Goal: Task Accomplishment & Management: Manage account settings

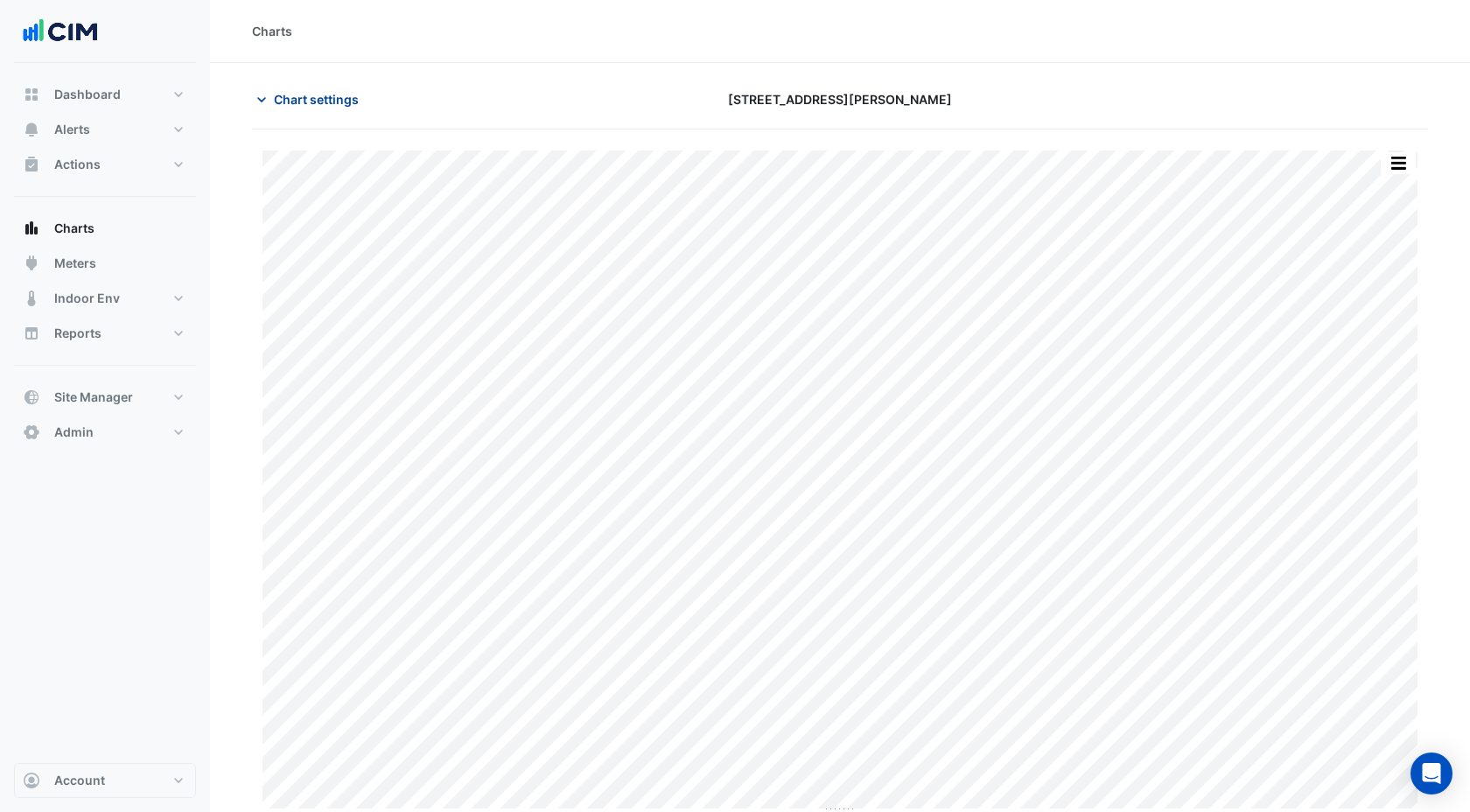
click at [340, 102] on span "Chart settings" at bounding box center [316, 99] width 85 height 19
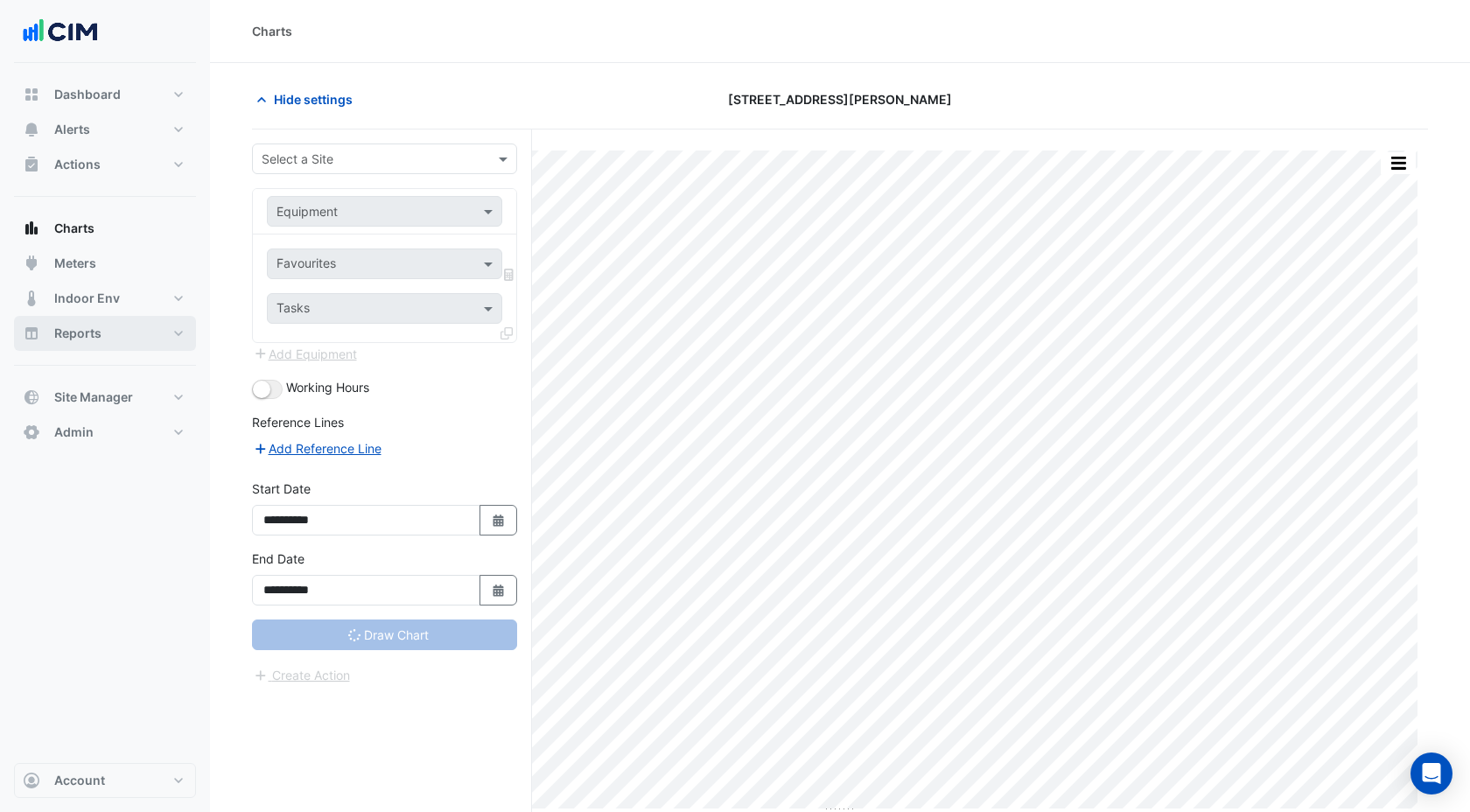
click at [75, 335] on span "Reports" at bounding box center [77, 333] width 47 height 18
select select "***"
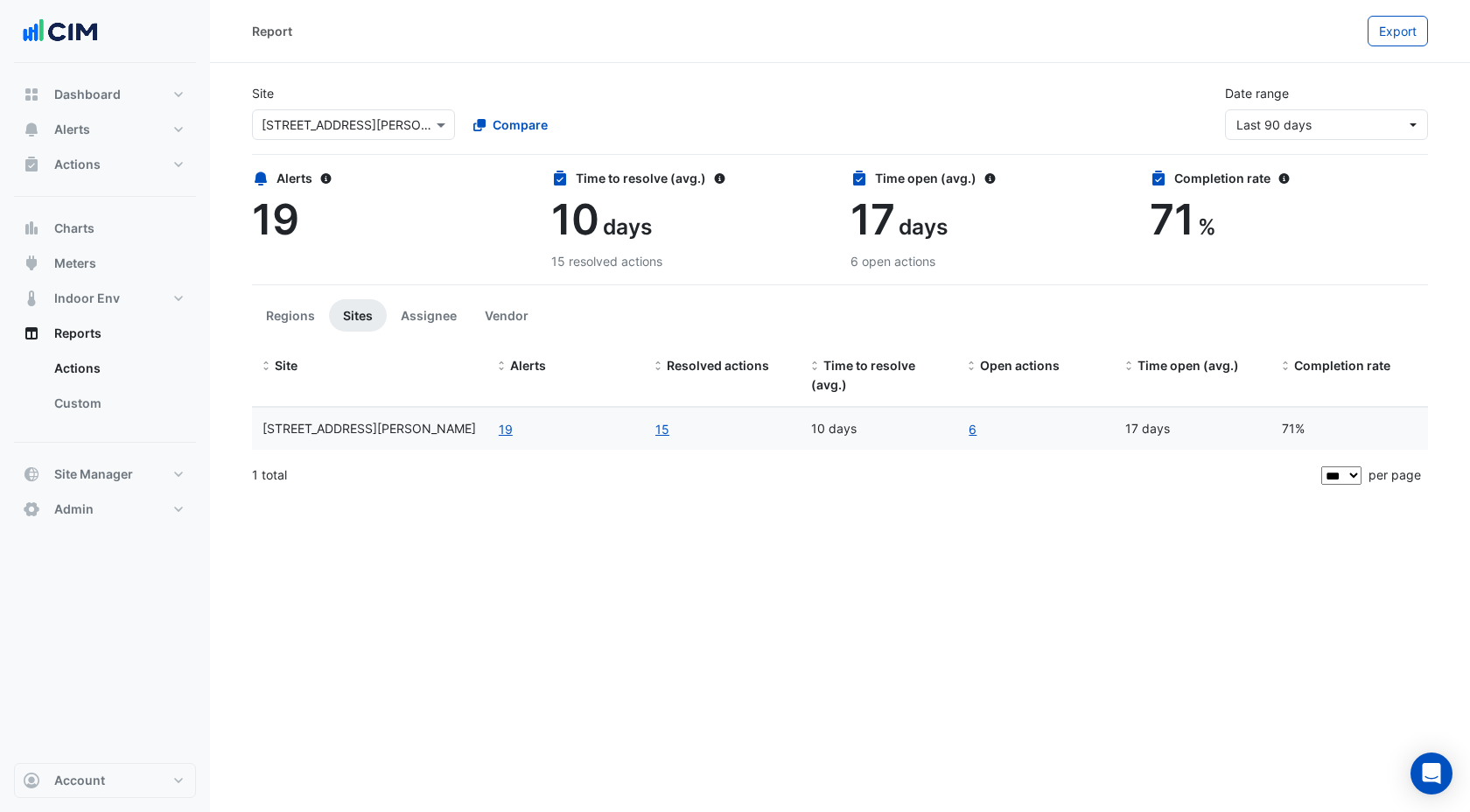
click at [412, 126] on div at bounding box center [354, 125] width 202 height 20
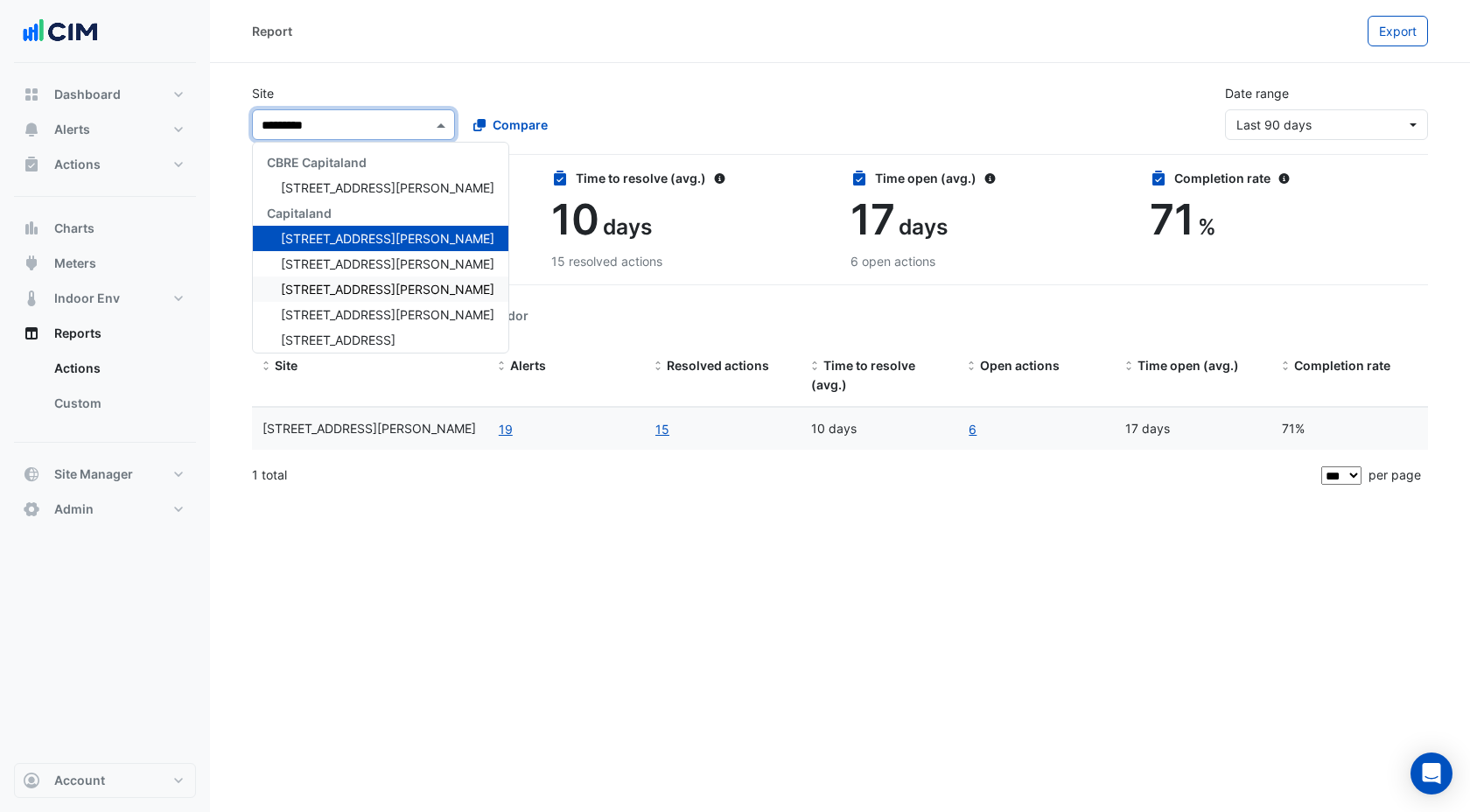
type input "**********"
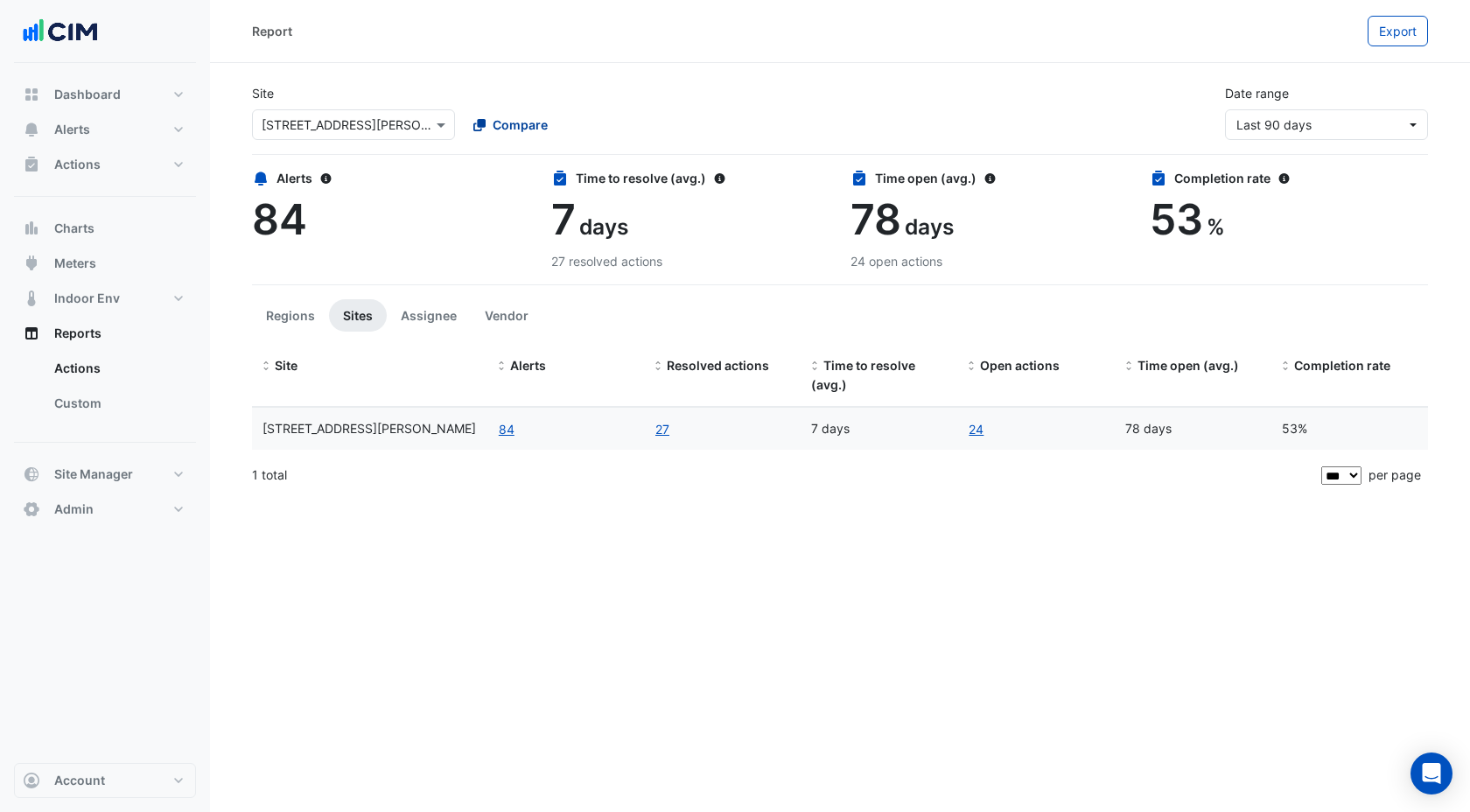
click at [526, 125] on span "Compare" at bounding box center [520, 125] width 55 height 19
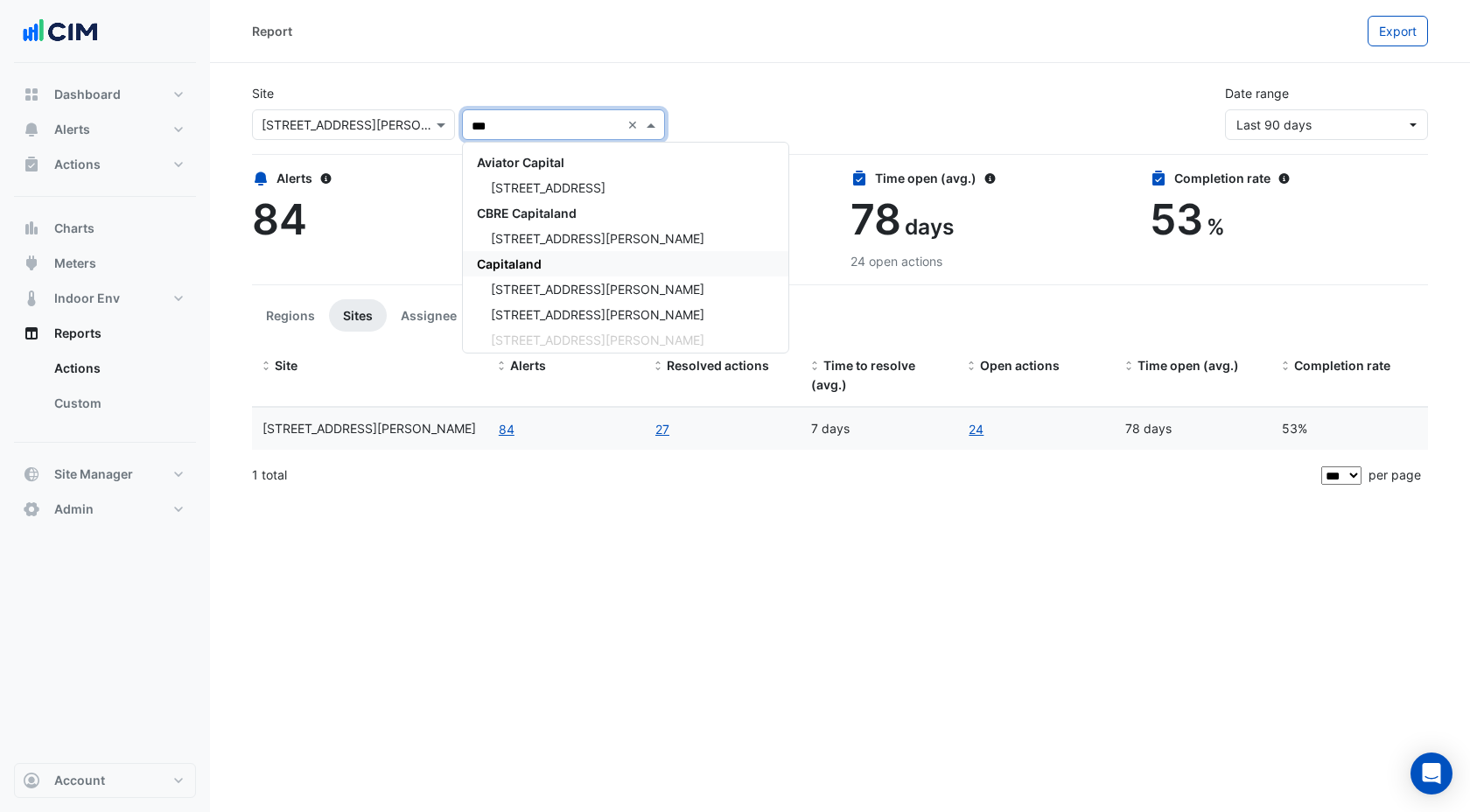
click at [512, 259] on span "Capitaland" at bounding box center [509, 263] width 65 height 15
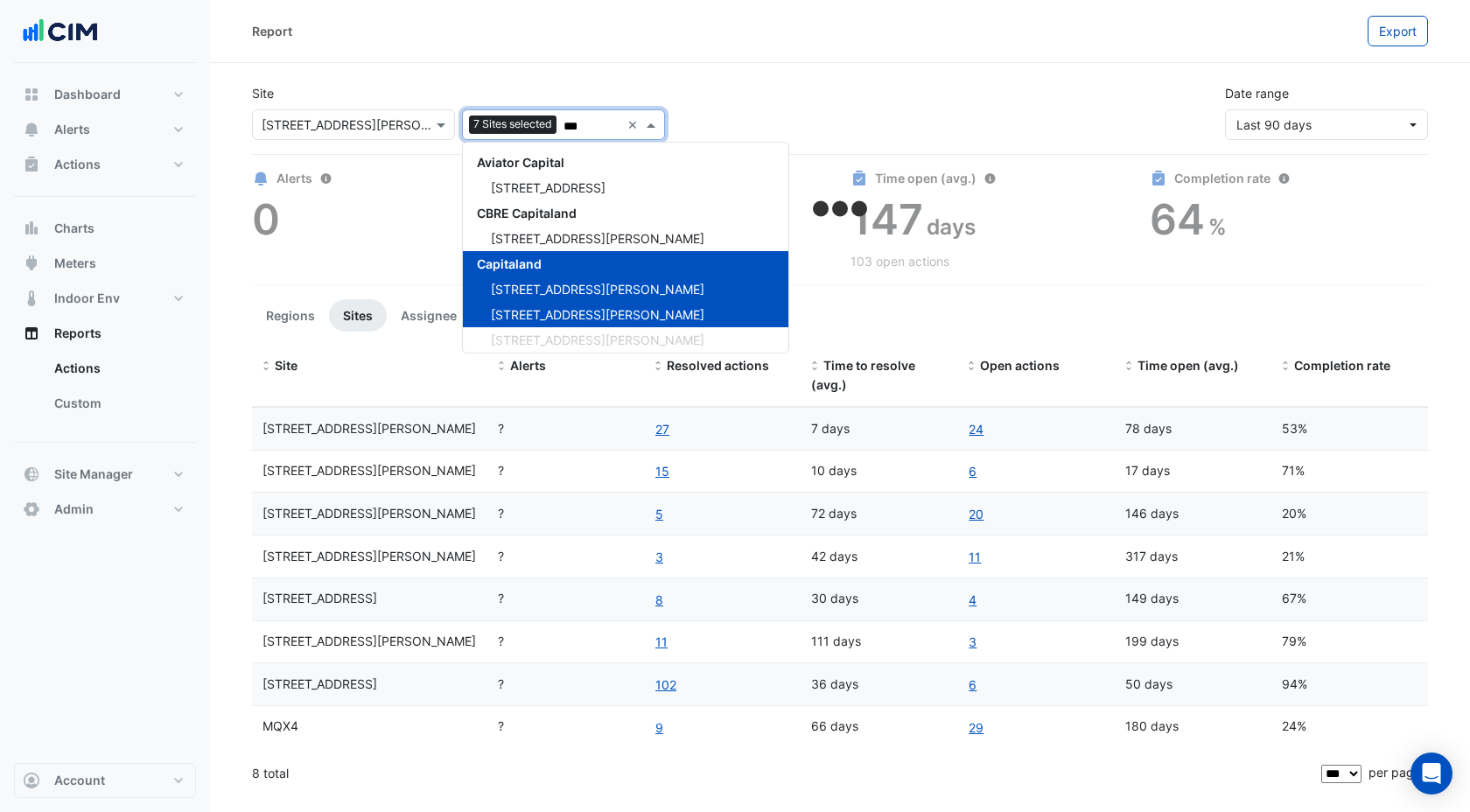
type input "***"
click at [1062, 138] on div "Site Select a Site × 108 Wickham St Add sites to compare 7 Sites selected *** ×…" at bounding box center [840, 104] width 1197 height 70
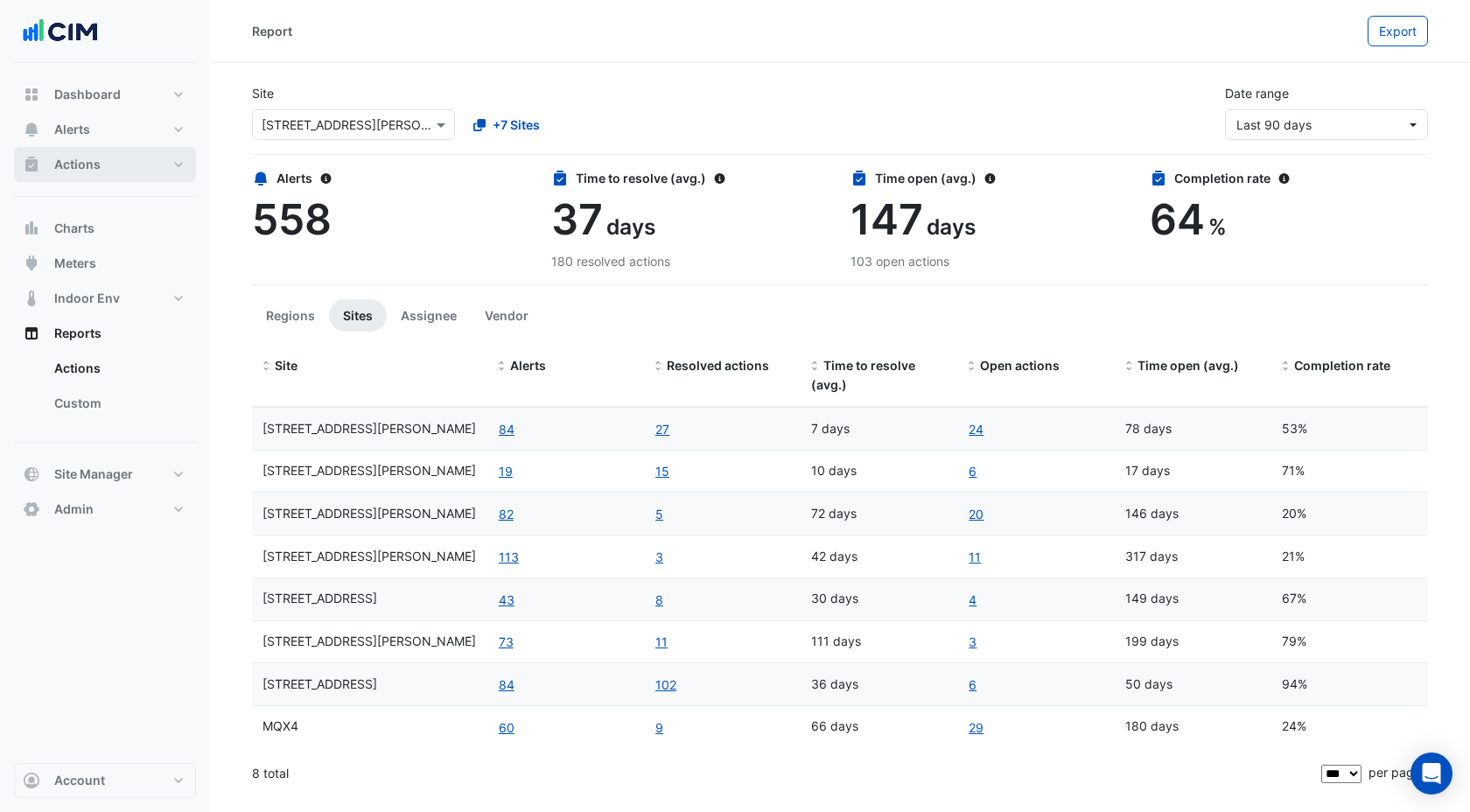
click at [72, 169] on span "Actions" at bounding box center [77, 164] width 46 height 18
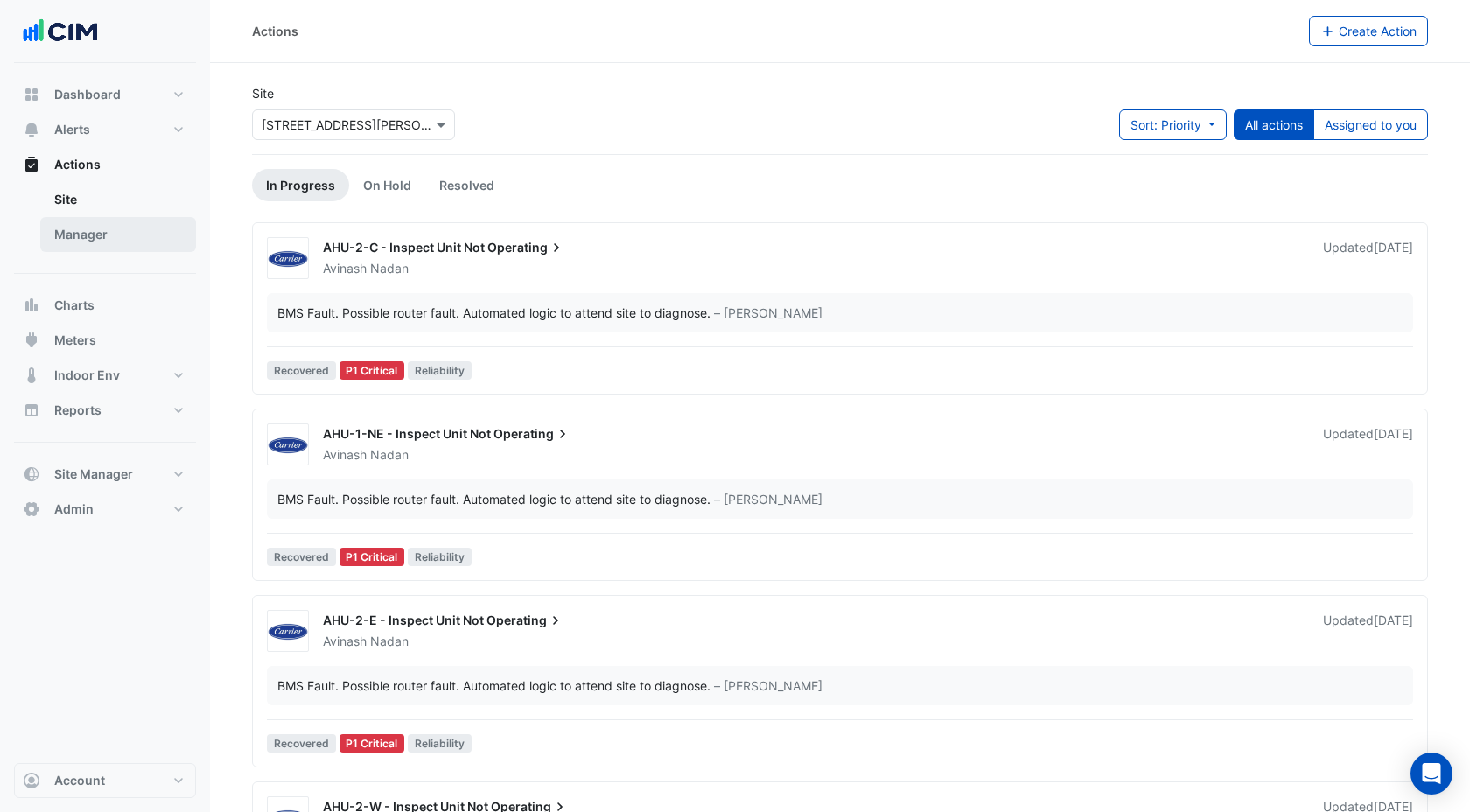
click at [134, 235] on link "Manager" at bounding box center [118, 235] width 156 height 35
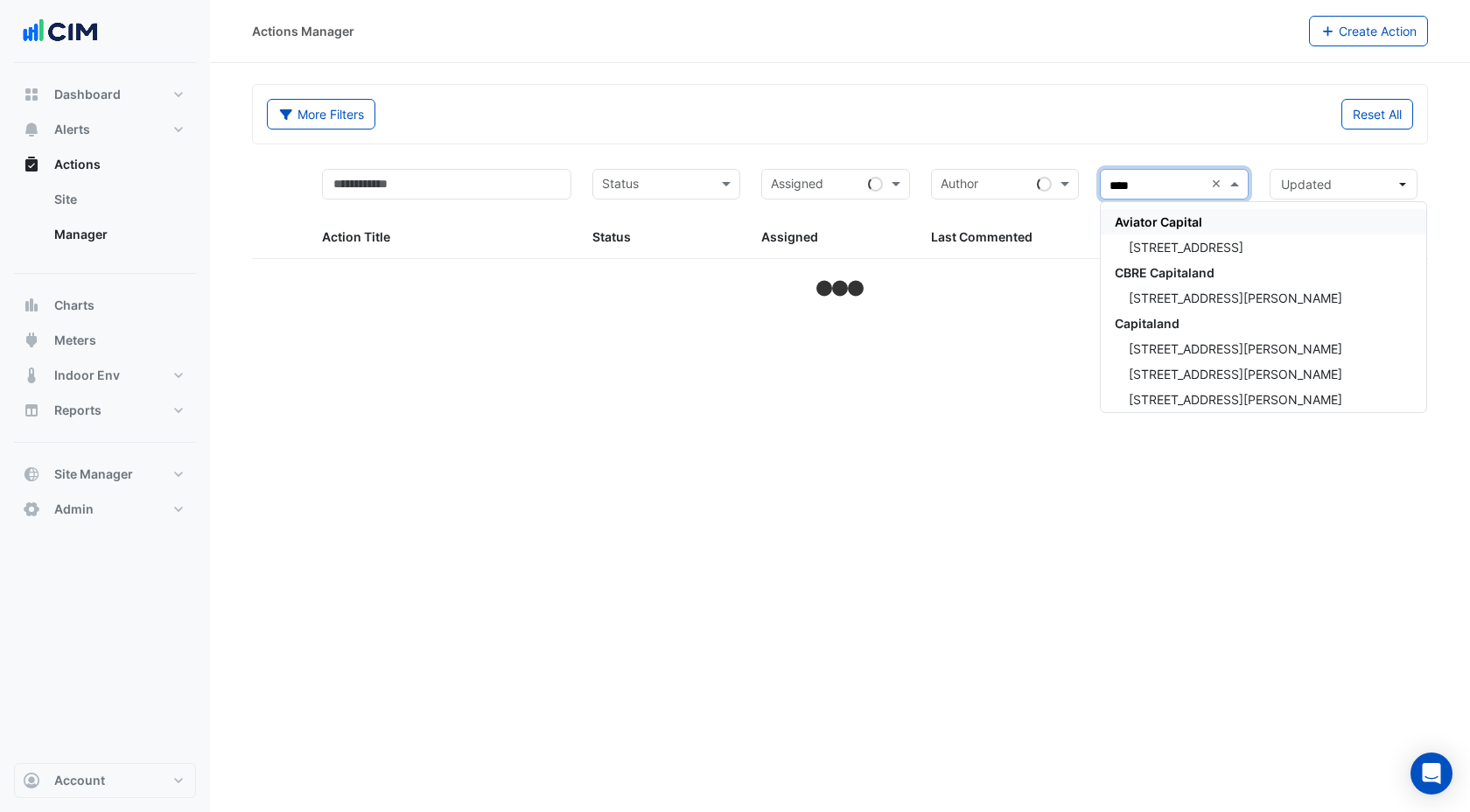
type input "*****"
click at [1175, 326] on span "Capitaland" at bounding box center [1146, 323] width 65 height 15
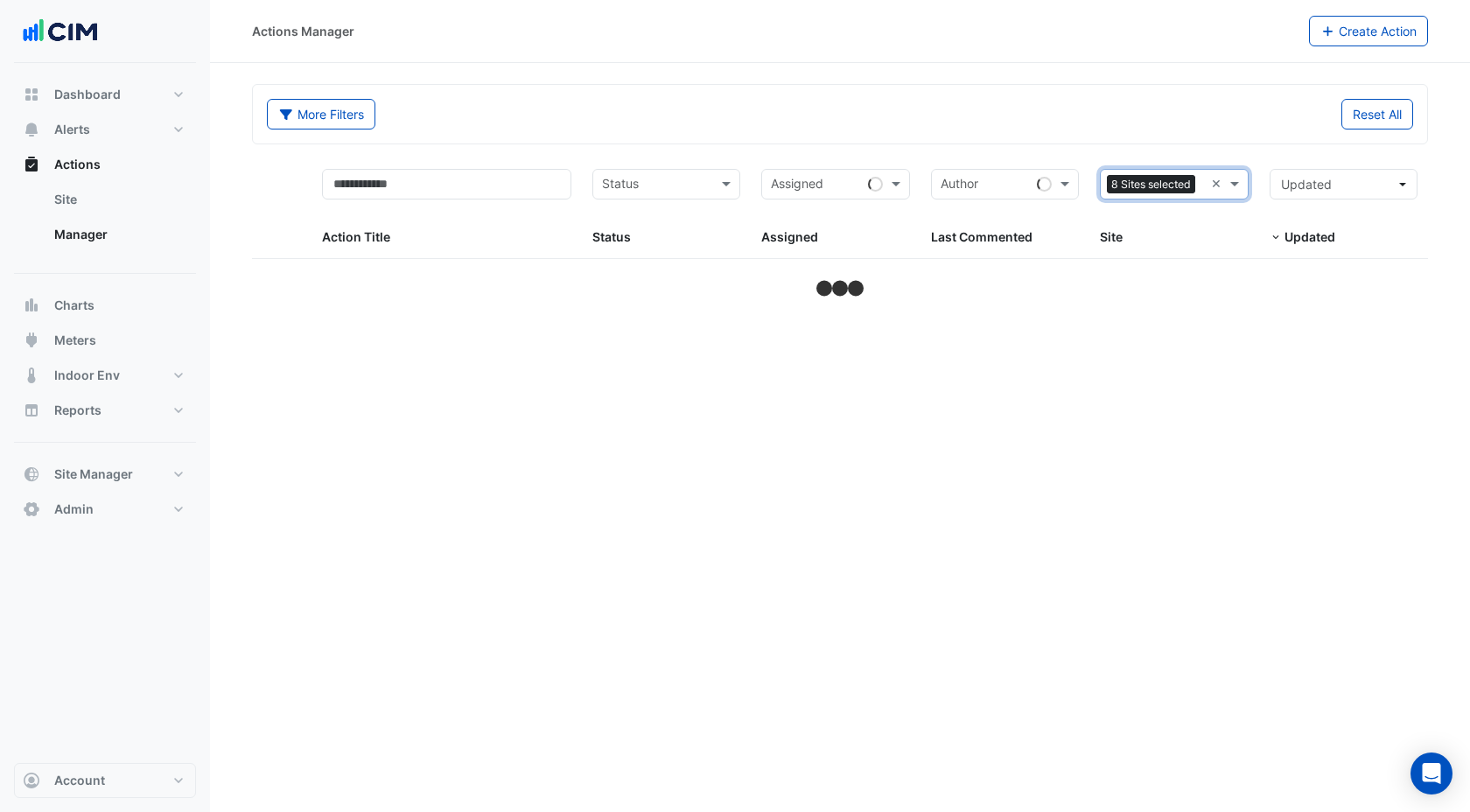
select select "***"
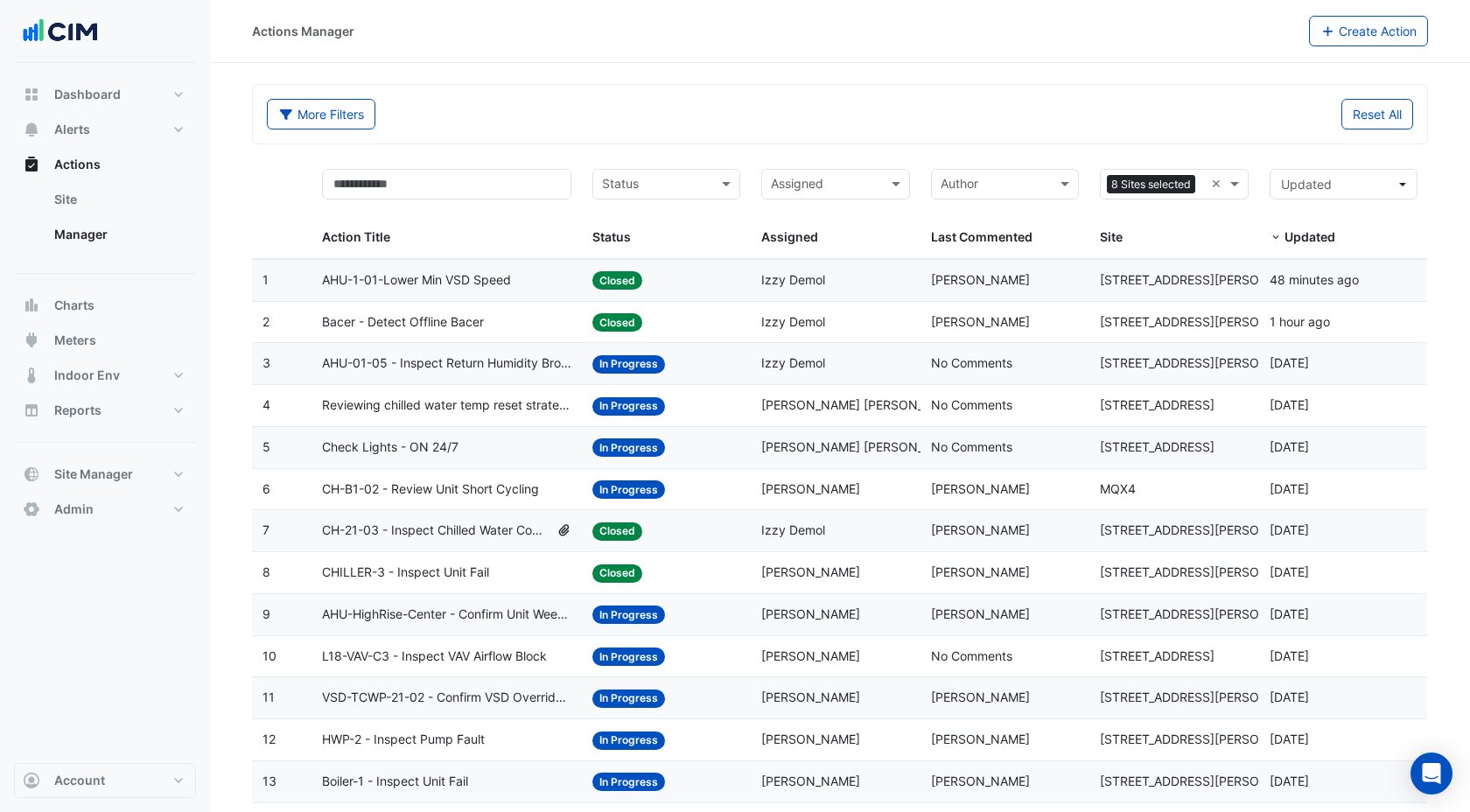
click at [406, 418] on datatable-body-cell "Action Title: Reviewing chilled water temp reset strategy" at bounding box center [446, 406] width 270 height 42
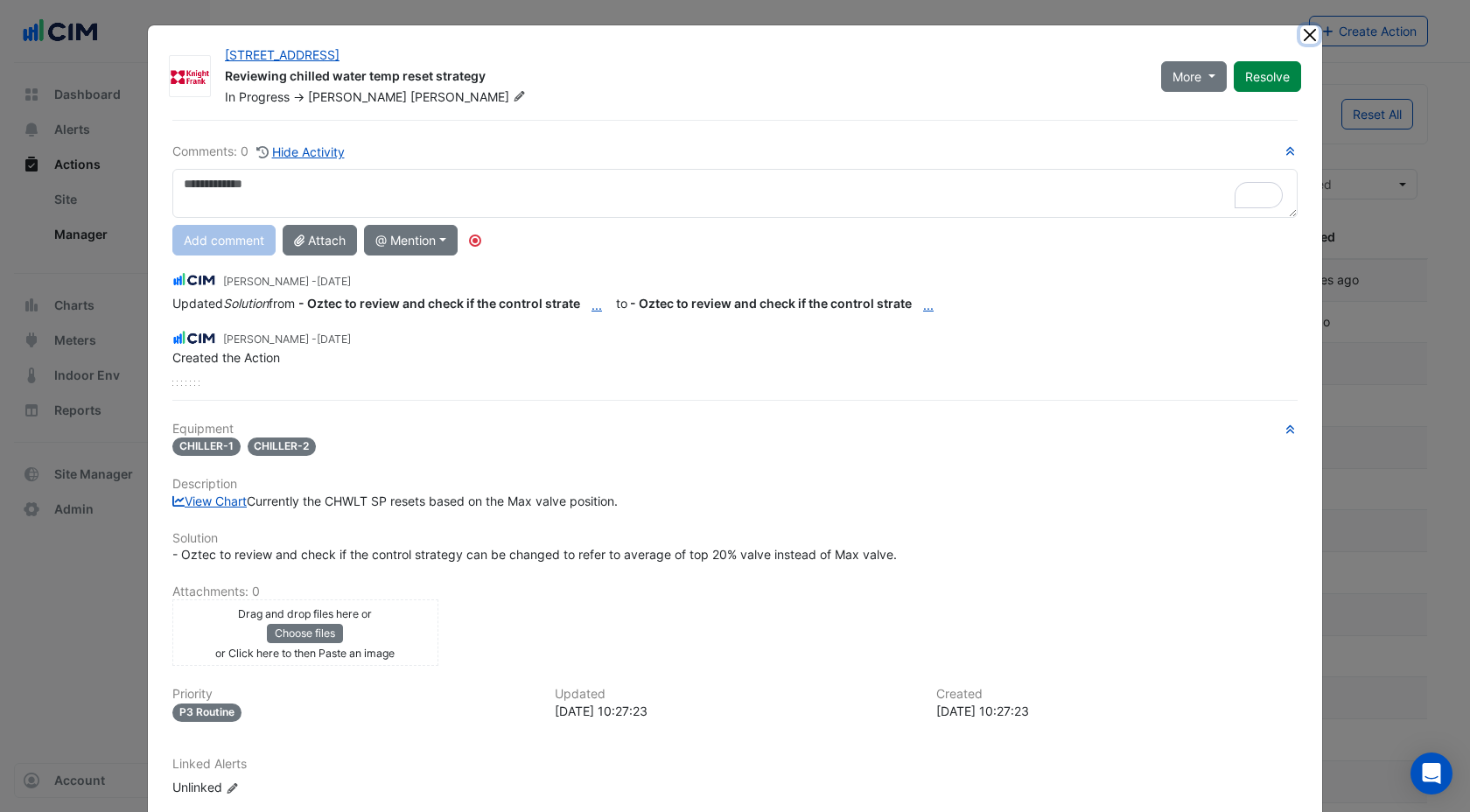
click at [1306, 36] on button "Close" at bounding box center [1309, 34] width 19 height 19
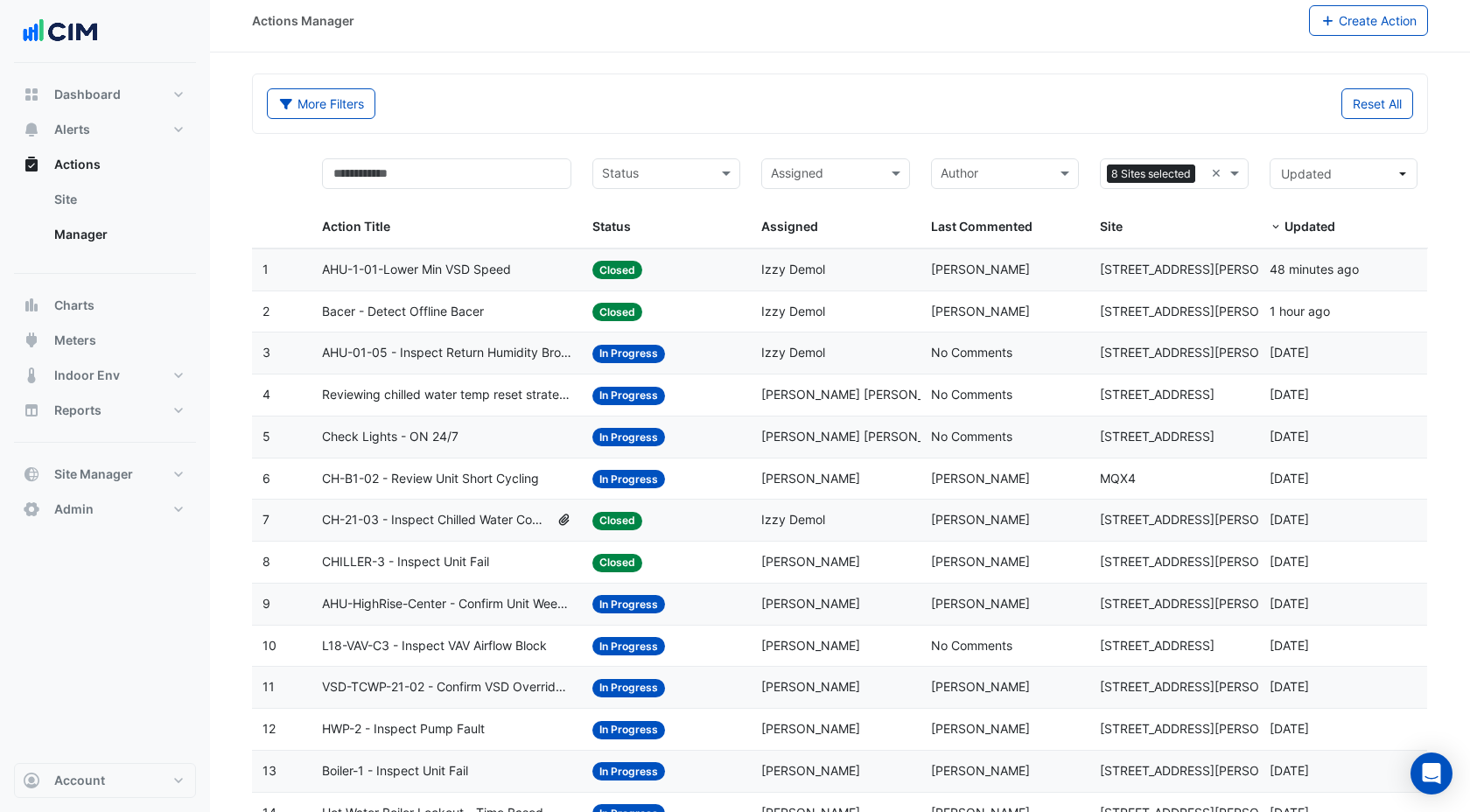
scroll to position [13, 0]
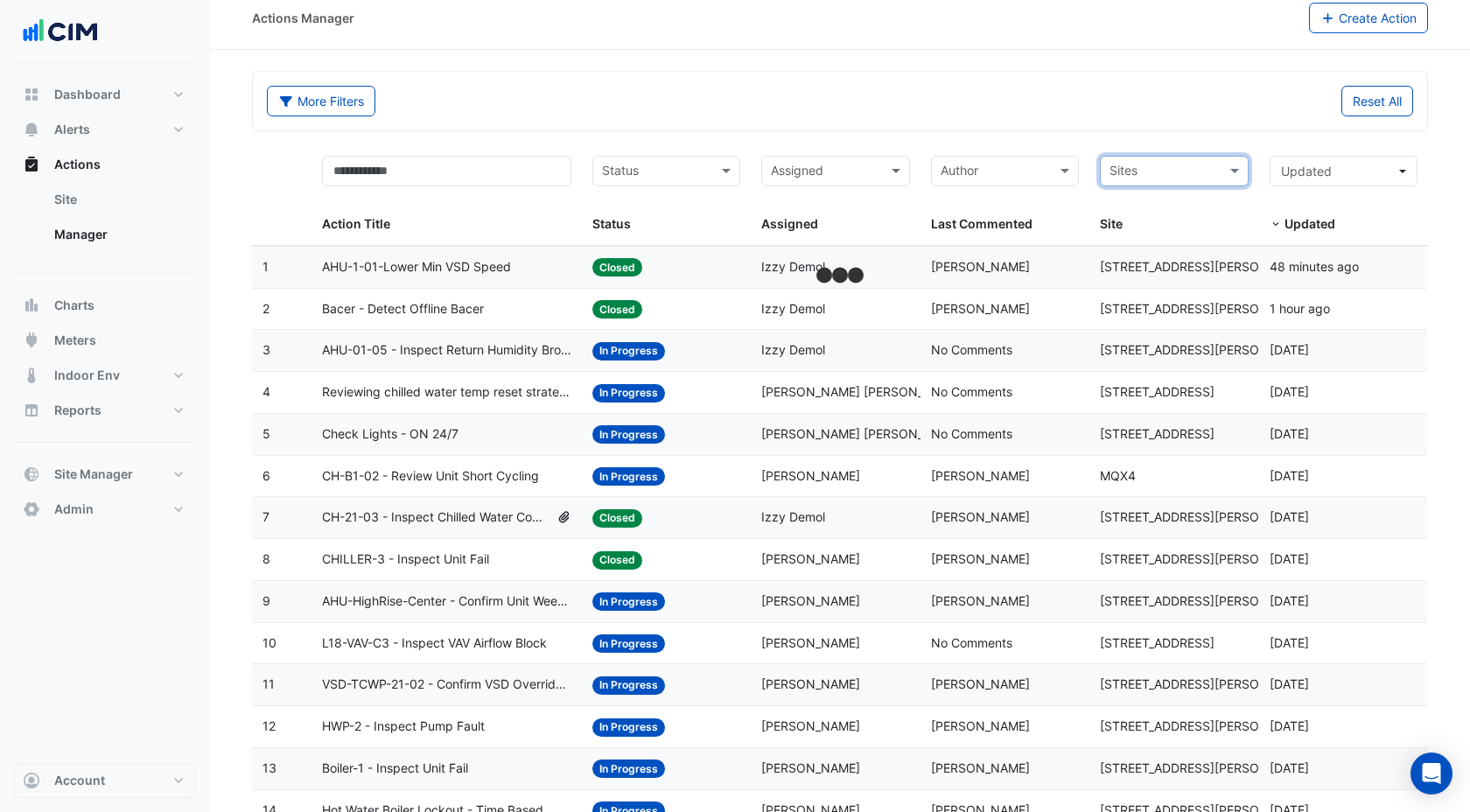
click at [1212, 171] on input "text" at bounding box center [1163, 172] width 109 height 20
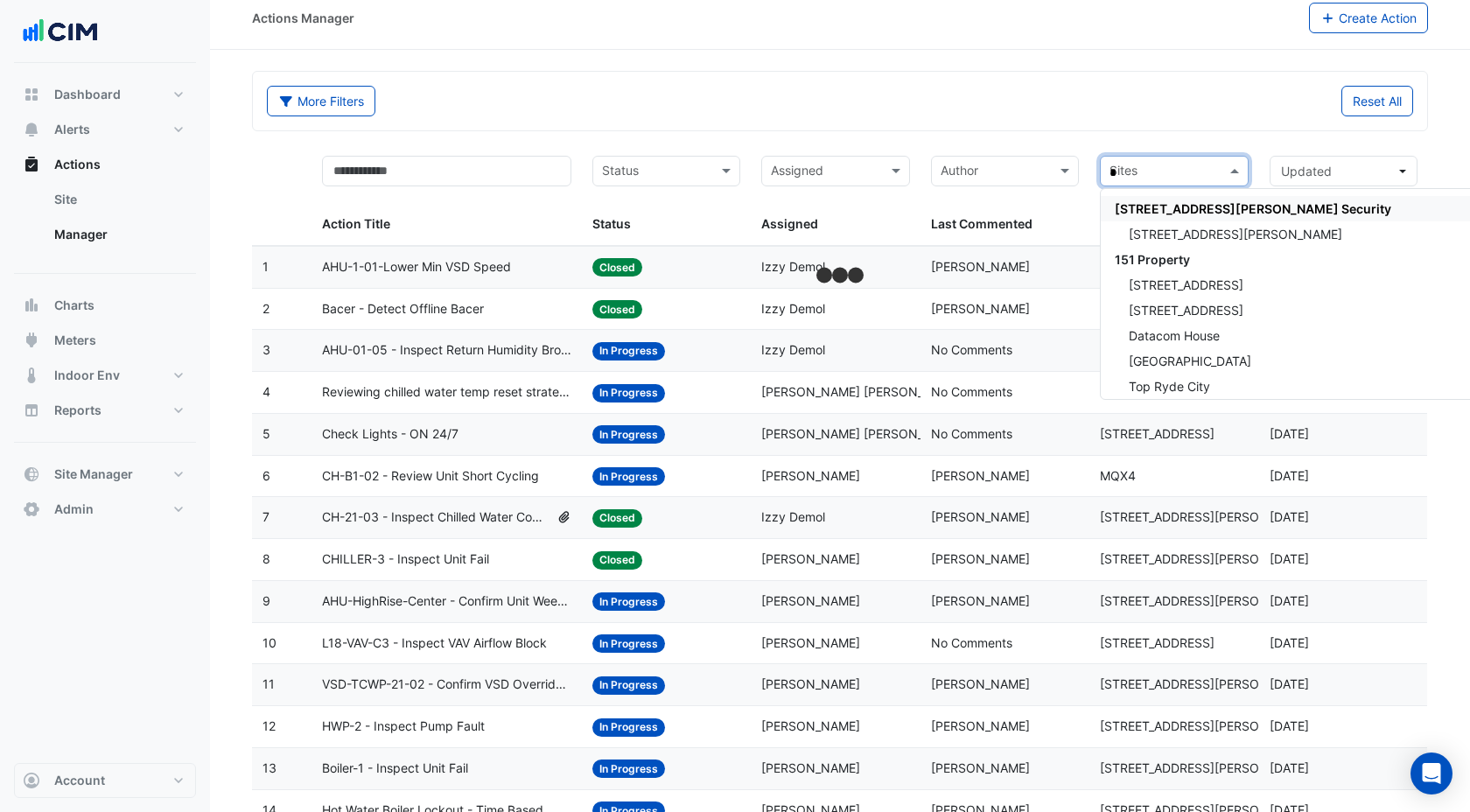
type input "**"
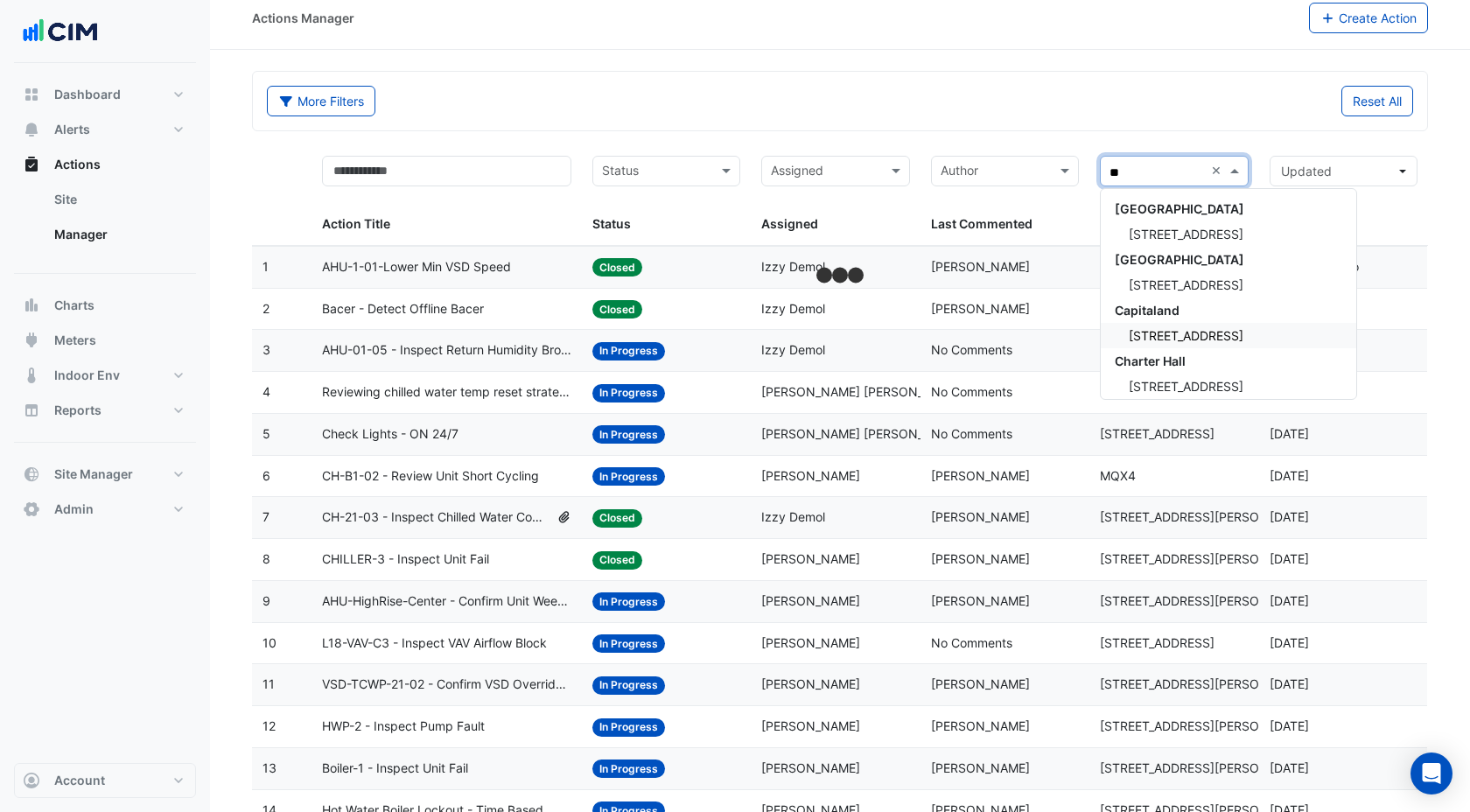
click at [1178, 343] on div "[STREET_ADDRESS]" at bounding box center [1228, 335] width 255 height 26
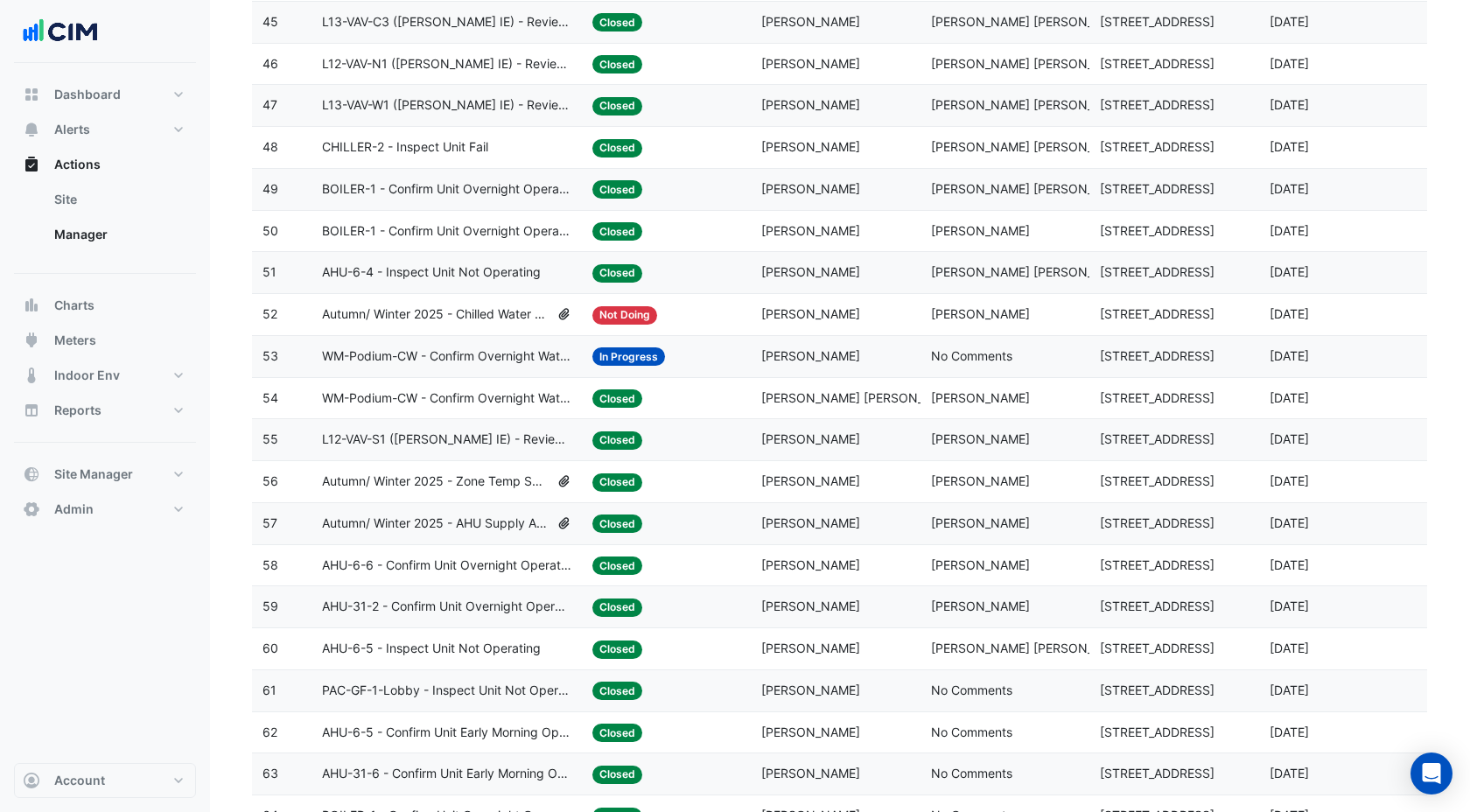
scroll to position [2104, 0]
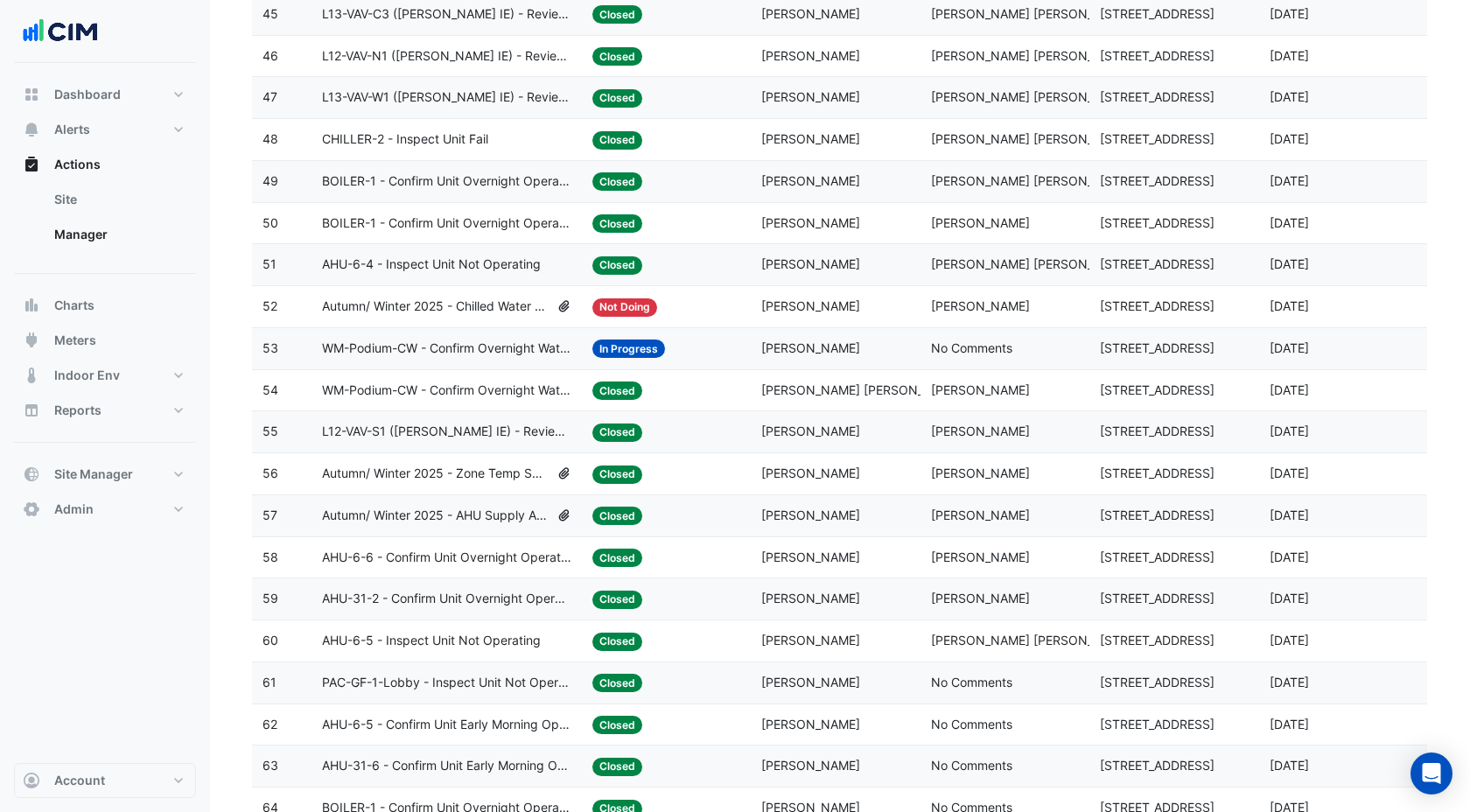
click at [424, 344] on span "WM-Podium-CW - Confirm Overnight Water Consumption" at bounding box center [446, 348] width 249 height 20
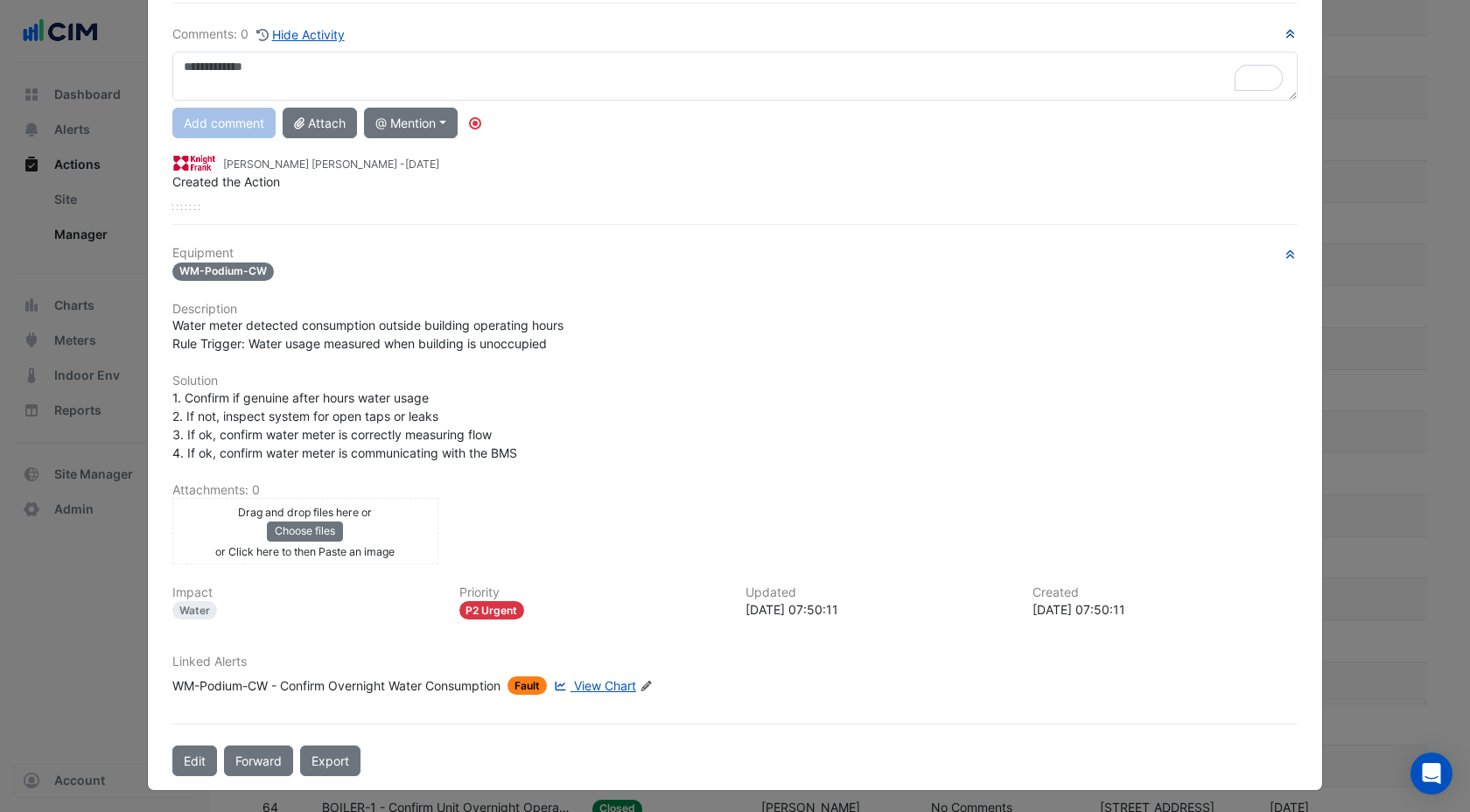
scroll to position [0, 0]
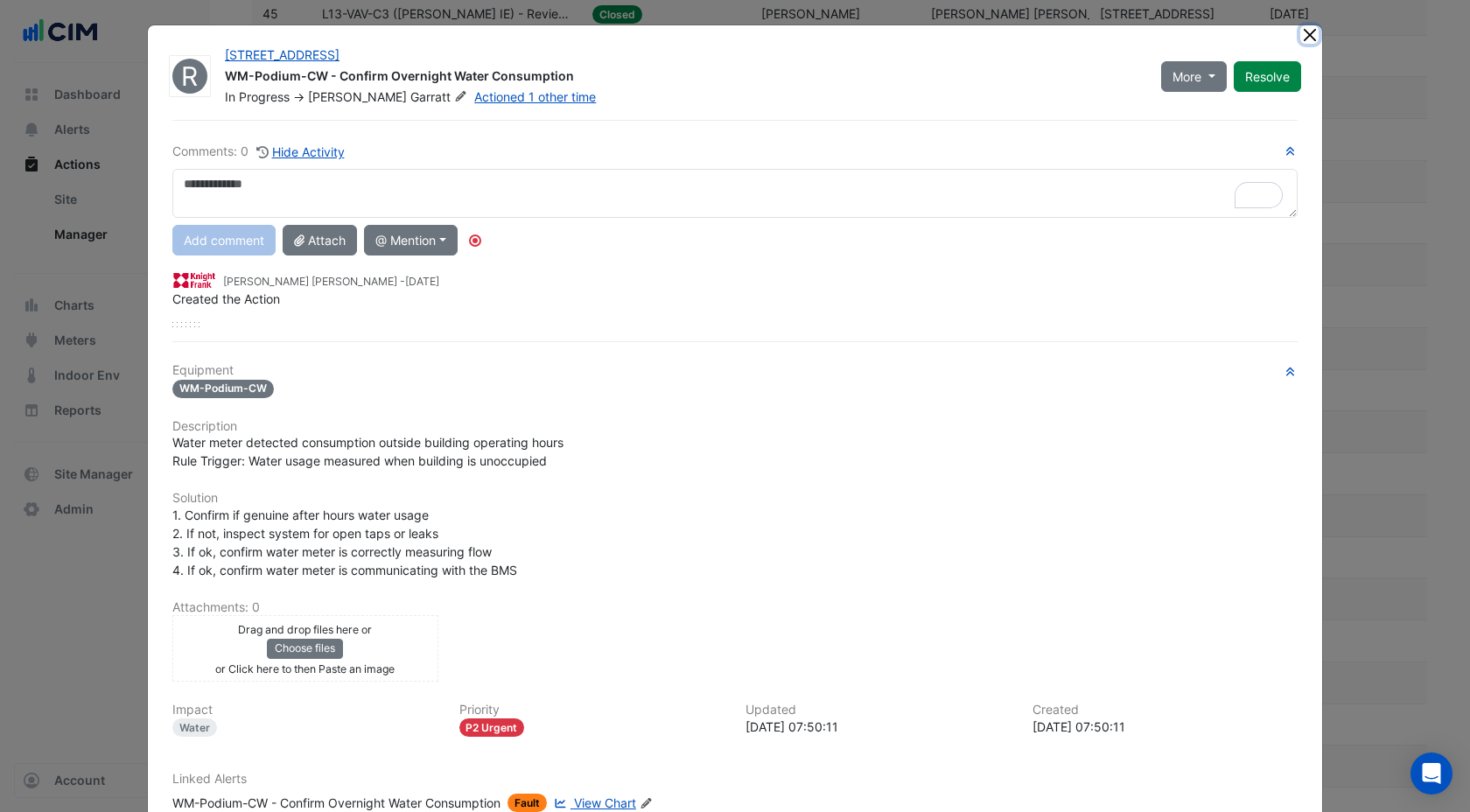
click at [1307, 34] on button "Close" at bounding box center [1309, 34] width 19 height 19
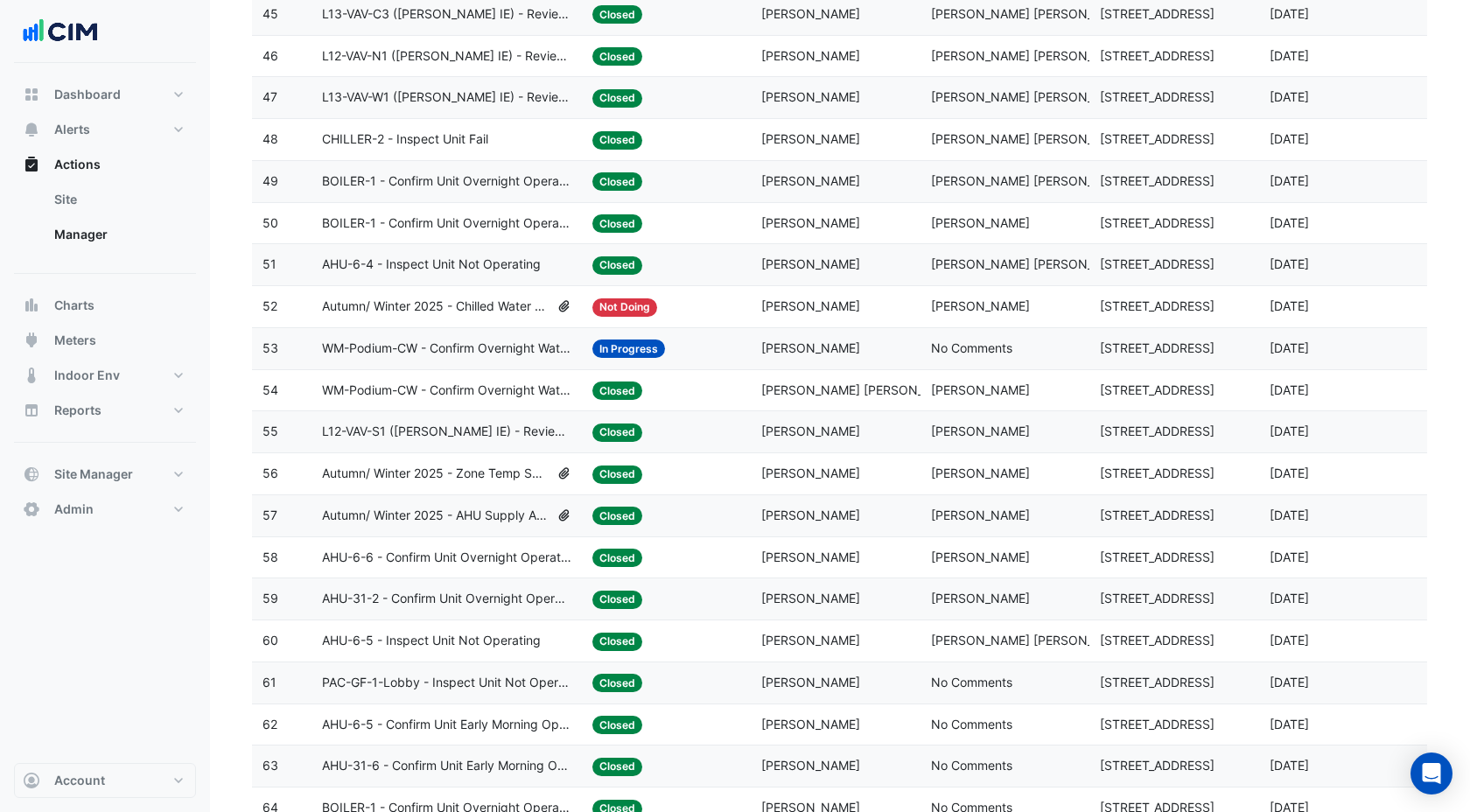
click at [431, 386] on span "WM-Podium-CW - Confirm Overnight Water Consumption" at bounding box center [446, 391] width 249 height 20
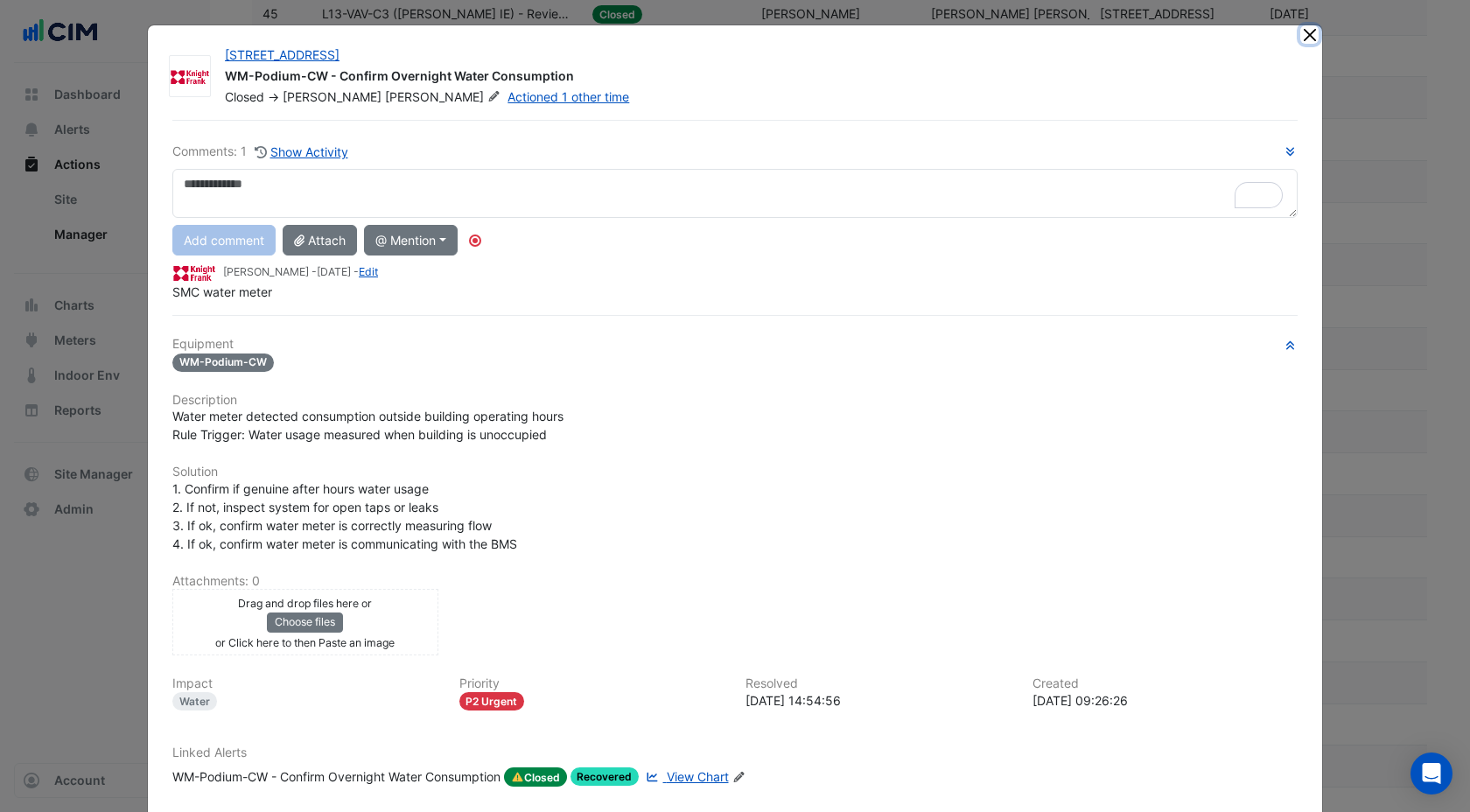
click at [1306, 38] on button "Close" at bounding box center [1309, 34] width 19 height 19
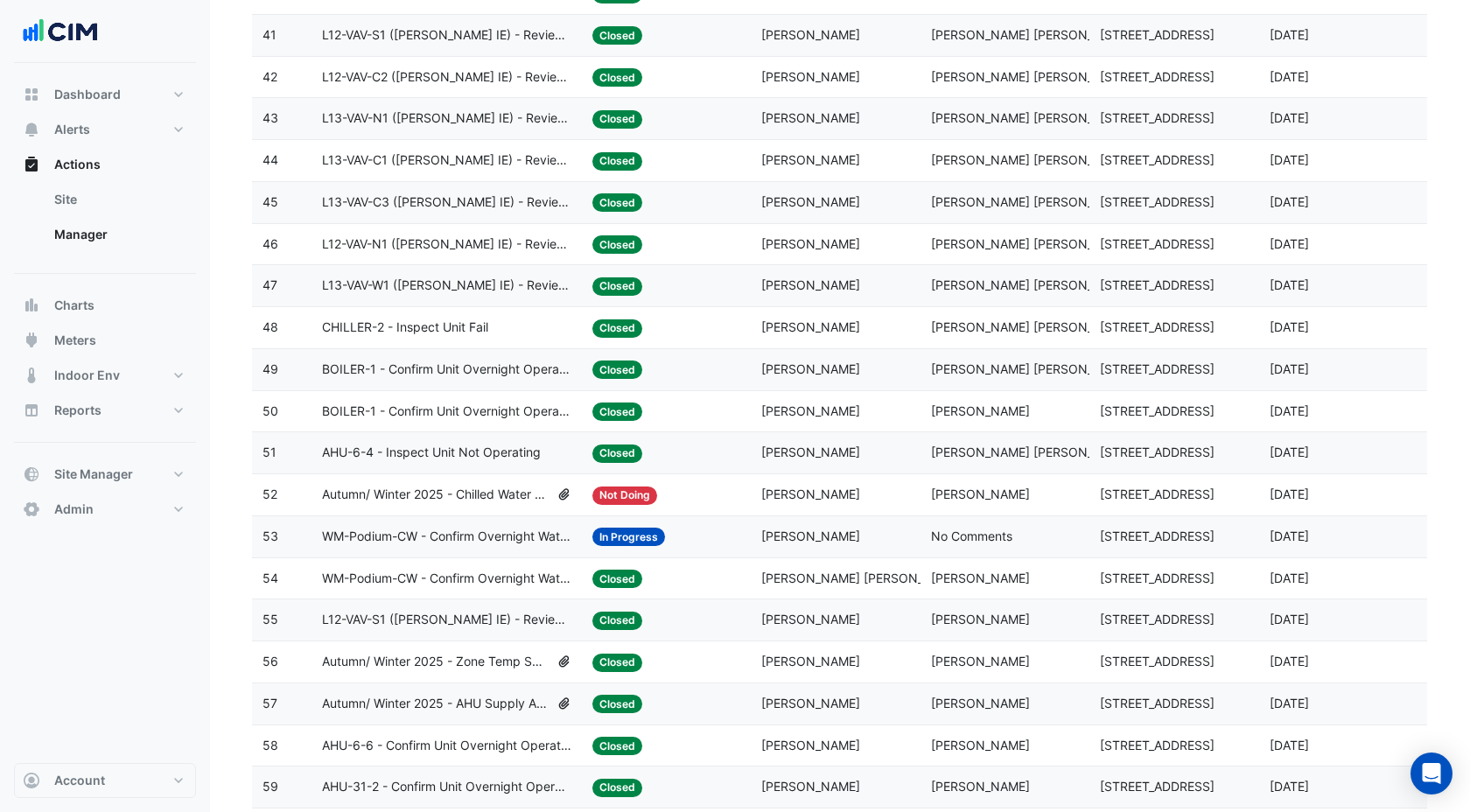
scroll to position [1858, 0]
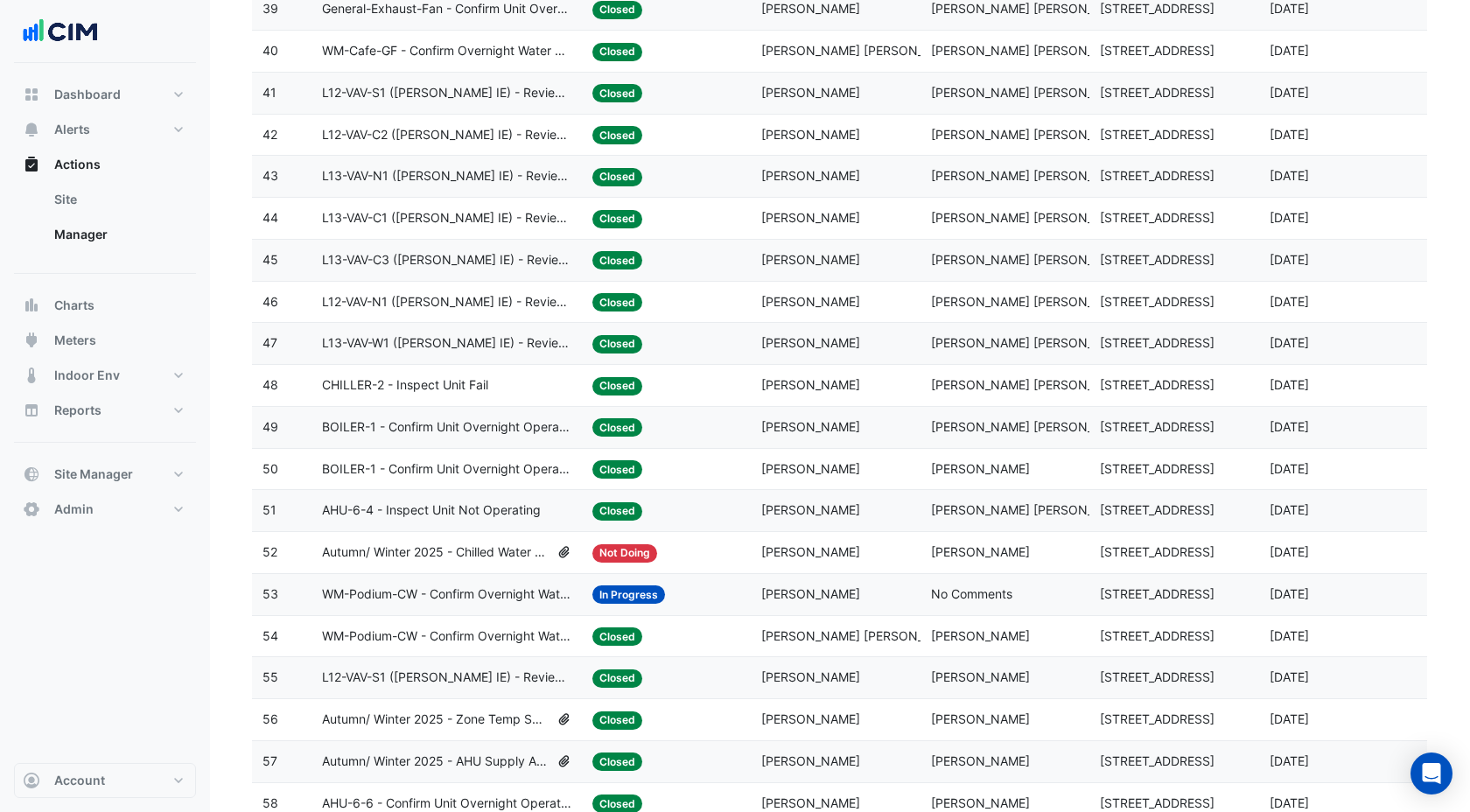
click at [514, 557] on span "Autumn/ Winter 2025 - Chilled Water System Lockout [BEEP]" at bounding box center [435, 552] width 227 height 20
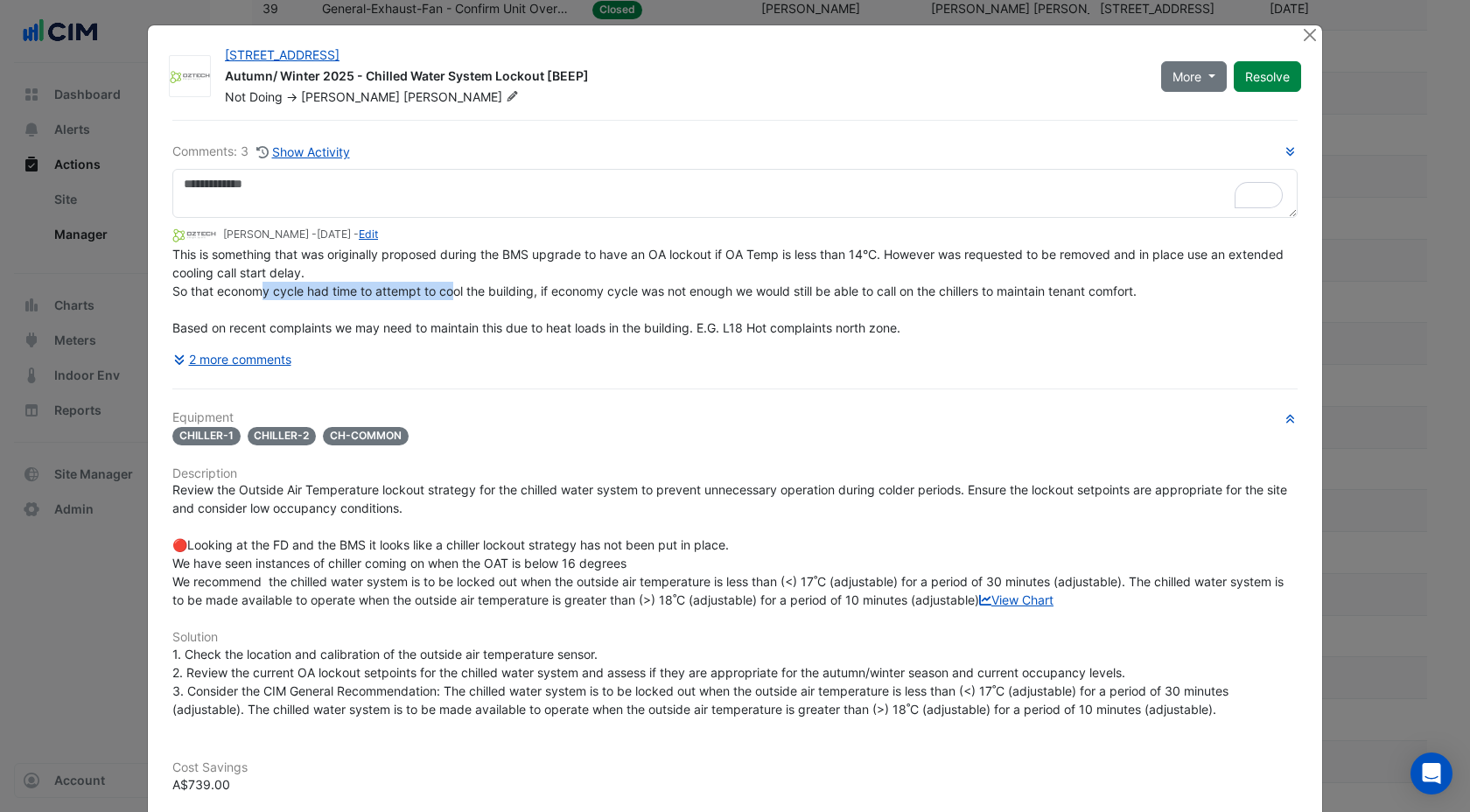
drag, startPoint x: 262, startPoint y: 287, endPoint x: 457, endPoint y: 299, distance: 195.4
click at [457, 299] on div "This is something that was originally proposed during the BMS upgrade to have a…" at bounding box center [735, 291] width 1125 height 92
click at [572, 305] on div "This is something that was originally proposed during the BMS upgrade to have a…" at bounding box center [735, 291] width 1125 height 92
drag, startPoint x: 364, startPoint y: 296, endPoint x: 551, endPoint y: 284, distance: 187.4
click at [551, 284] on span "This is something that was originally proposed during the BMS upgrade to have a…" at bounding box center [729, 291] width 1115 height 88
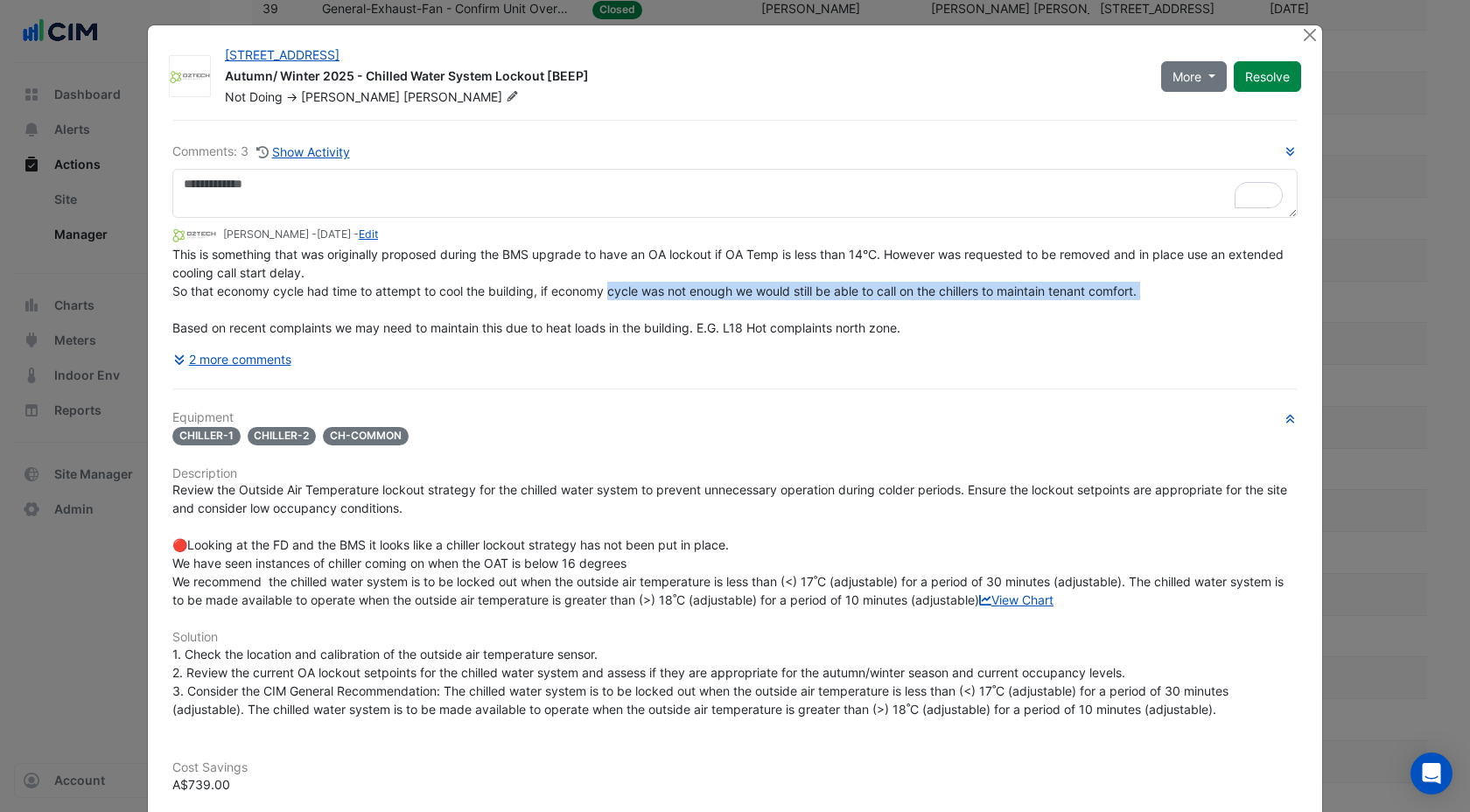
drag, startPoint x: 610, startPoint y: 290, endPoint x: 940, endPoint y: 307, distance: 330.4
click at [940, 307] on div "This is something that was originally proposed during the BMS upgrade to have a…" at bounding box center [735, 291] width 1125 height 92
click at [277, 360] on button "2 more comments" at bounding box center [232, 359] width 120 height 31
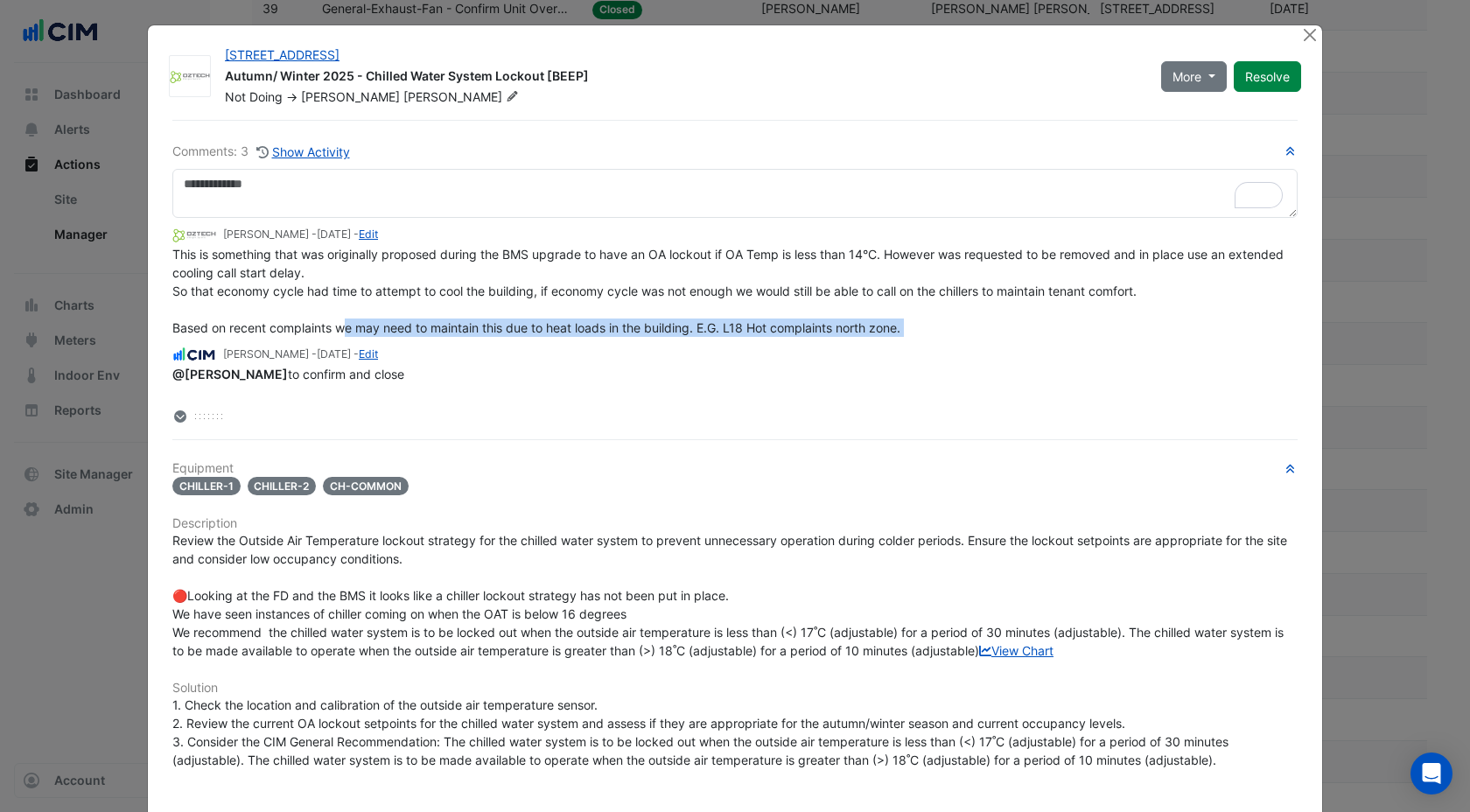
drag, startPoint x: 346, startPoint y: 326, endPoint x: 687, endPoint y: 340, distance: 341.3
click at [687, 340] on div "Brandon Quisumbing - 1 month and 19 days ago - Edit This is something that was …" at bounding box center [735, 306] width 1125 height 175
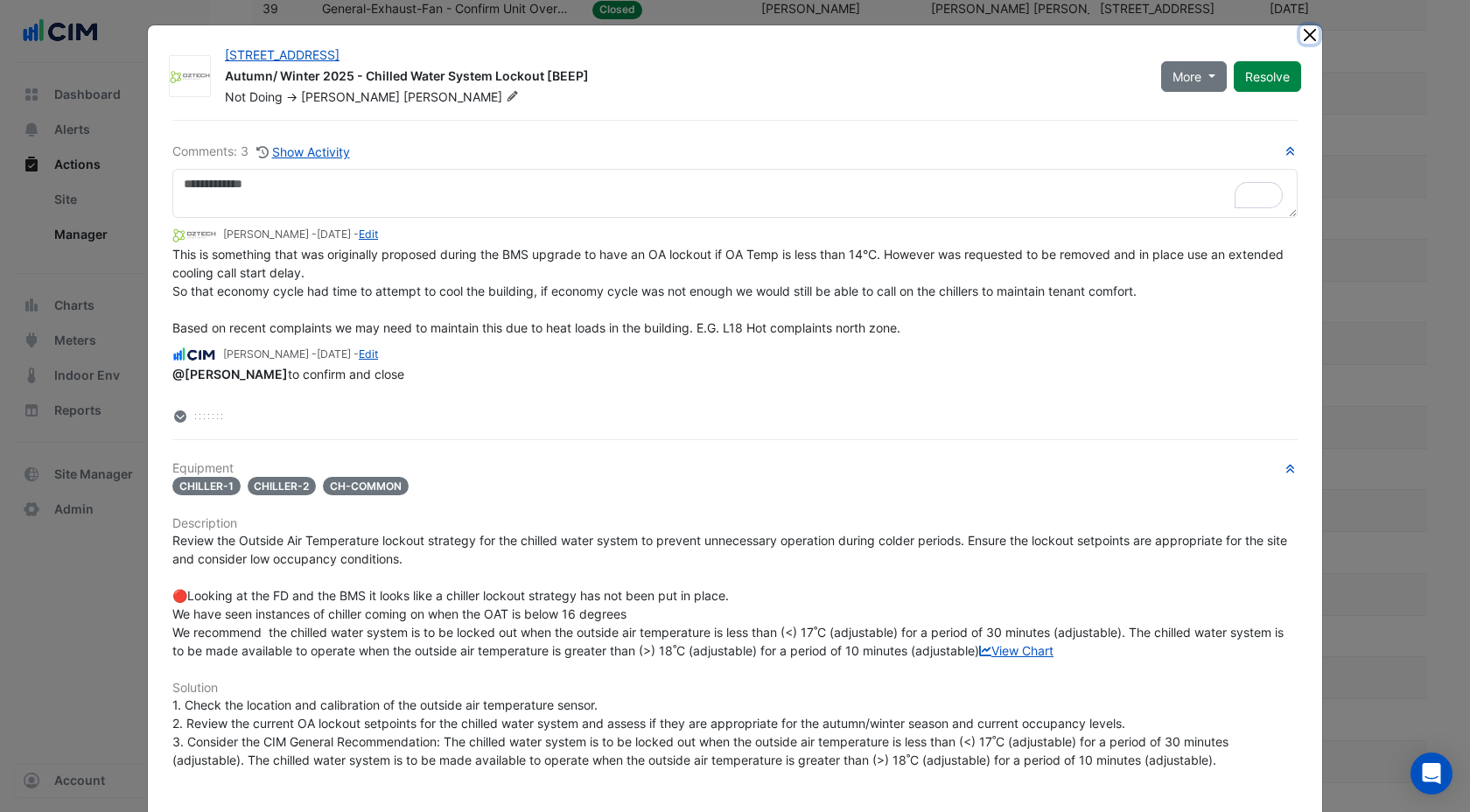
click at [1310, 33] on button "Close" at bounding box center [1309, 34] width 19 height 19
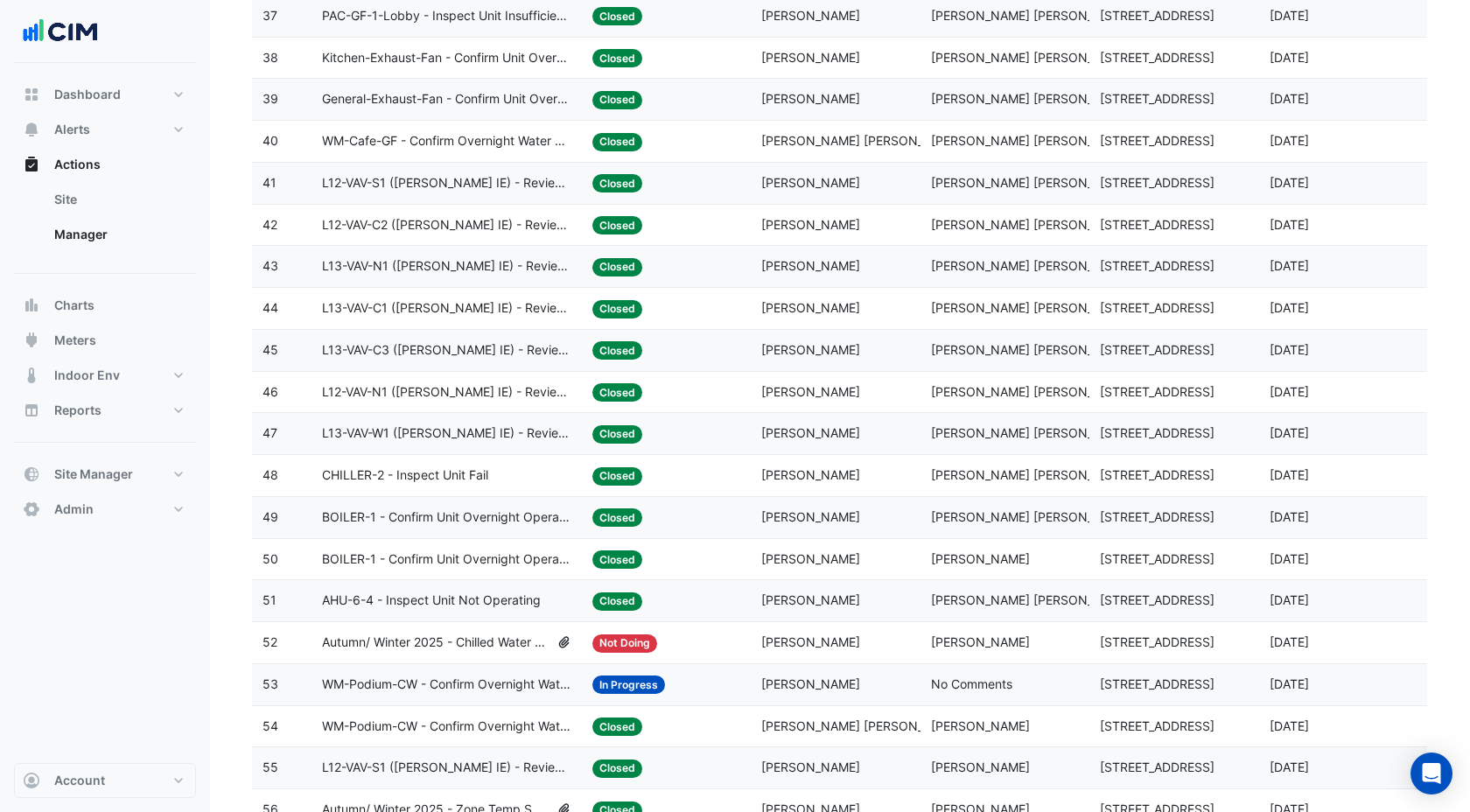
scroll to position [1766, 0]
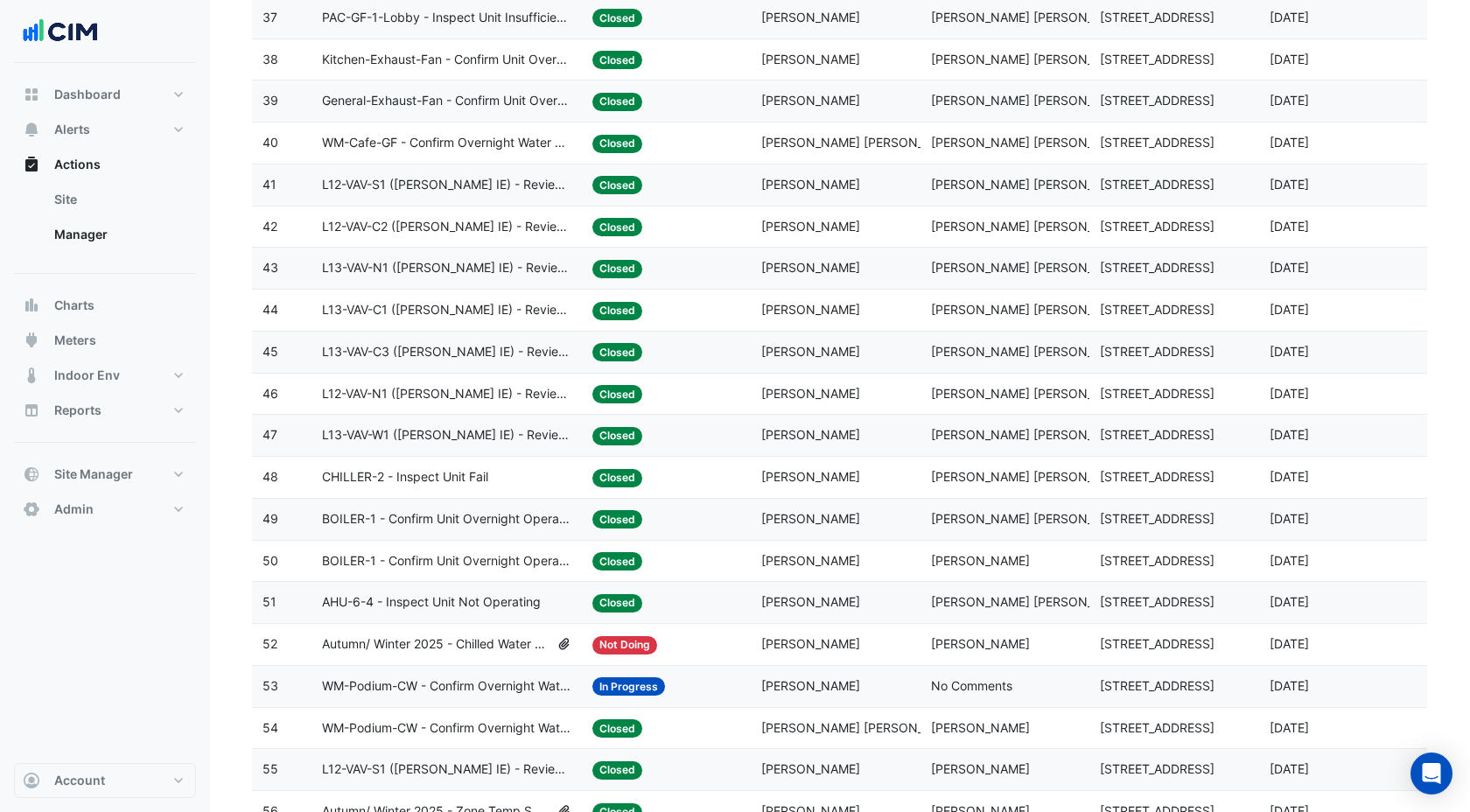
click at [520, 484] on div "CHILLER-2 - Inspect Unit Fail" at bounding box center [446, 477] width 249 height 20
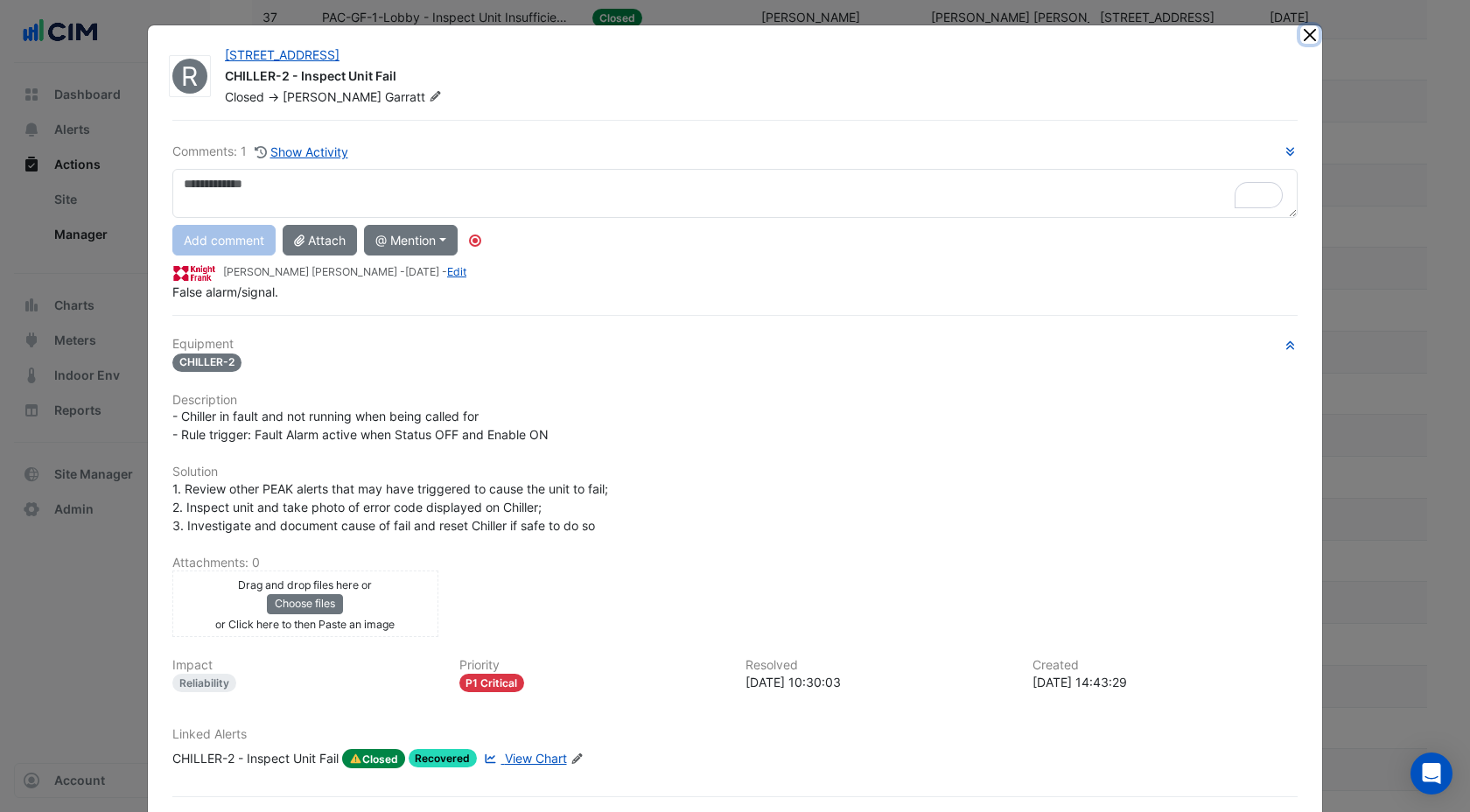
click at [1309, 34] on button "Close" at bounding box center [1309, 34] width 19 height 19
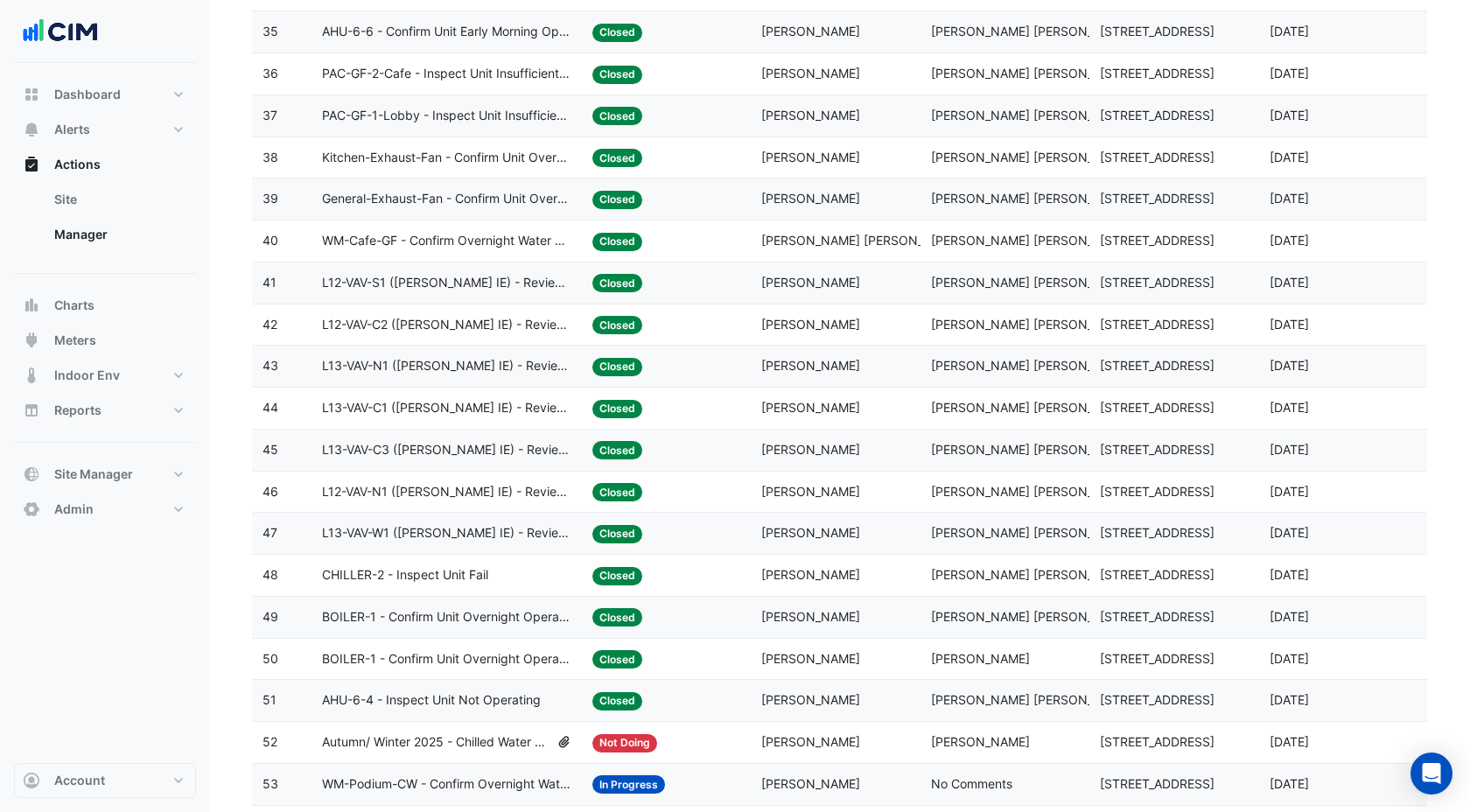
scroll to position [1667, 0]
click at [463, 246] on span "WM-Cafe-GF - Confirm Overnight Water Consumption" at bounding box center [446, 241] width 249 height 20
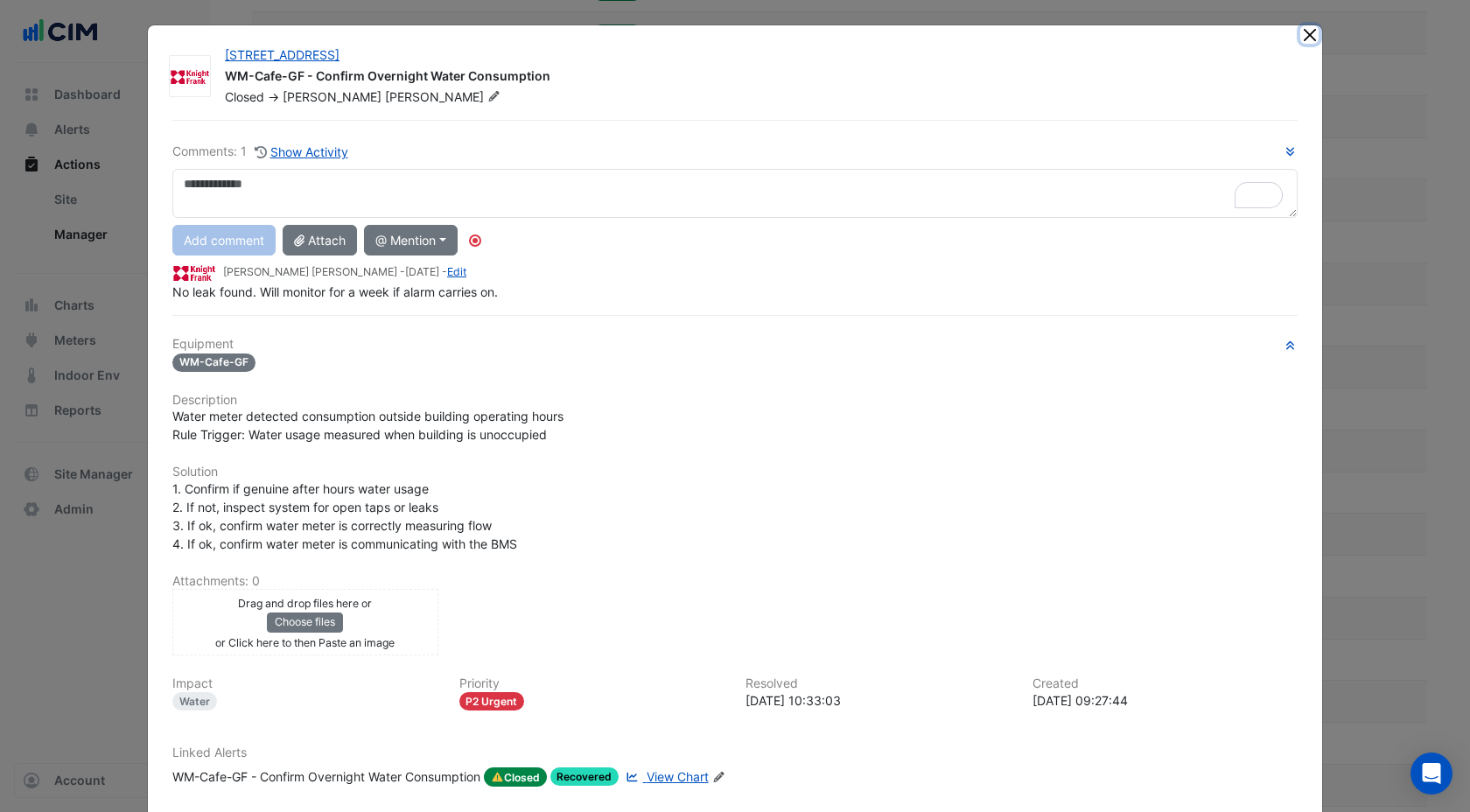
click at [1309, 40] on button "Close" at bounding box center [1309, 34] width 19 height 19
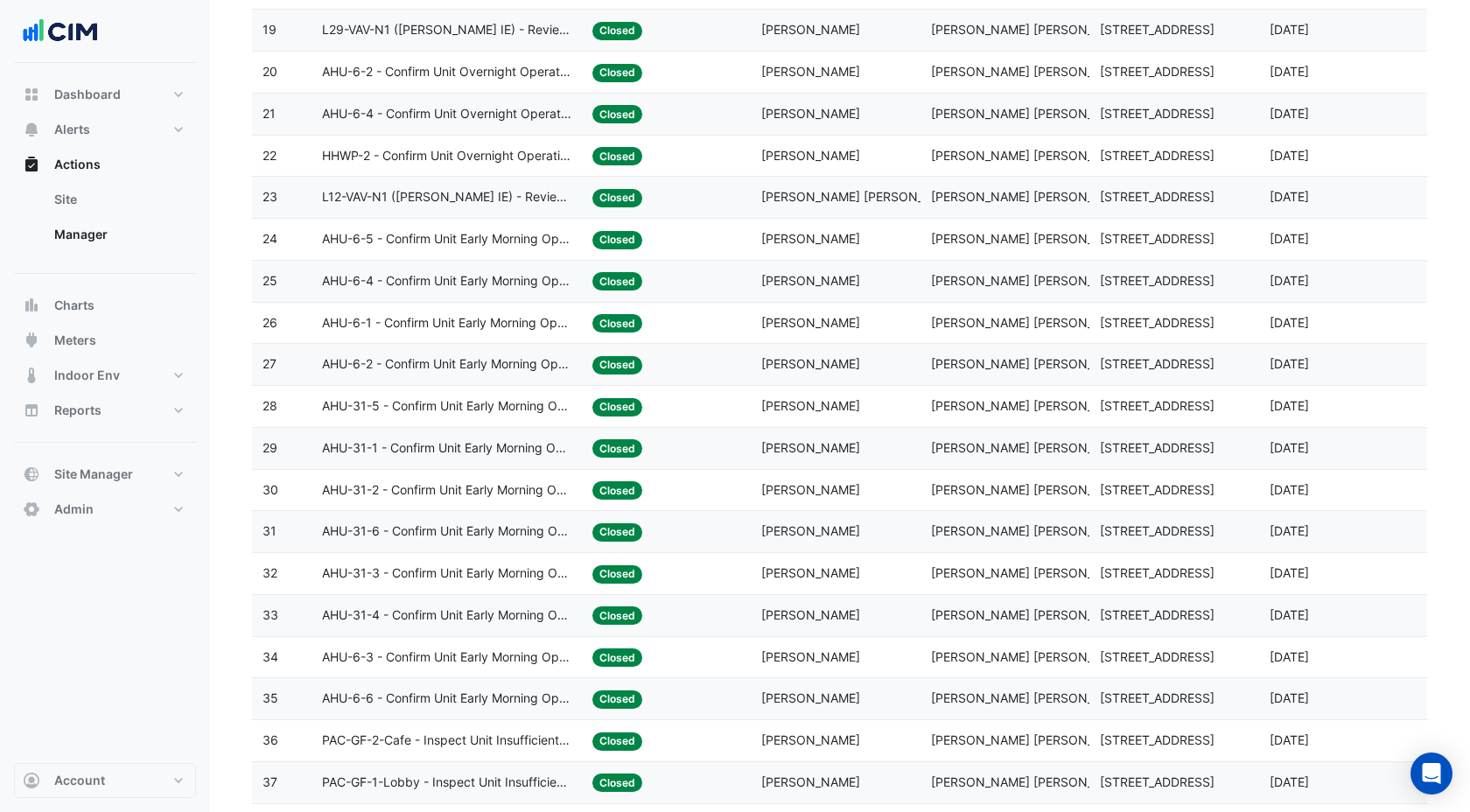
scroll to position [973, 0]
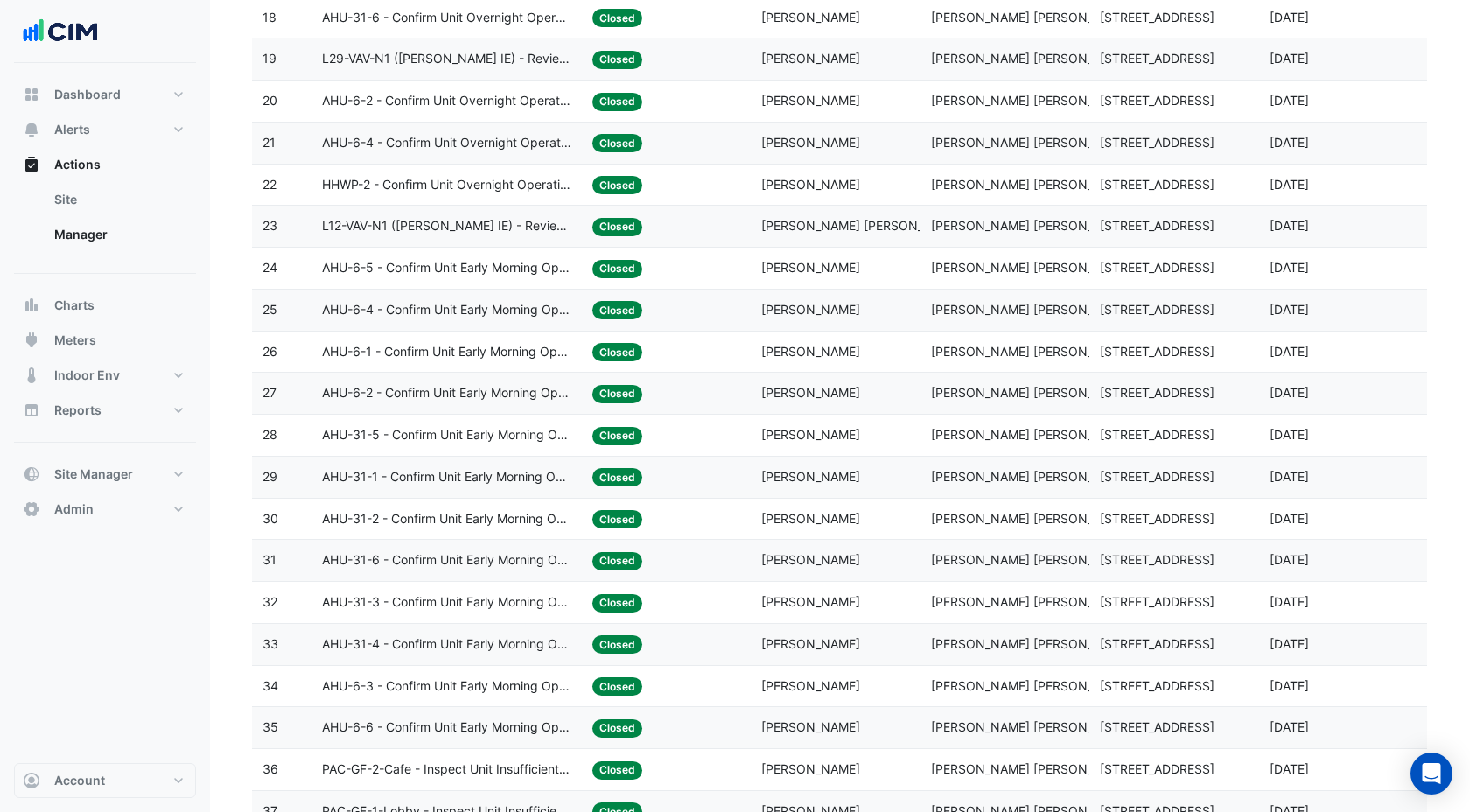
click at [370, 309] on span "AHU-6-4 - Confirm Unit Early Morning Operation (Energy Saving)" at bounding box center [446, 310] width 249 height 20
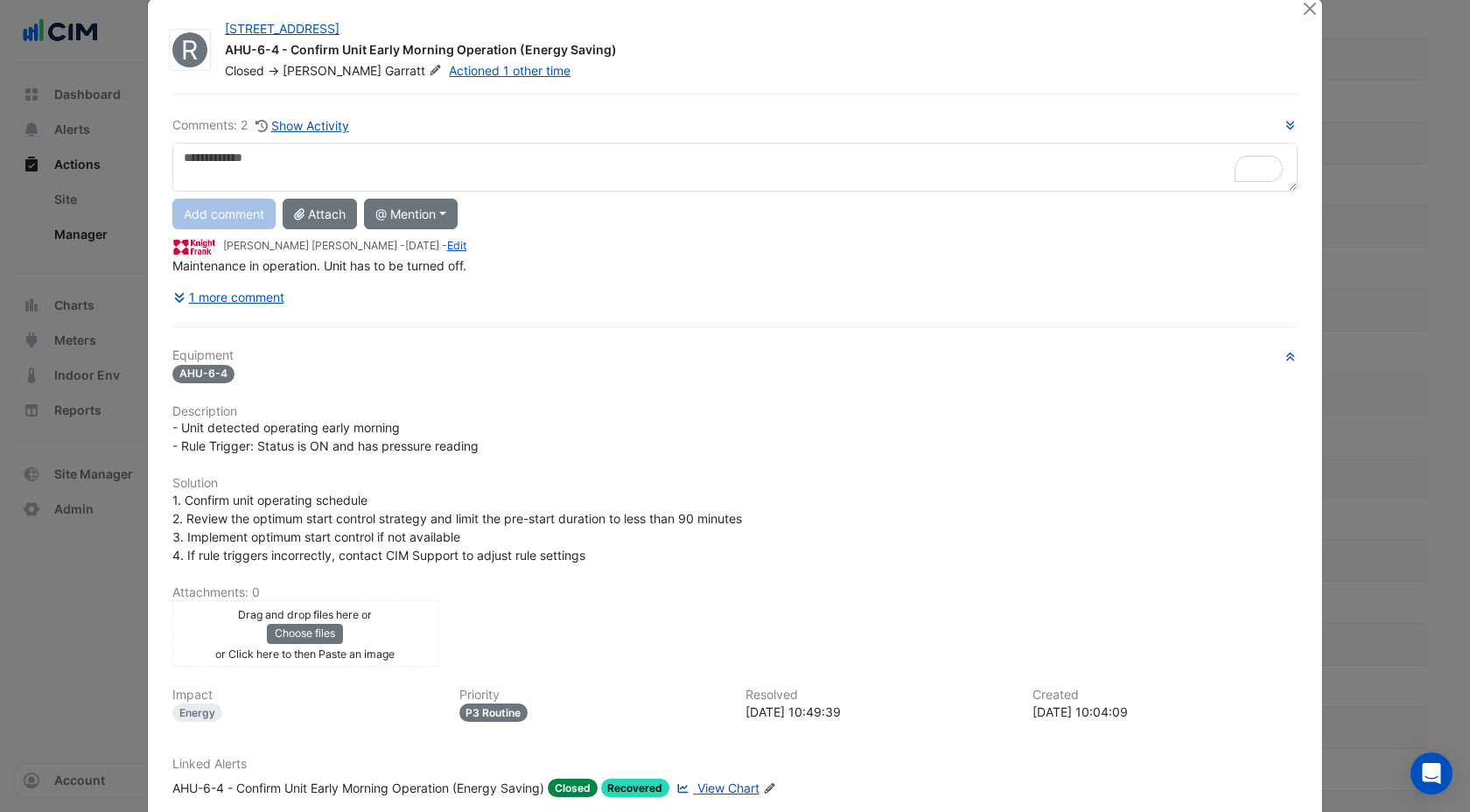
scroll to position [29, 0]
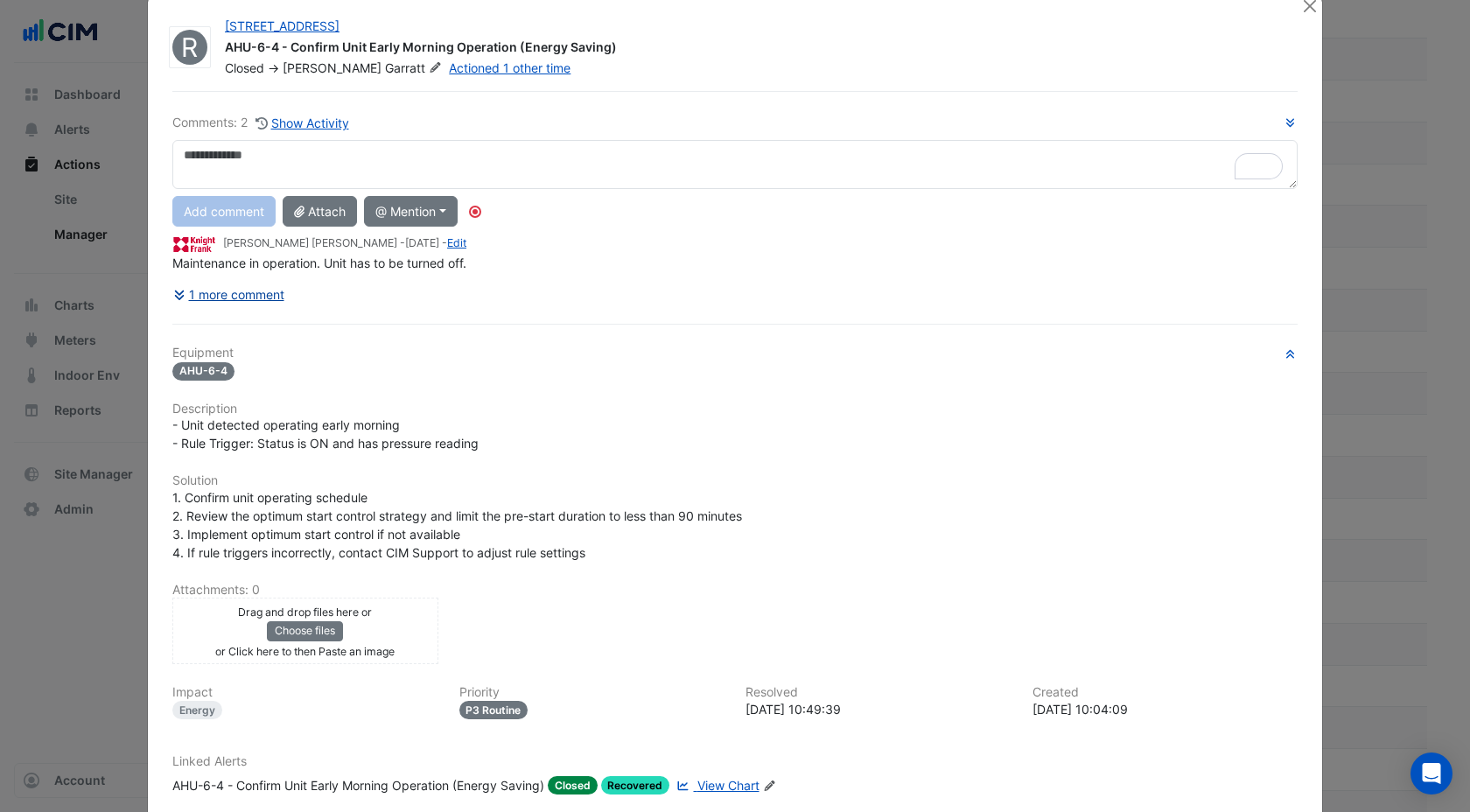
click at [268, 300] on button "1 more comment" at bounding box center [229, 294] width 113 height 31
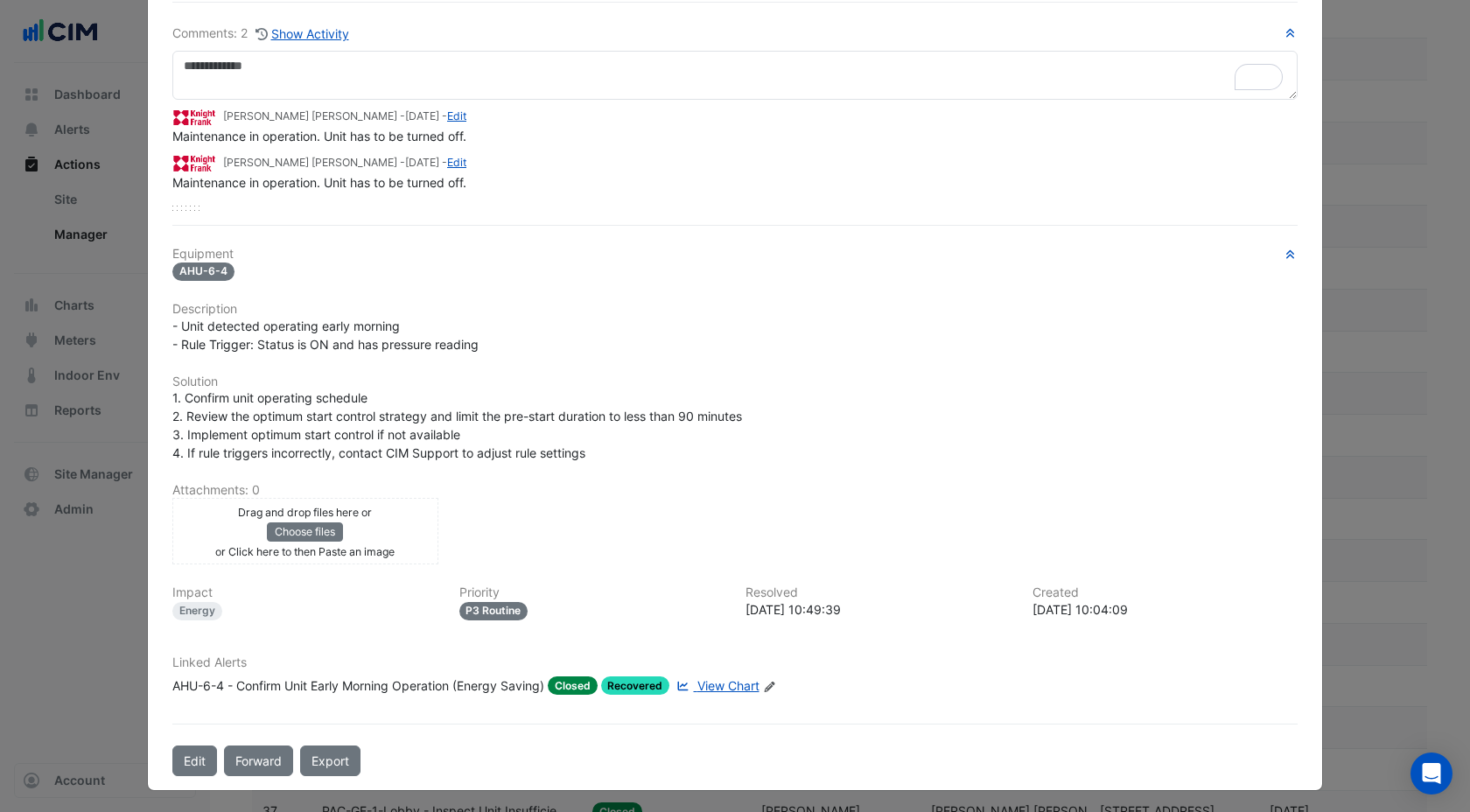
scroll to position [0, 0]
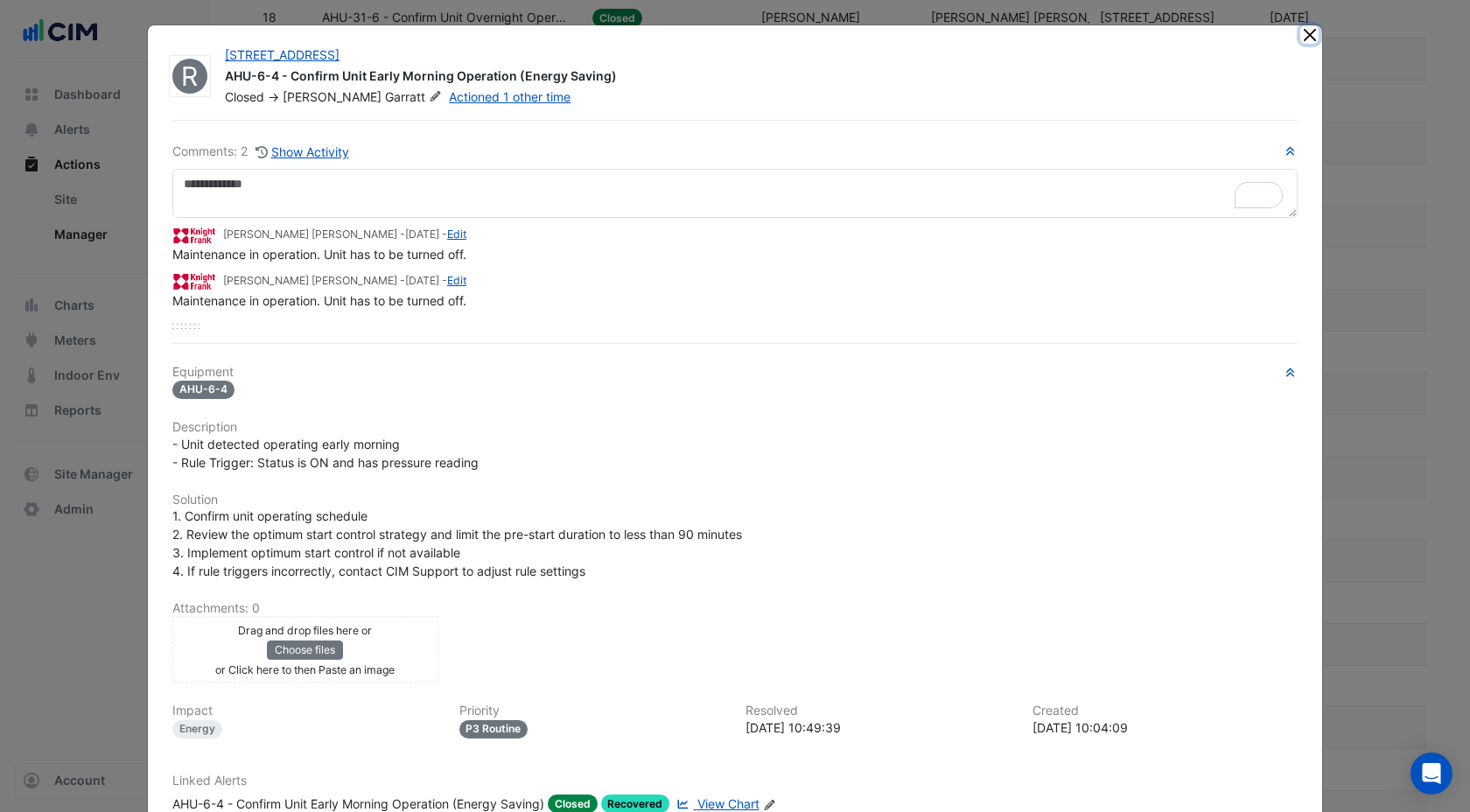
click at [1307, 37] on button "Close" at bounding box center [1309, 34] width 19 height 19
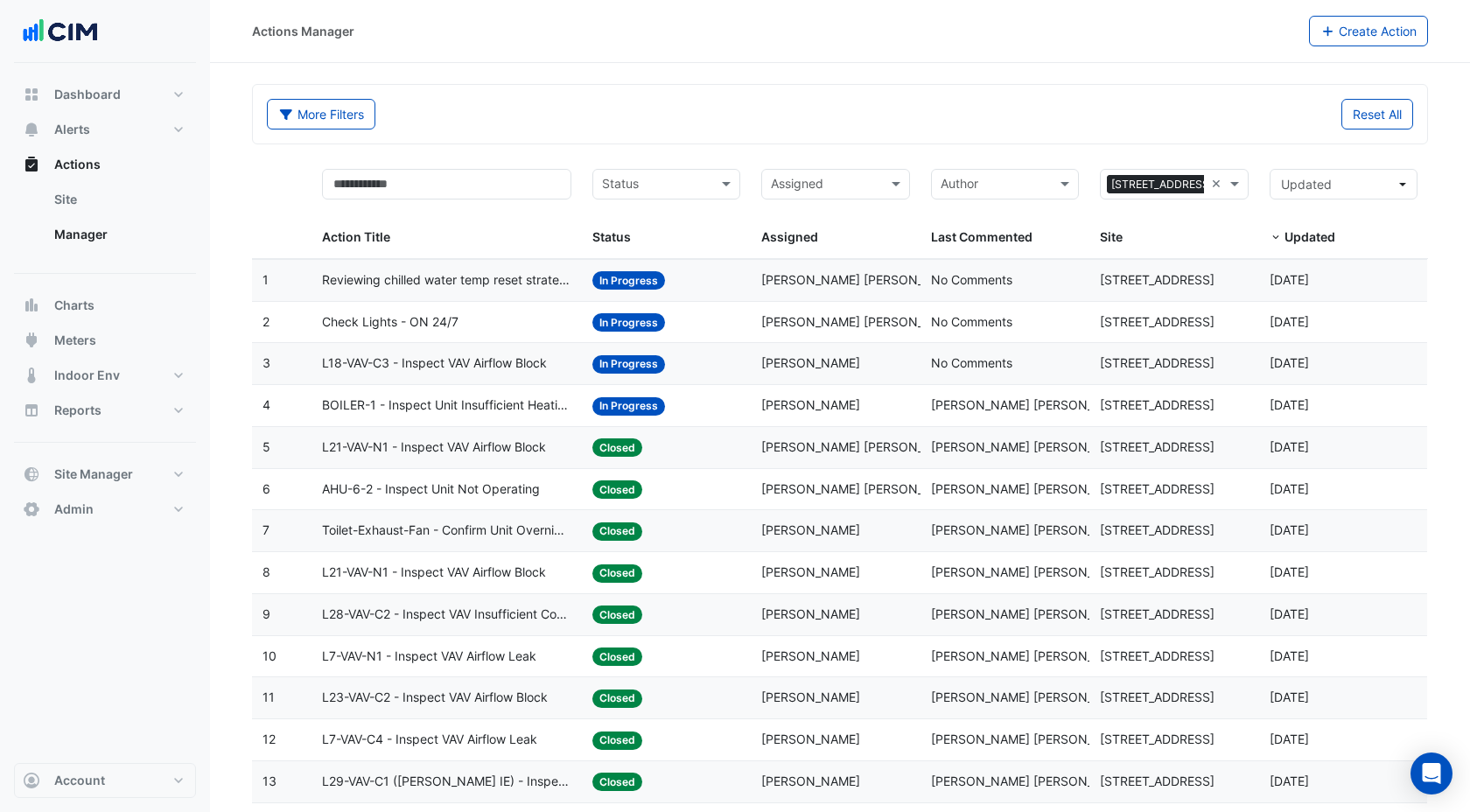
click at [426, 327] on span "Check Lights - ON 24/7" at bounding box center [390, 322] width 136 height 20
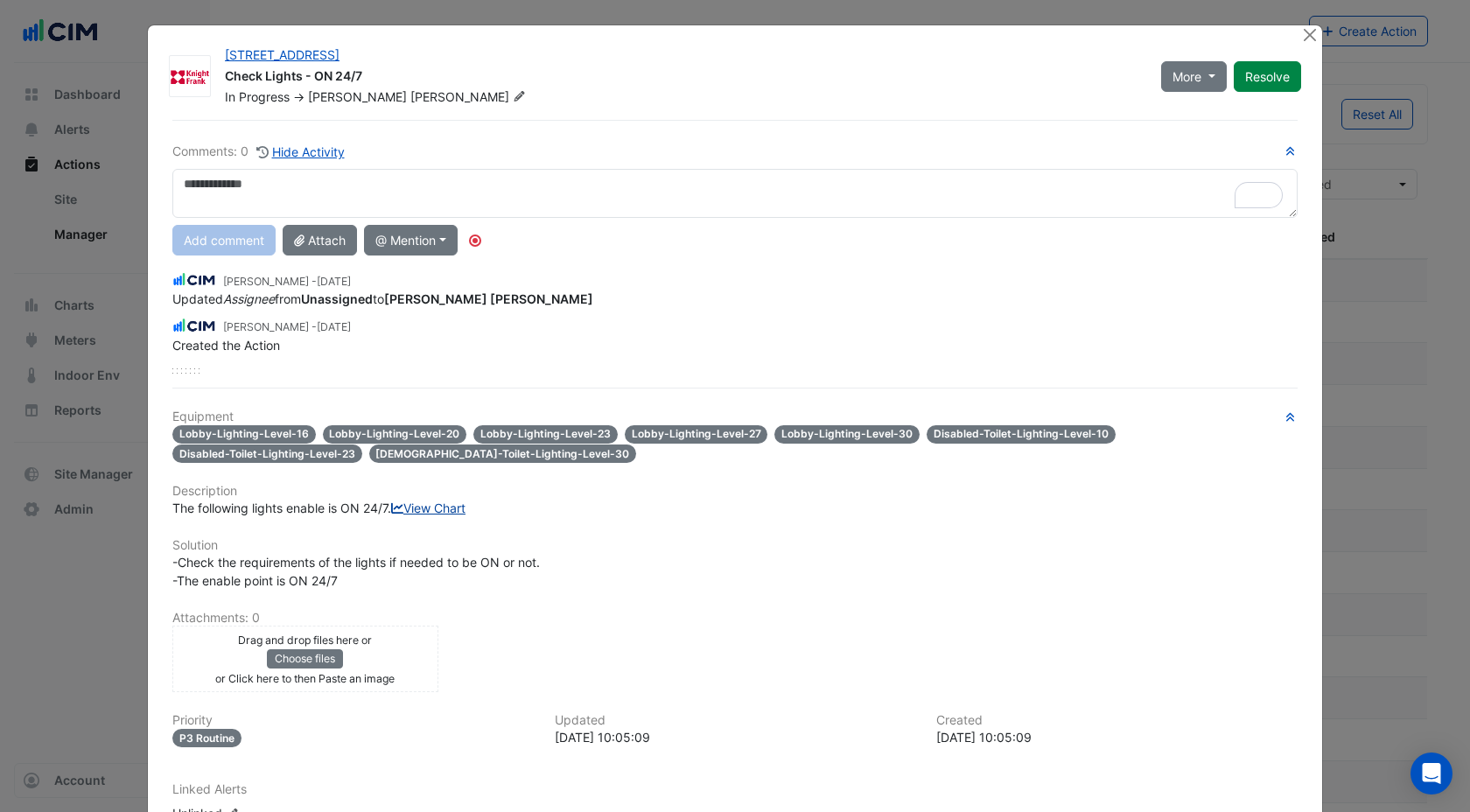
click at [392, 515] on link "View Chart" at bounding box center [429, 507] width 74 height 15
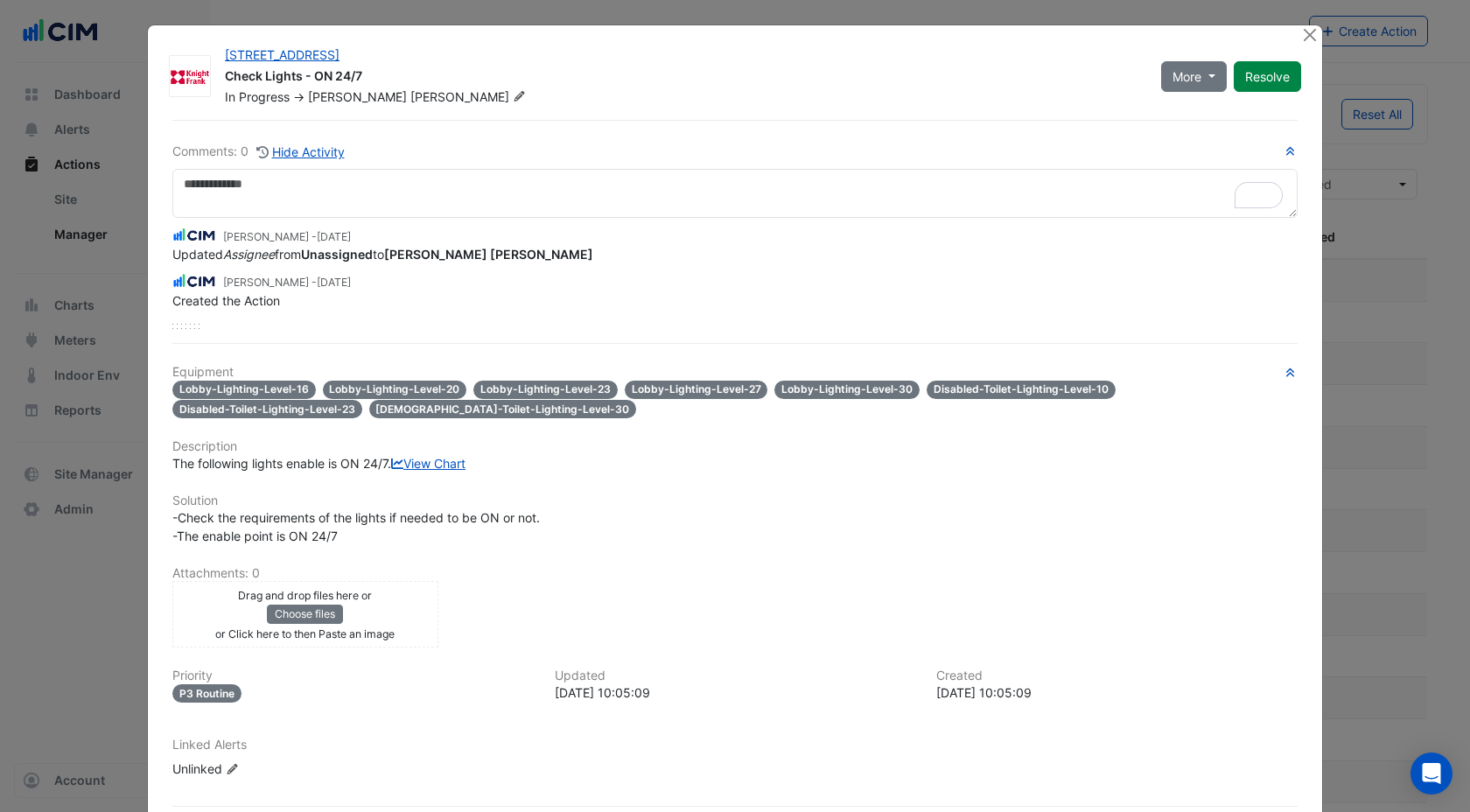
select select "***"
click at [1308, 44] on div at bounding box center [1311, 35] width 22 height 20
click at [1308, 38] on button "Close" at bounding box center [1309, 34] width 19 height 19
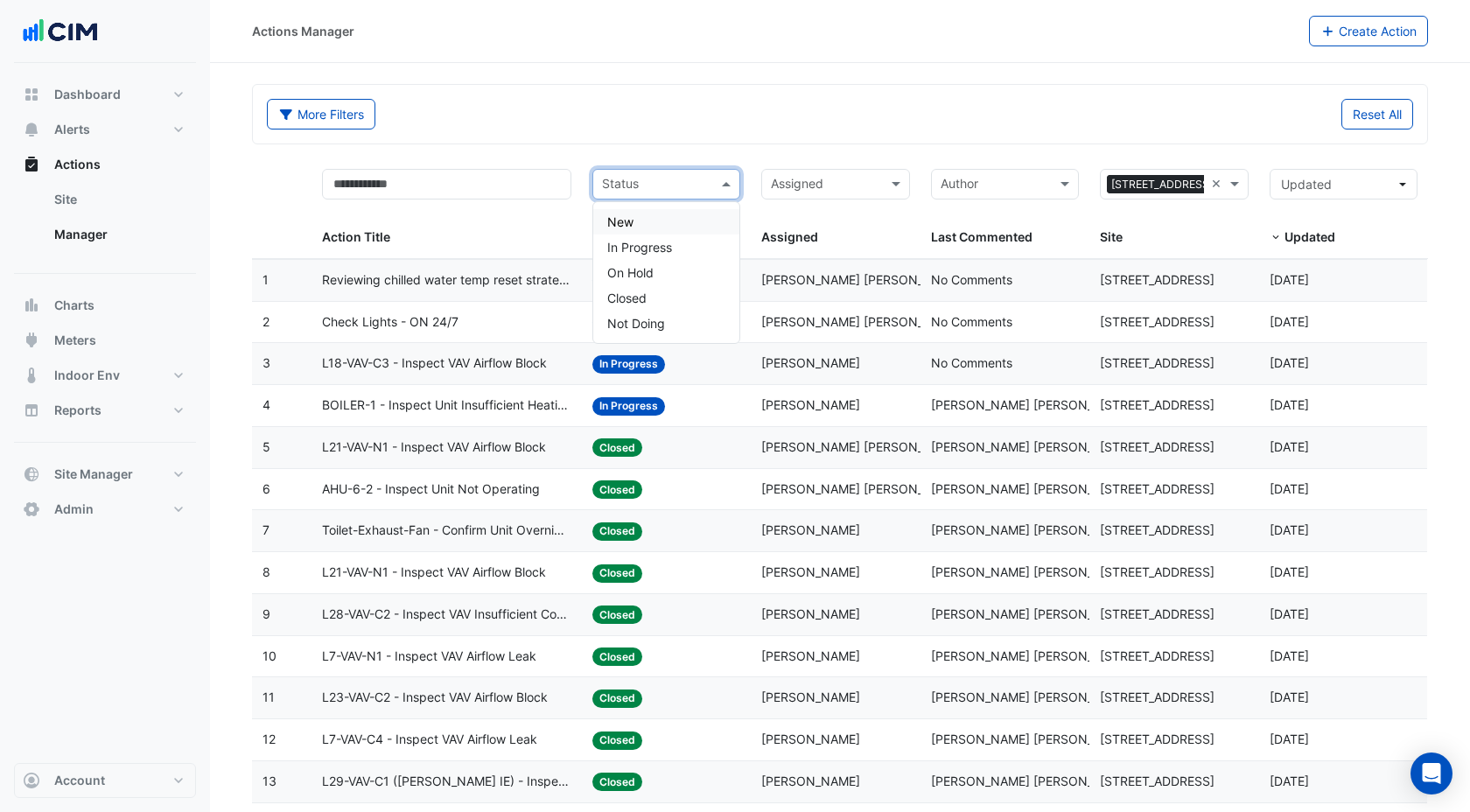
click at [641, 189] on input "text" at bounding box center [656, 186] width 109 height 20
type input "**********"
click at [674, 216] on div "In Progress" at bounding box center [666, 222] width 146 height 26
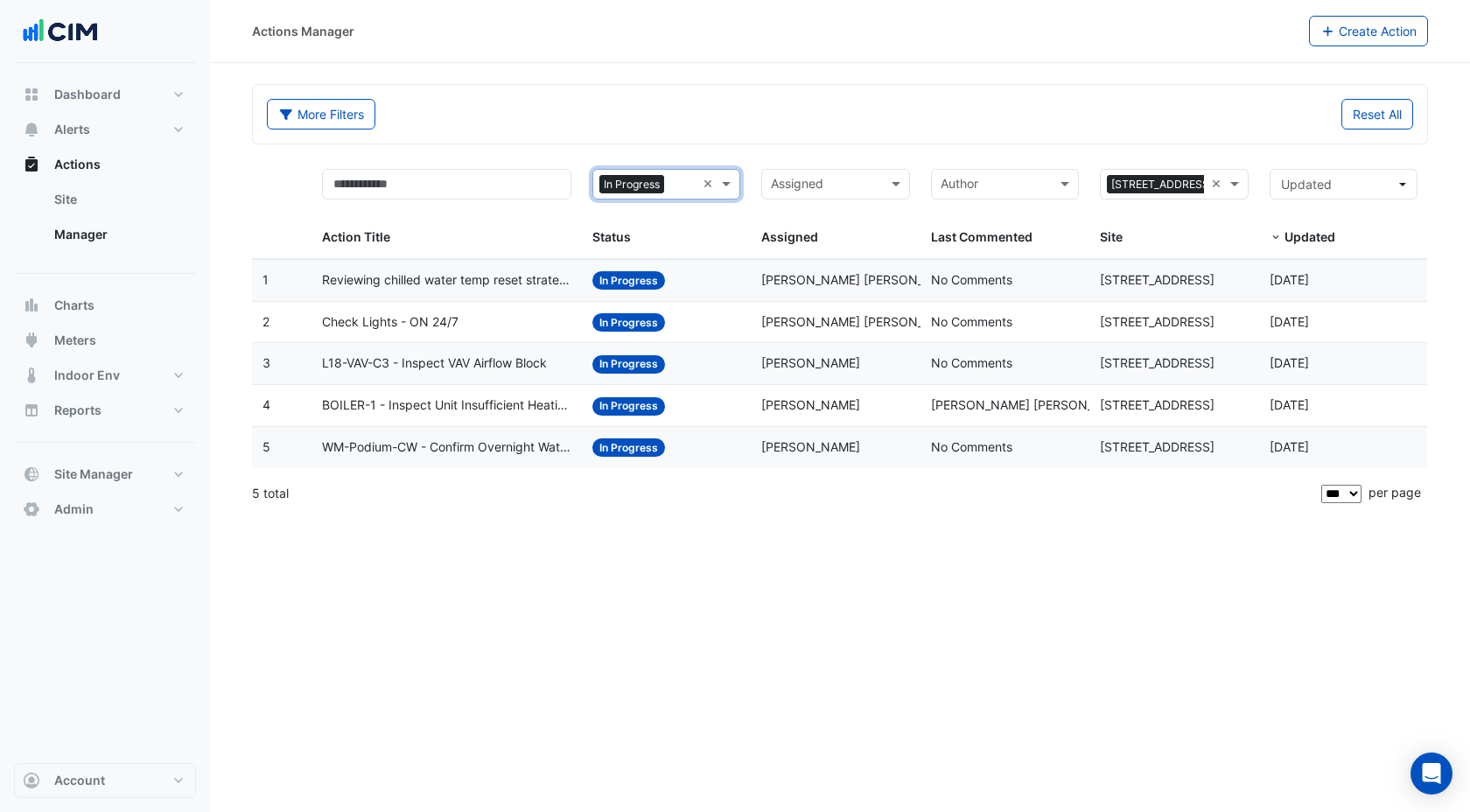
click at [476, 409] on span "BOILER-1 - Inspect Unit Insufficient Heating" at bounding box center [446, 406] width 249 height 20
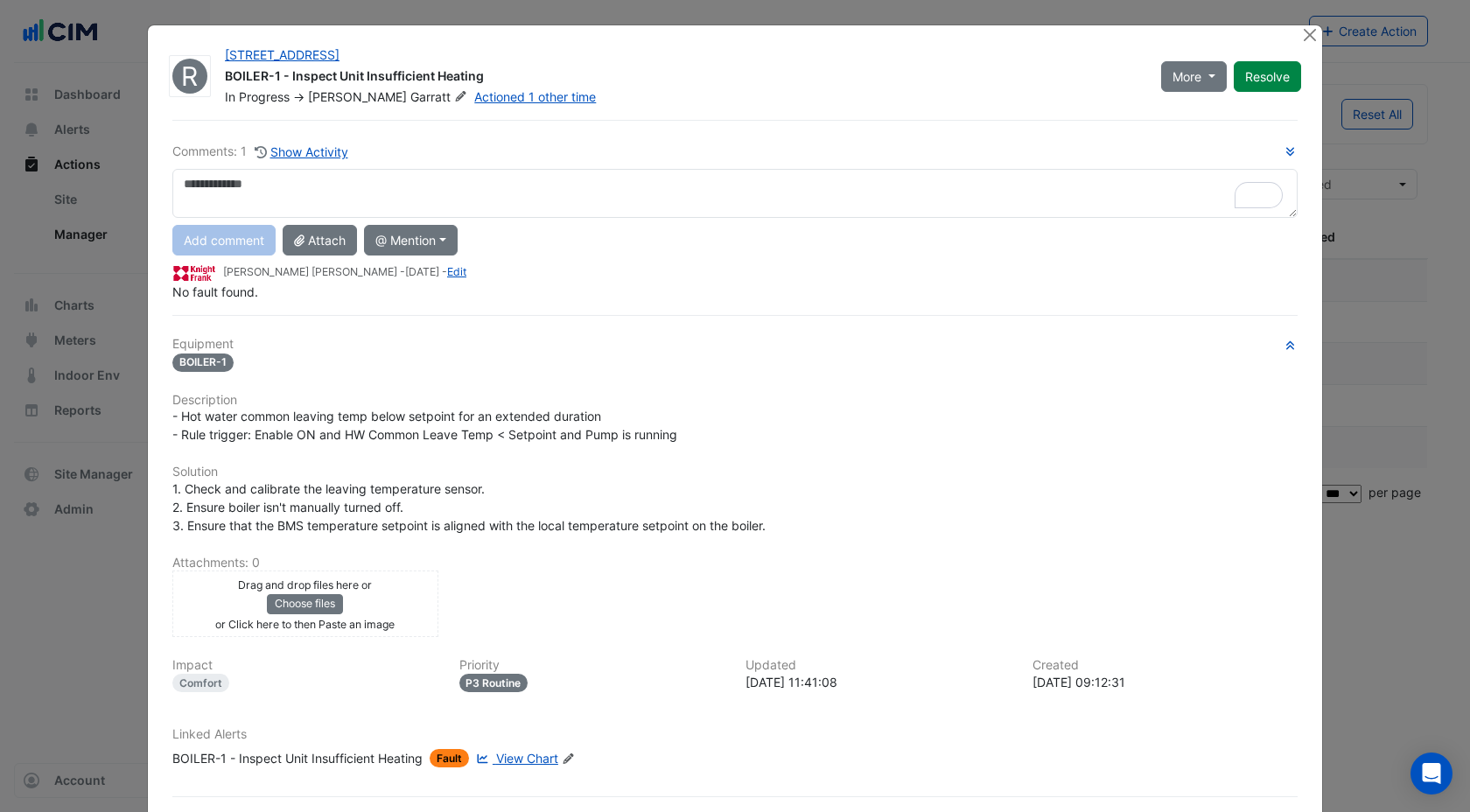
scroll to position [4, 0]
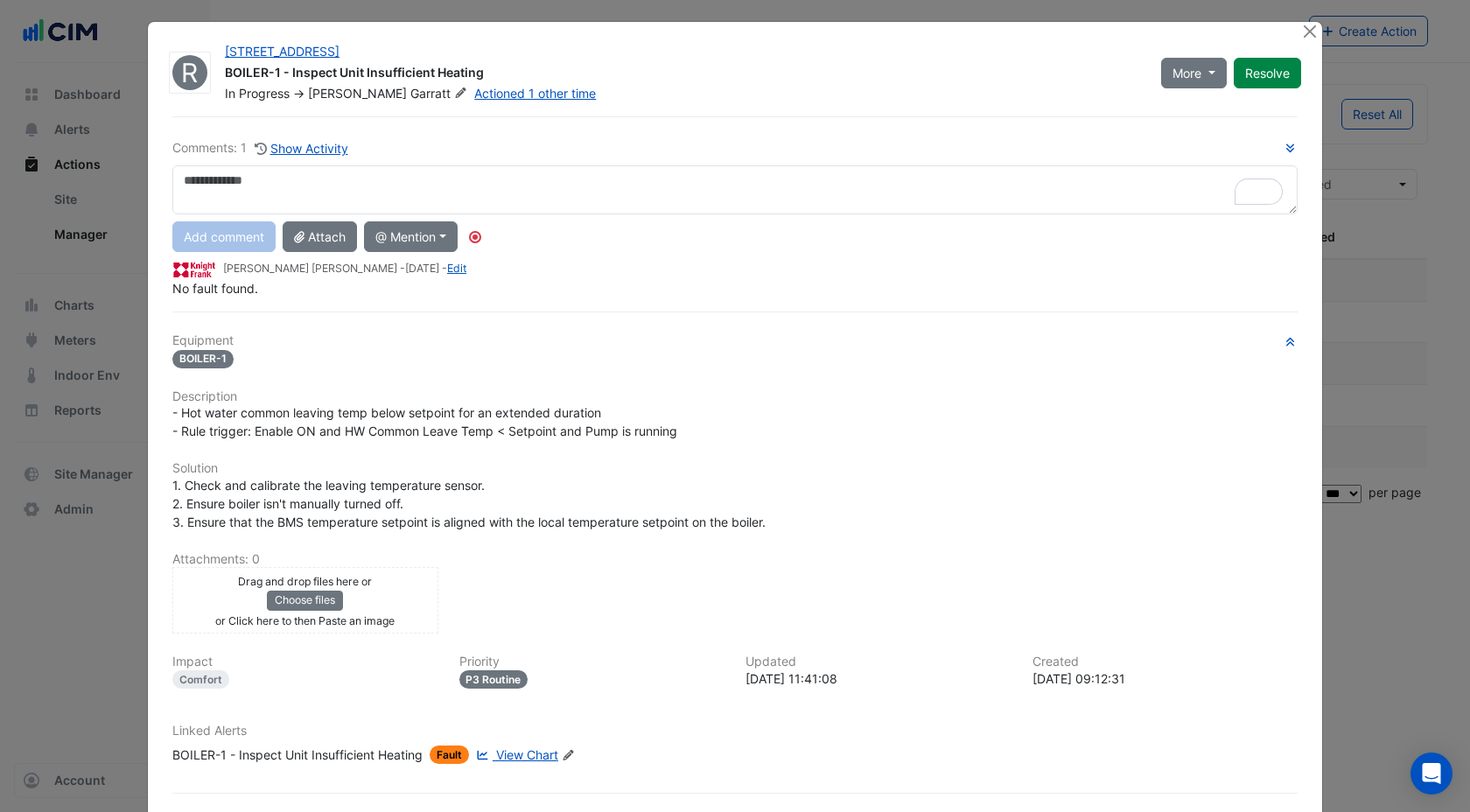
click at [529, 748] on span "View Chart" at bounding box center [527, 755] width 62 height 15
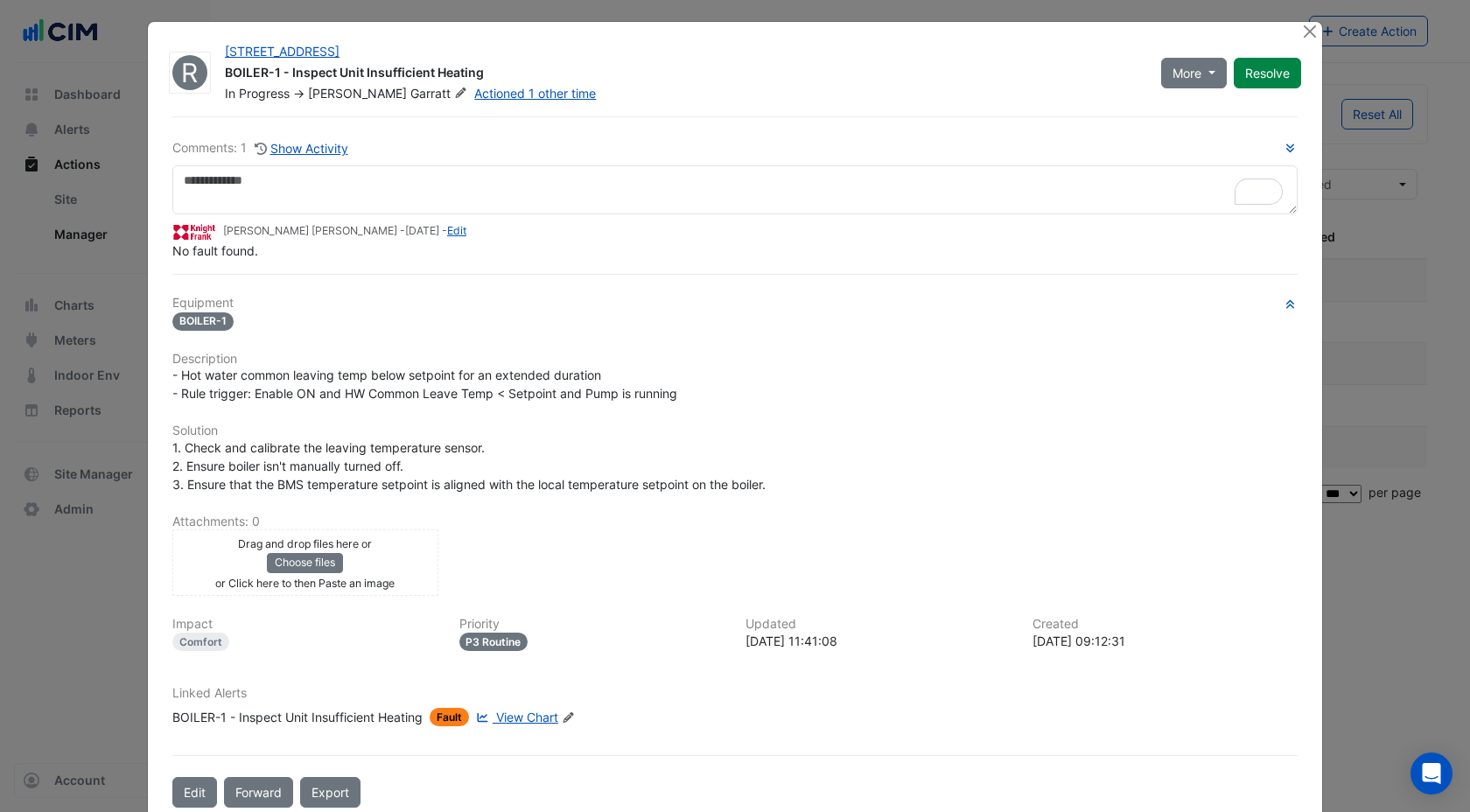
scroll to position [0, 0]
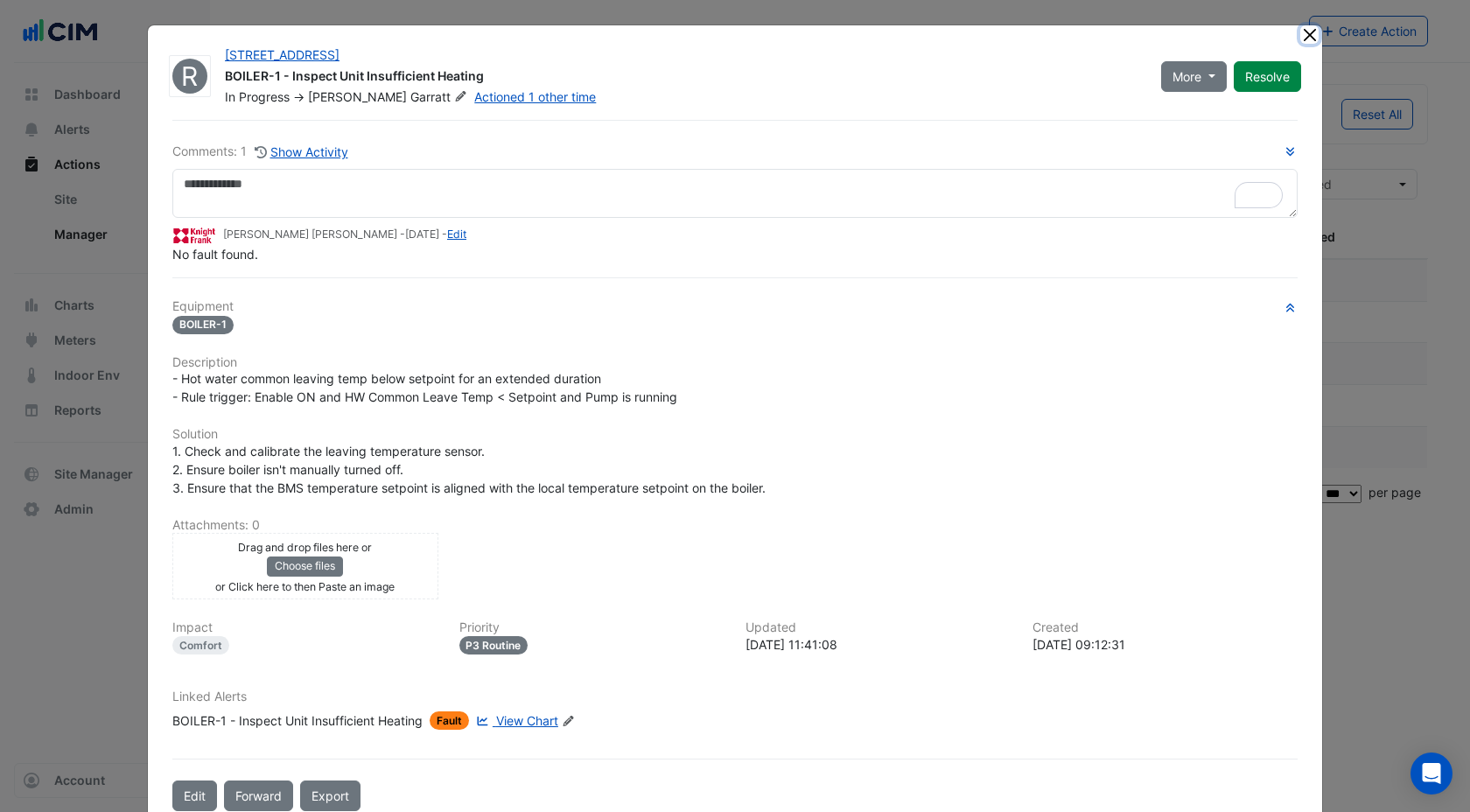
click at [1307, 34] on button "Close" at bounding box center [1309, 34] width 19 height 19
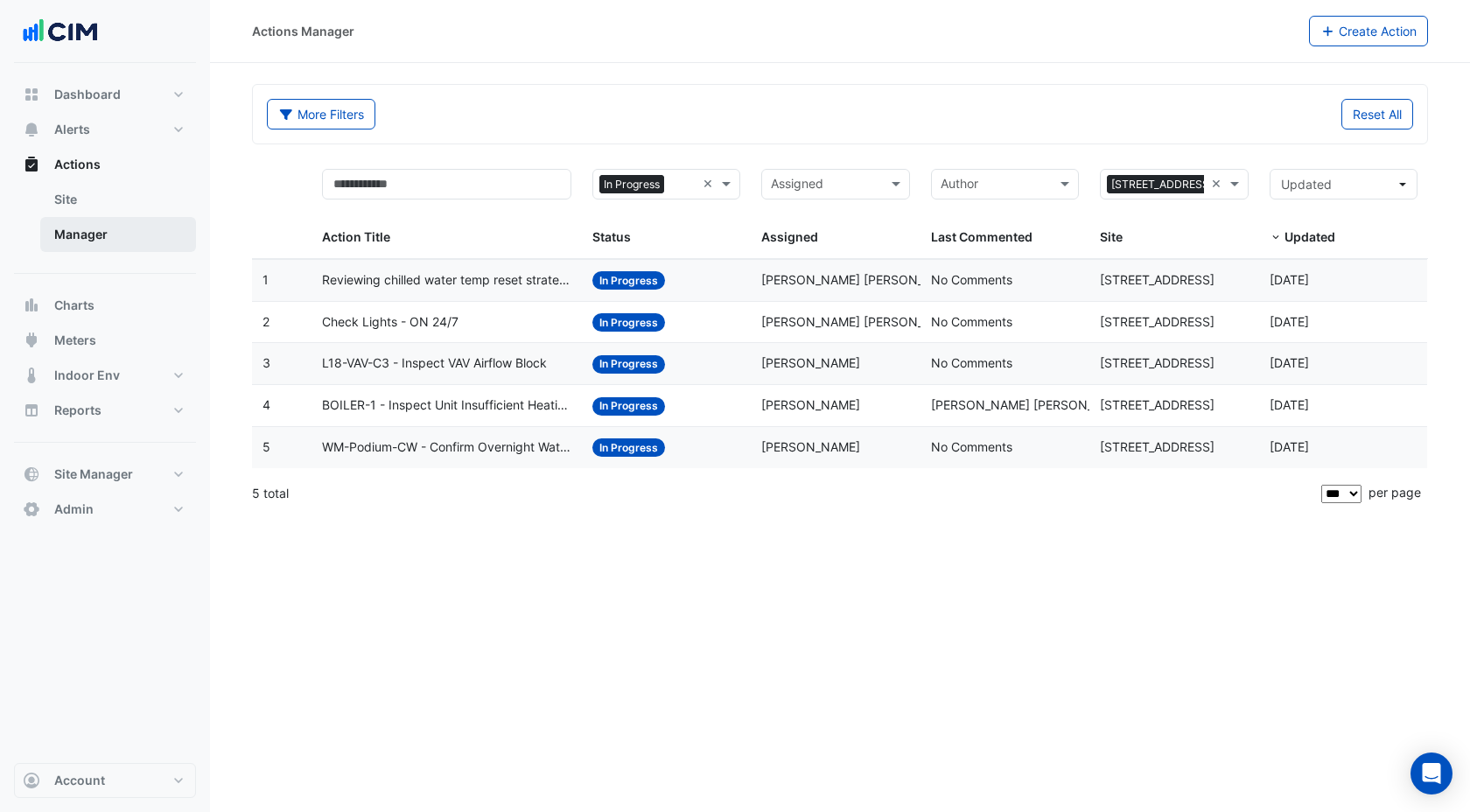
click at [110, 224] on link "Manager" at bounding box center [118, 235] width 156 height 35
click at [64, 225] on link "Manager" at bounding box center [118, 235] width 156 height 35
click at [52, 170] on button "Actions" at bounding box center [105, 164] width 182 height 35
click at [54, 167] on span "Actions" at bounding box center [77, 164] width 46 height 18
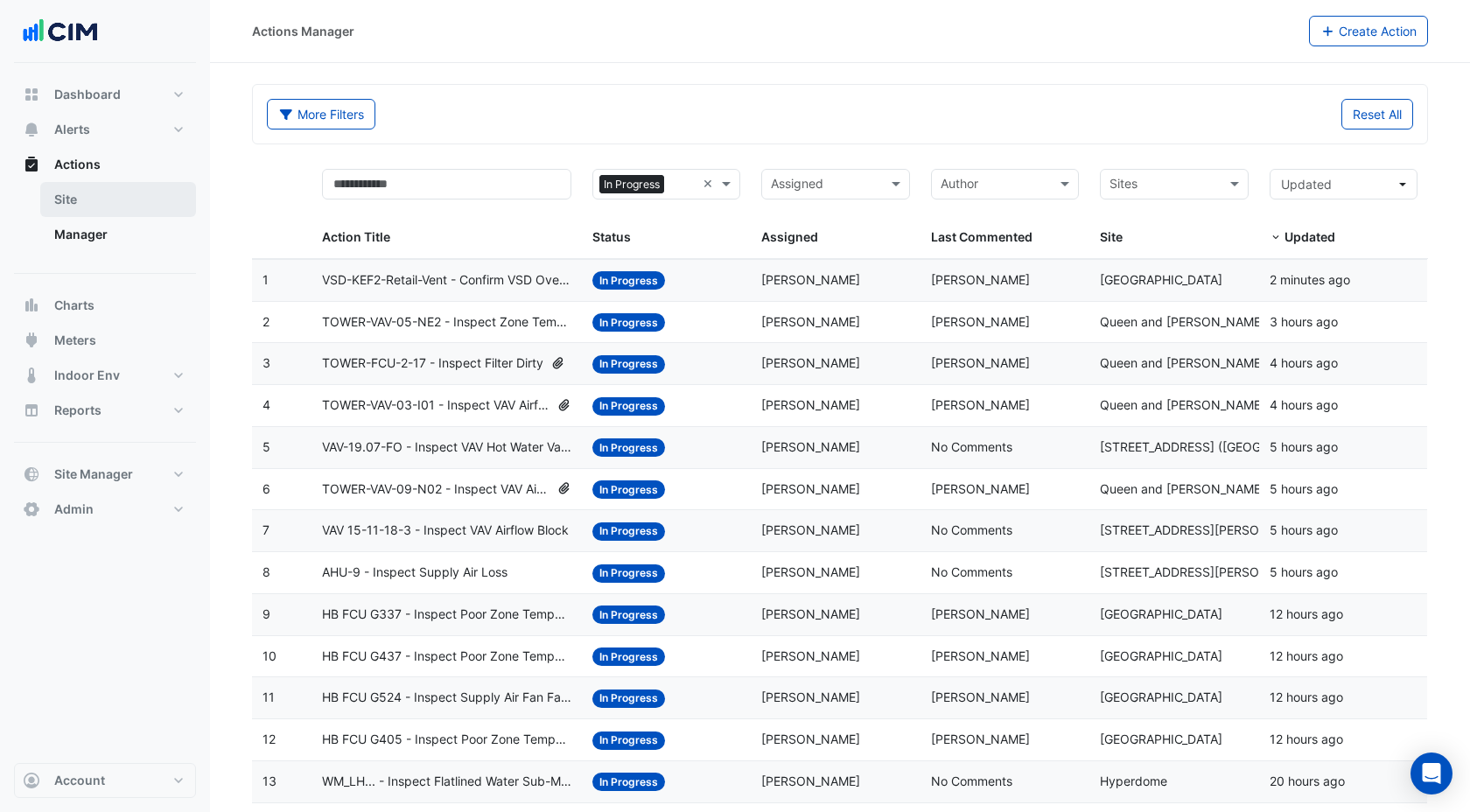
click at [78, 204] on link "Site" at bounding box center [118, 200] width 156 height 35
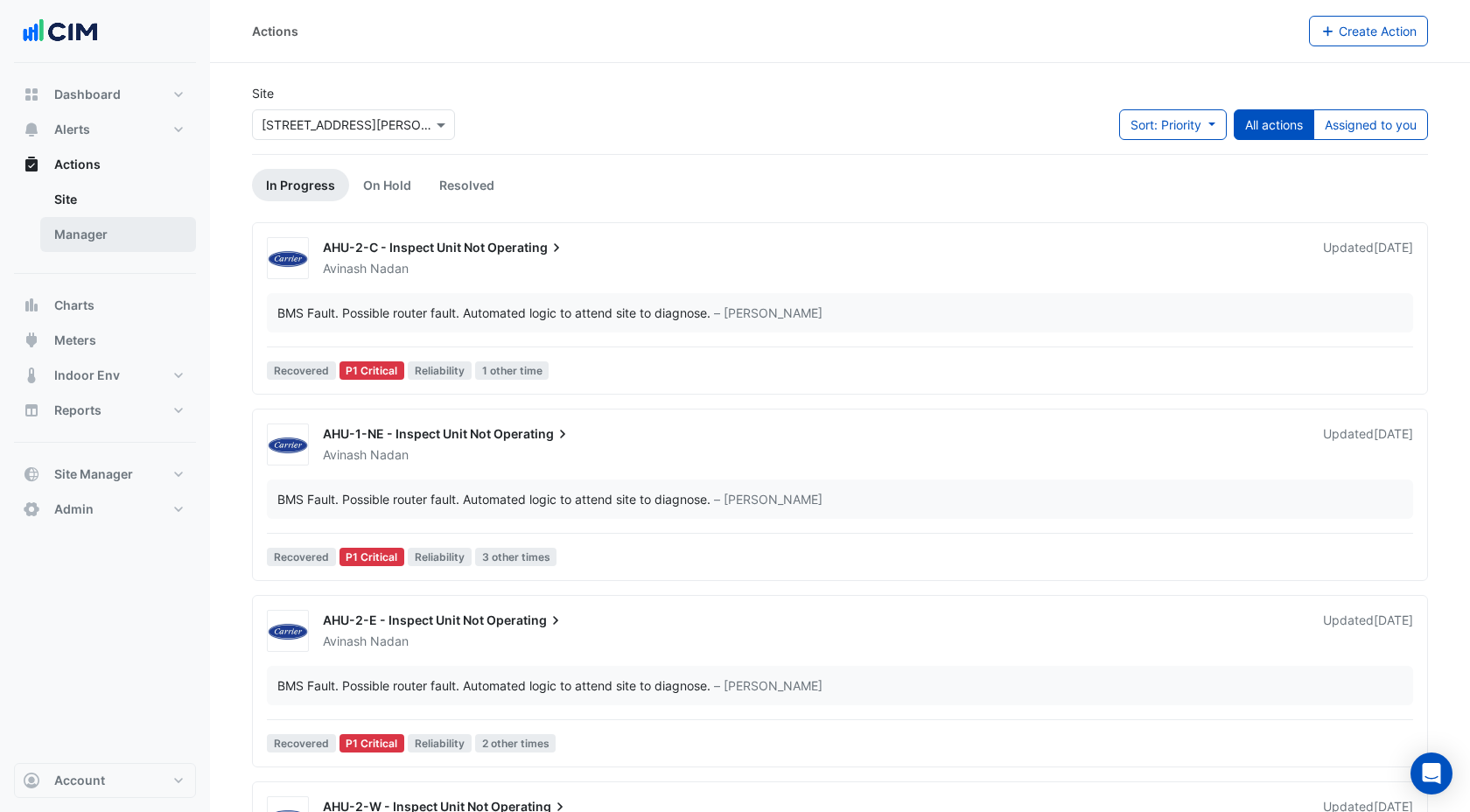
click at [119, 230] on link "Manager" at bounding box center [118, 235] width 156 height 35
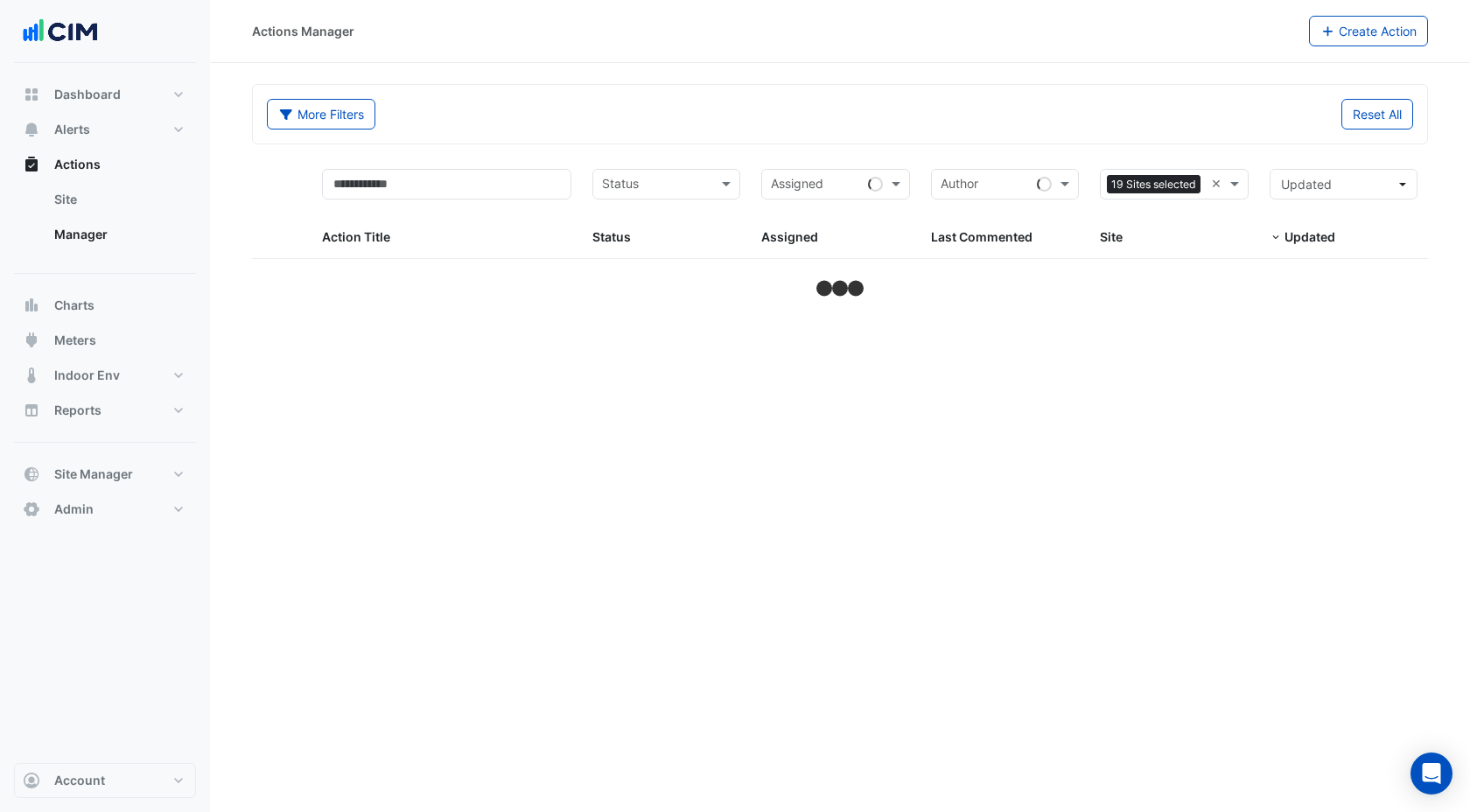
select select "***"
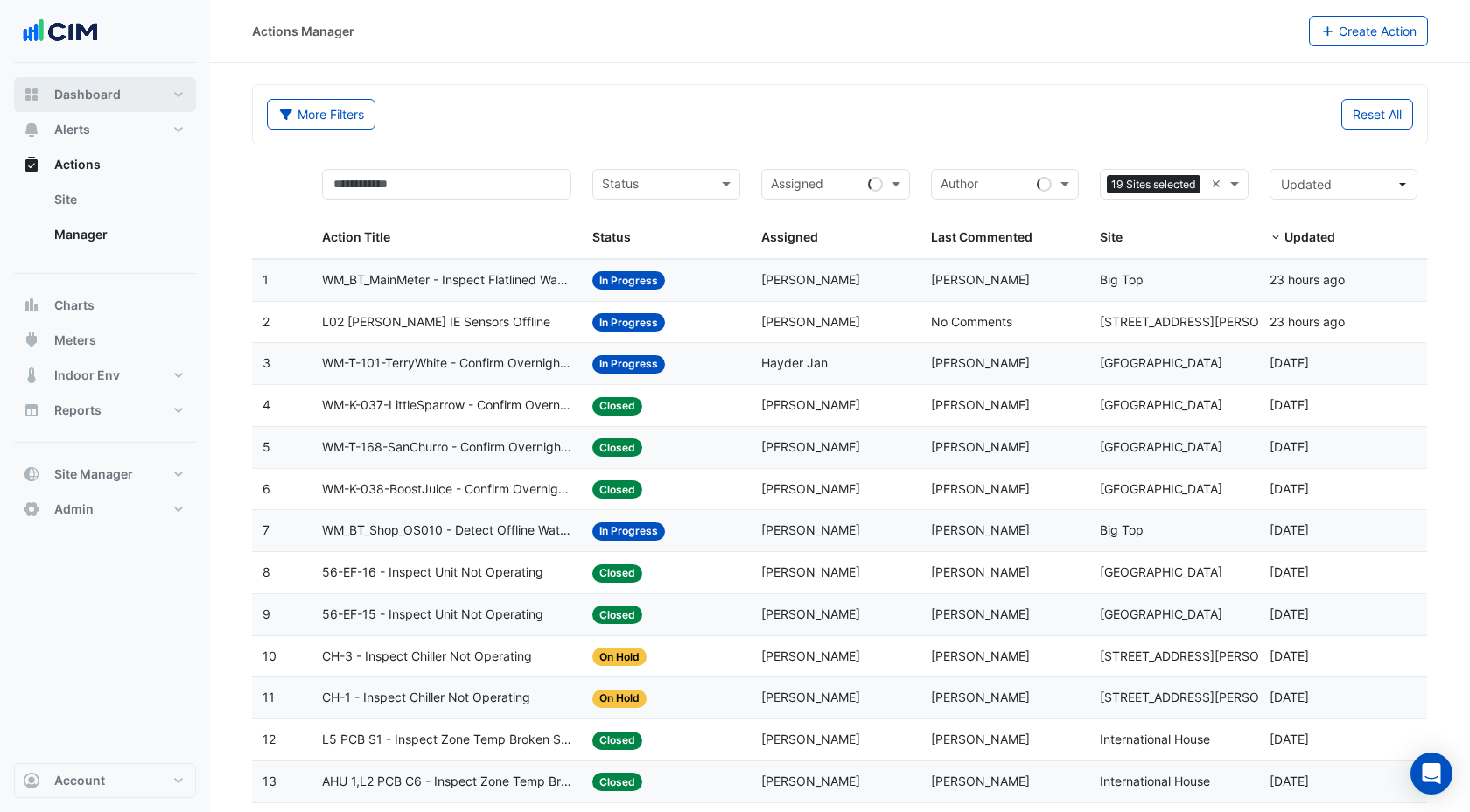
click at [100, 102] on span "Dashboard" at bounding box center [87, 95] width 66 height 18
select select "***"
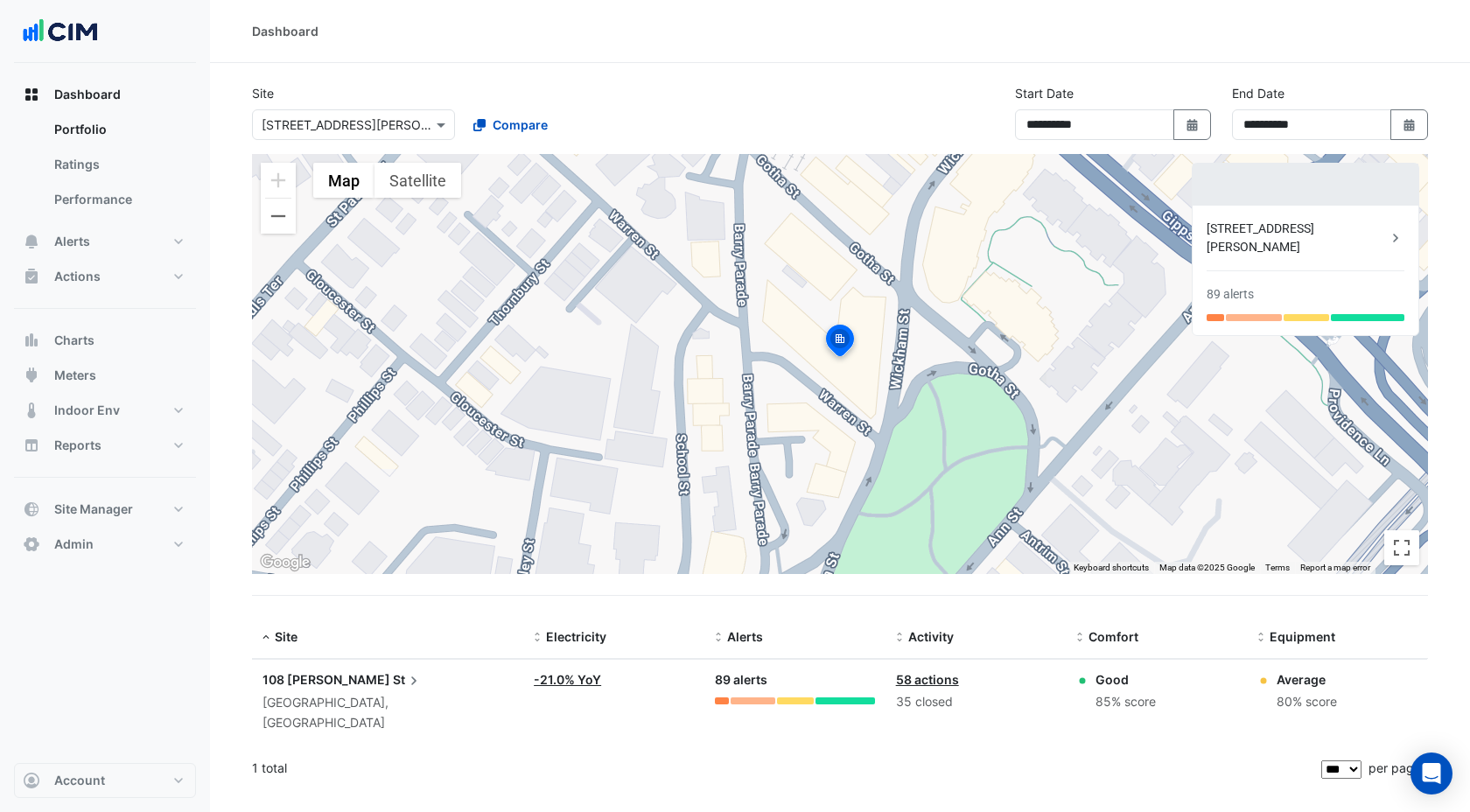
click at [359, 122] on input "text" at bounding box center [336, 125] width 149 height 19
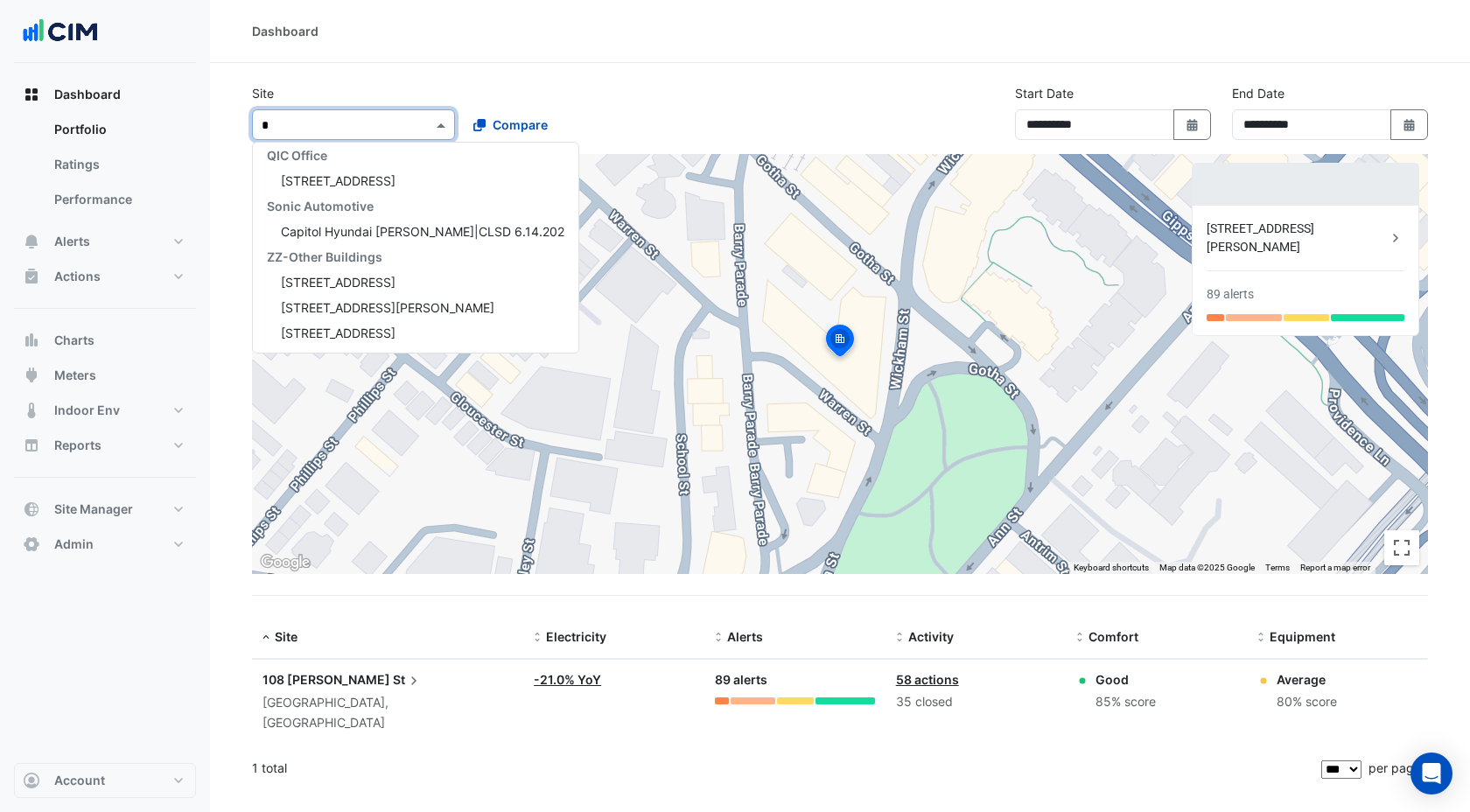
scroll to position [33, 0]
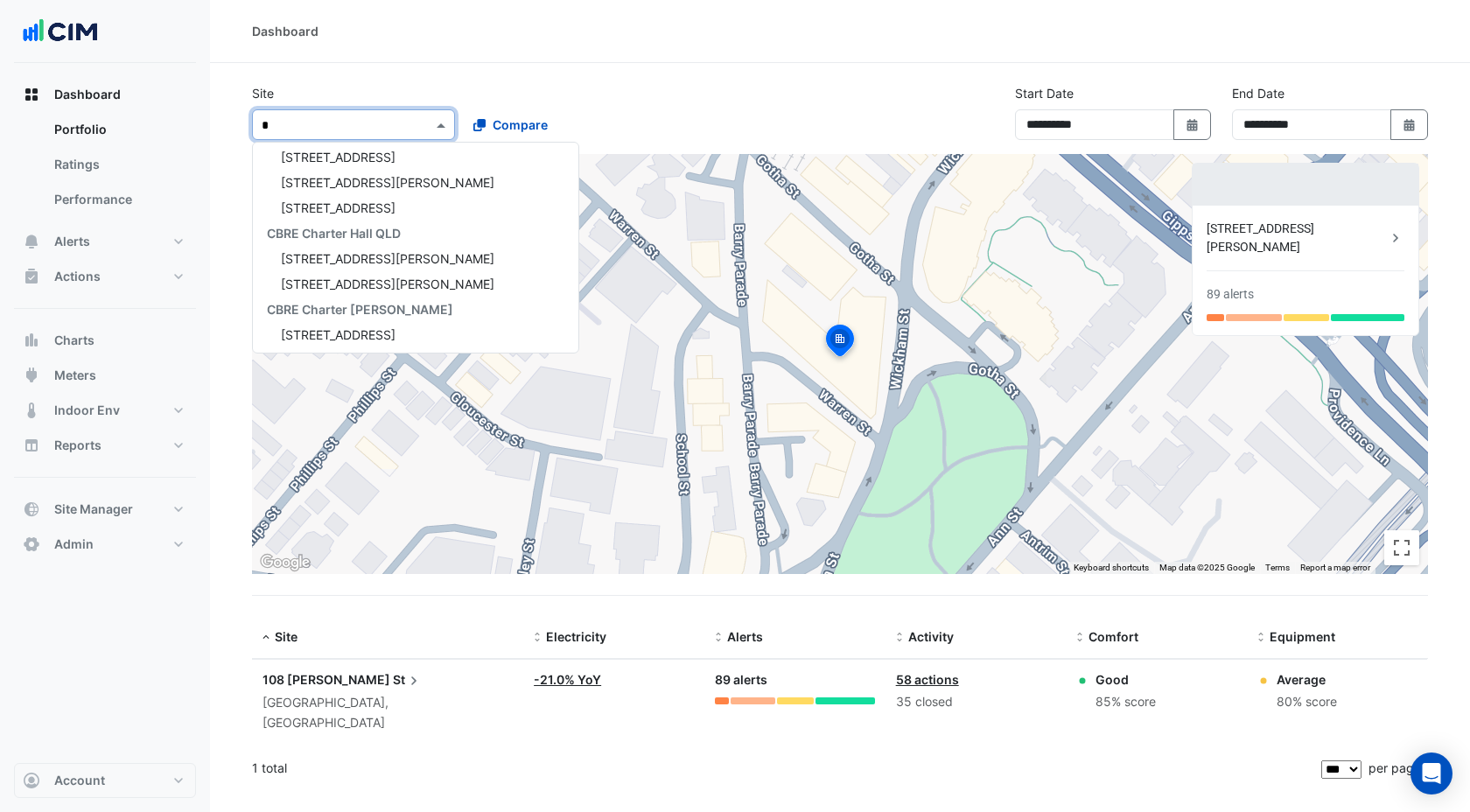
type input "**"
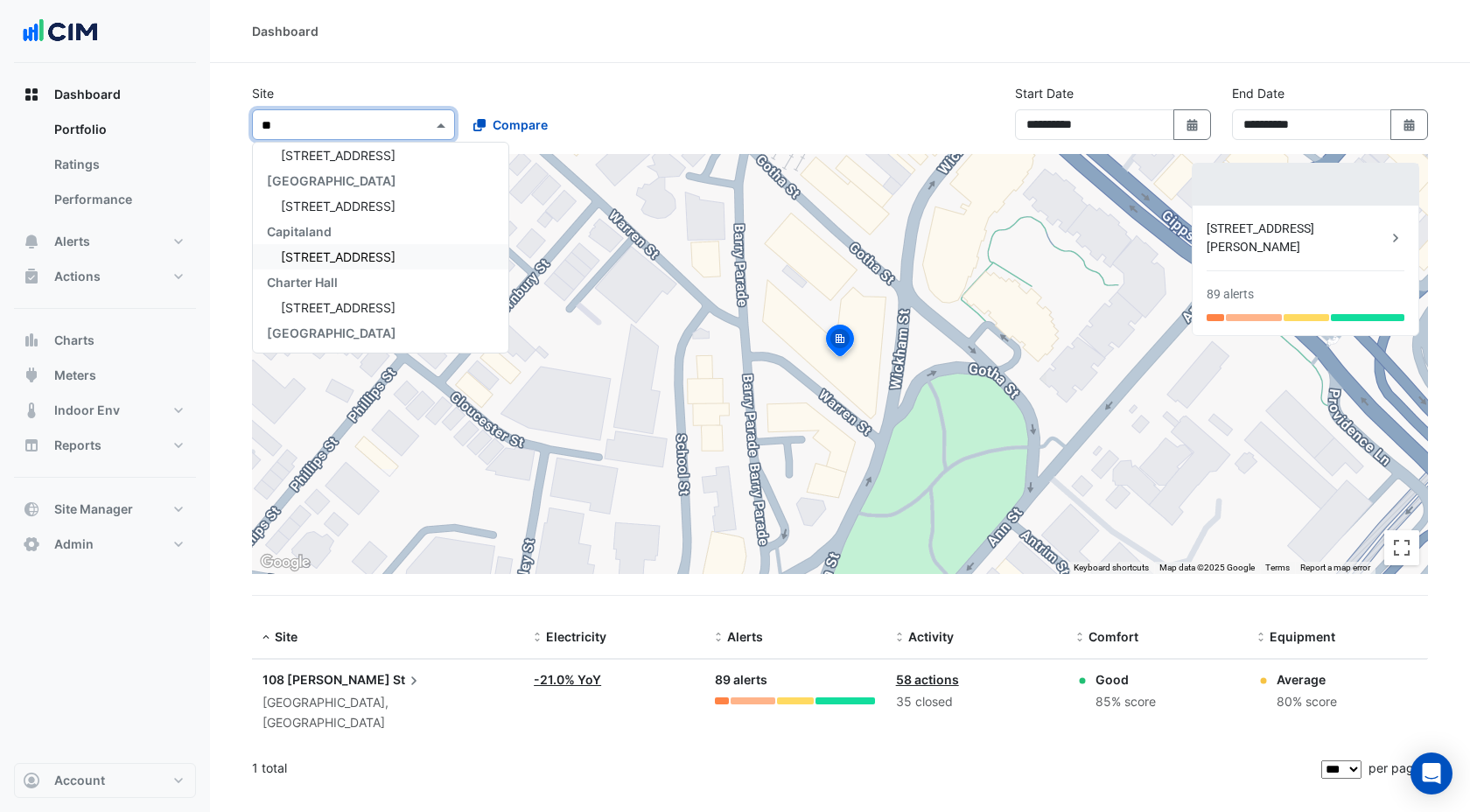
click at [279, 252] on div "[STREET_ADDRESS]" at bounding box center [380, 256] width 255 height 26
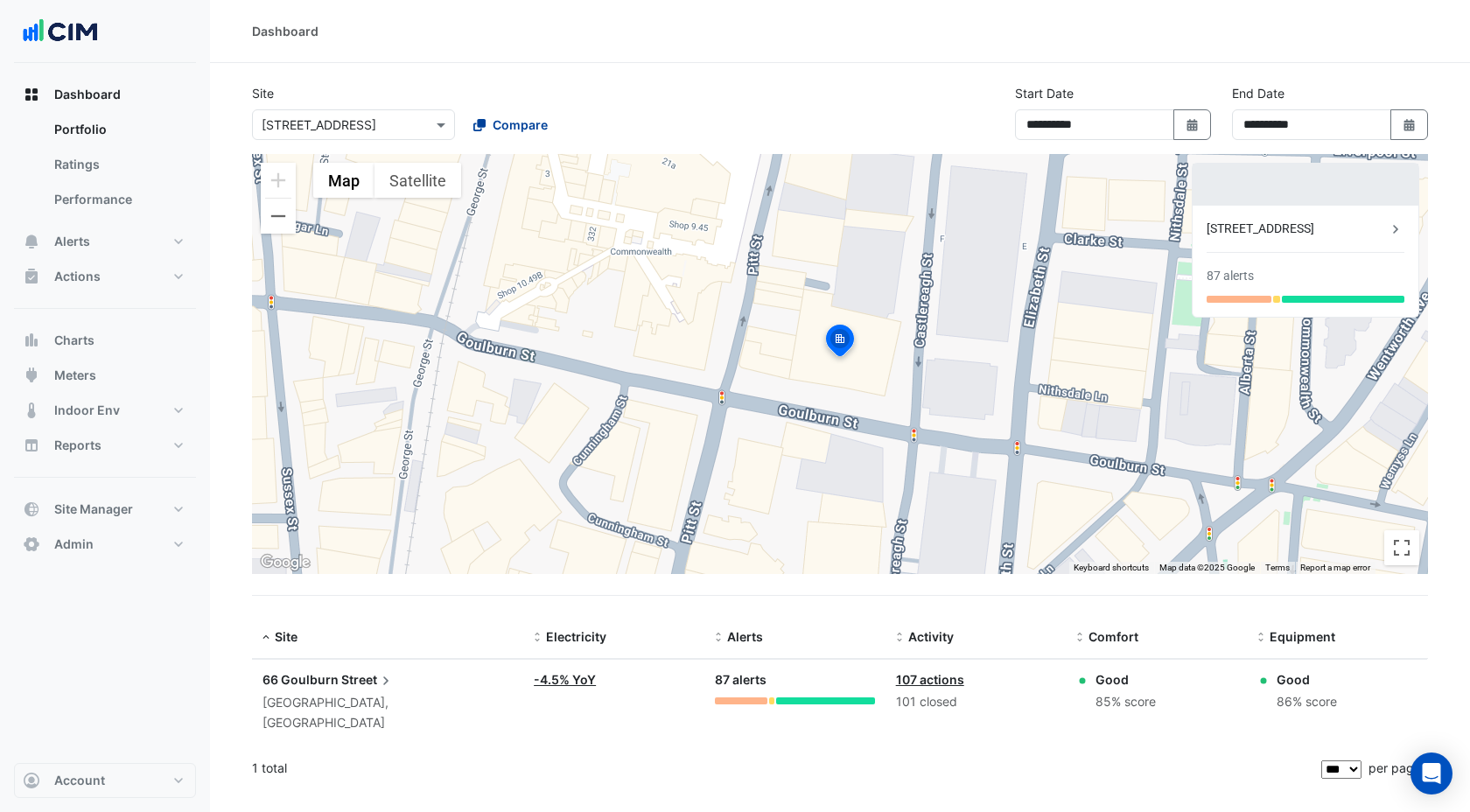
click at [496, 129] on span "Compare" at bounding box center [520, 125] width 55 height 19
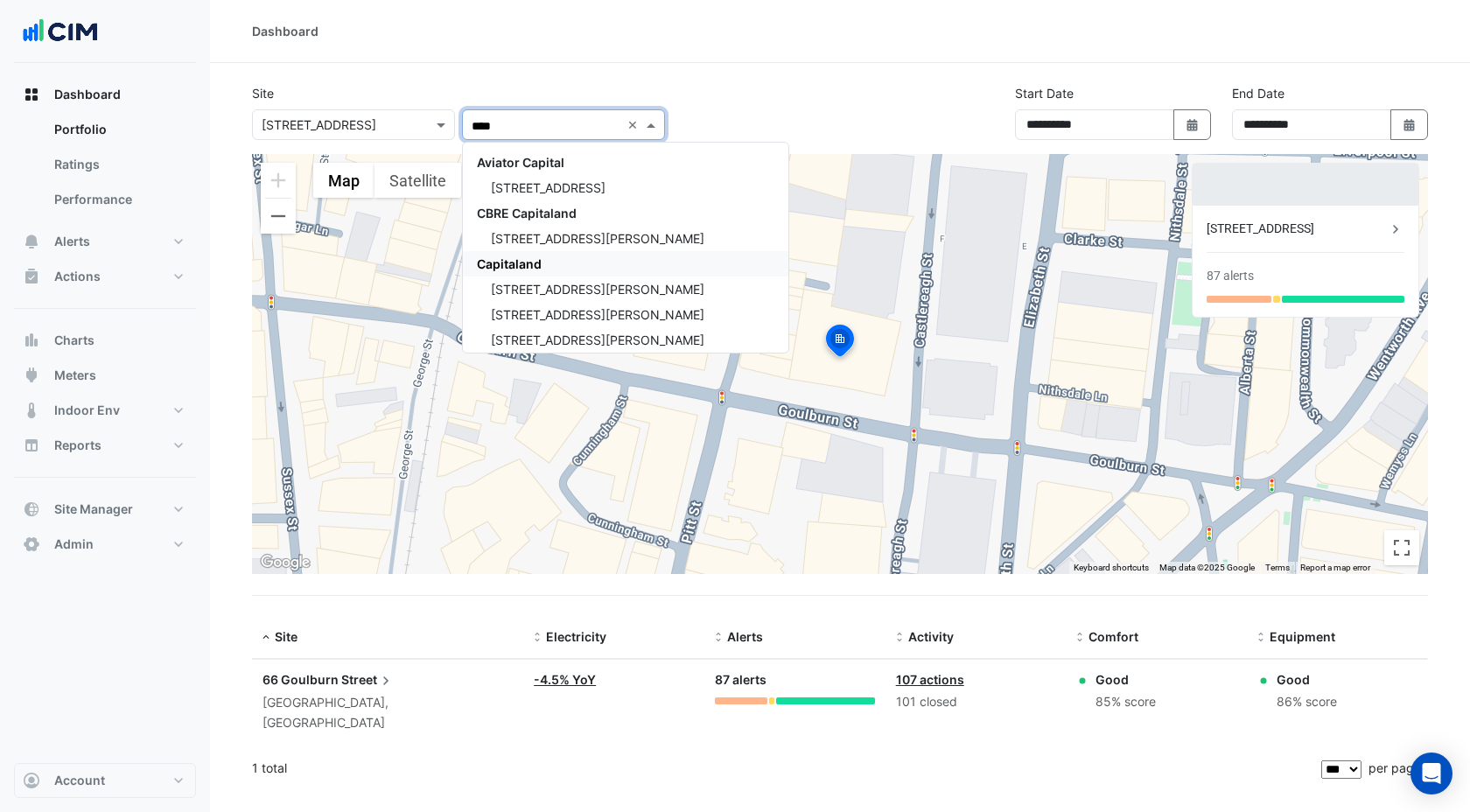
drag, startPoint x: 529, startPoint y: 260, endPoint x: 572, endPoint y: 464, distance: 208.5
click at [529, 260] on span "Capitaland" at bounding box center [509, 263] width 65 height 15
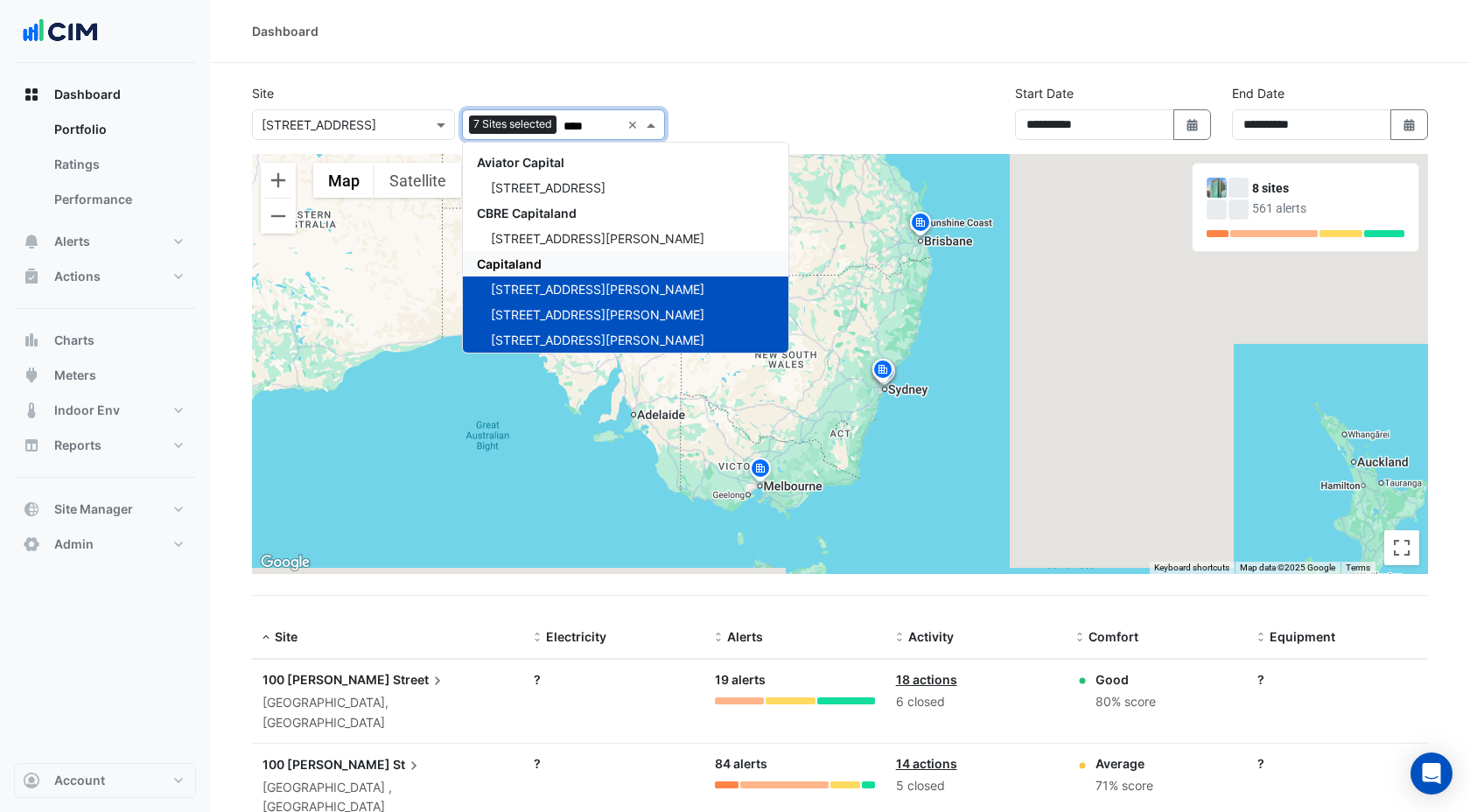
type input "****"
click at [1359, 596] on section "**********" at bounding box center [841, 740] width 1261 height 1355
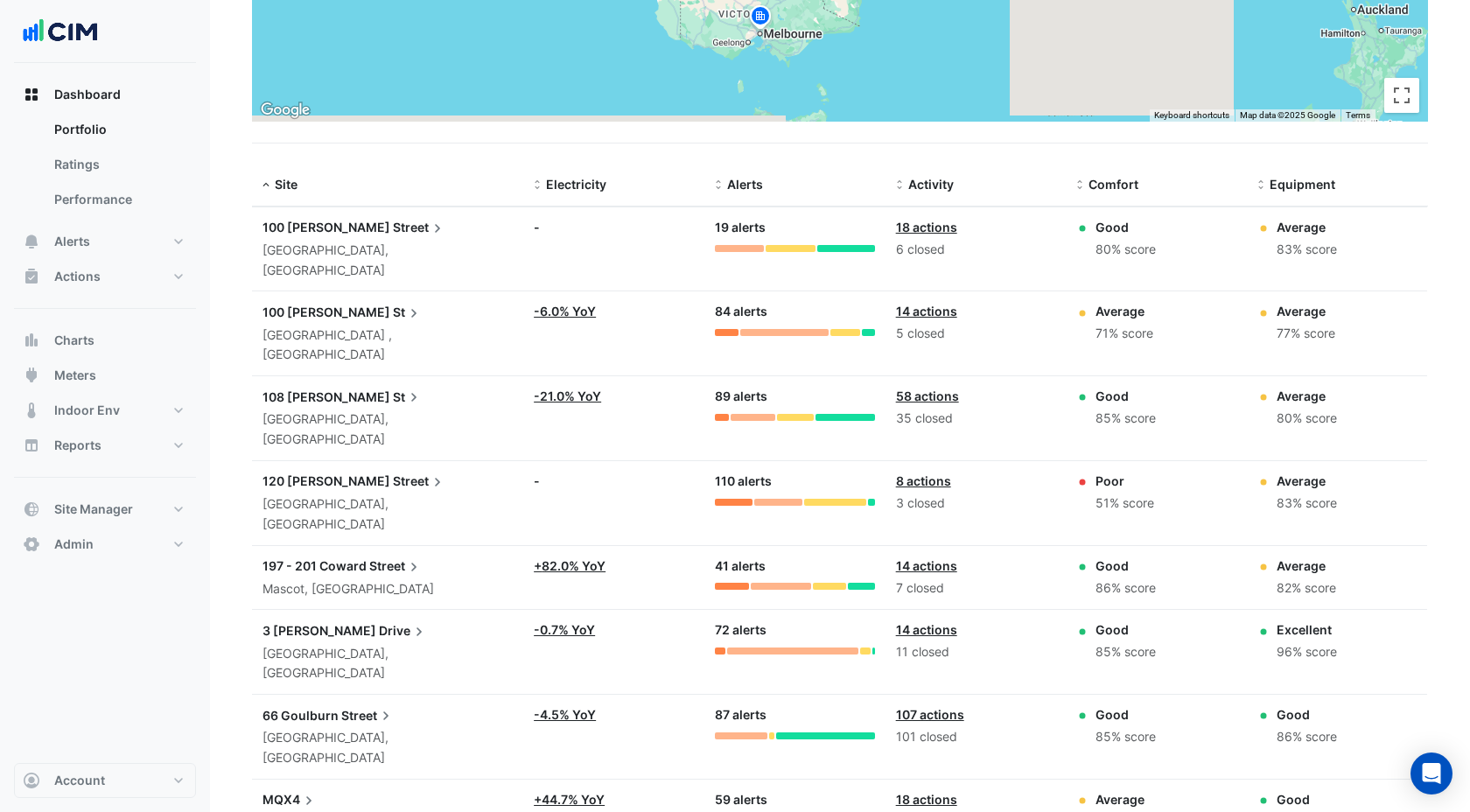
scroll to position [447, 0]
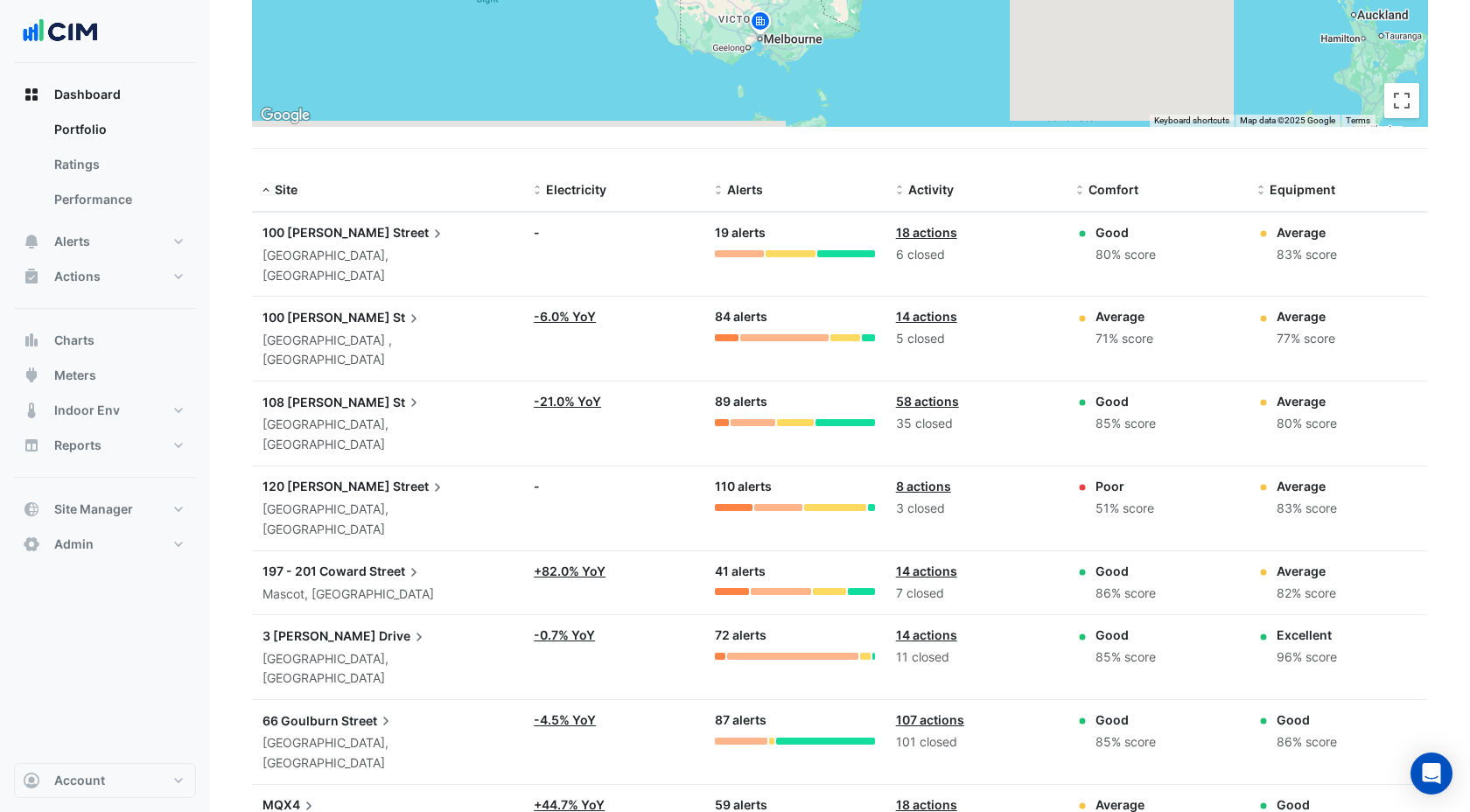
click at [1119, 307] on div "Average" at bounding box center [1124, 316] width 57 height 19
click at [326, 309] on span "100 [PERSON_NAME]" at bounding box center [326, 316] width 128 height 15
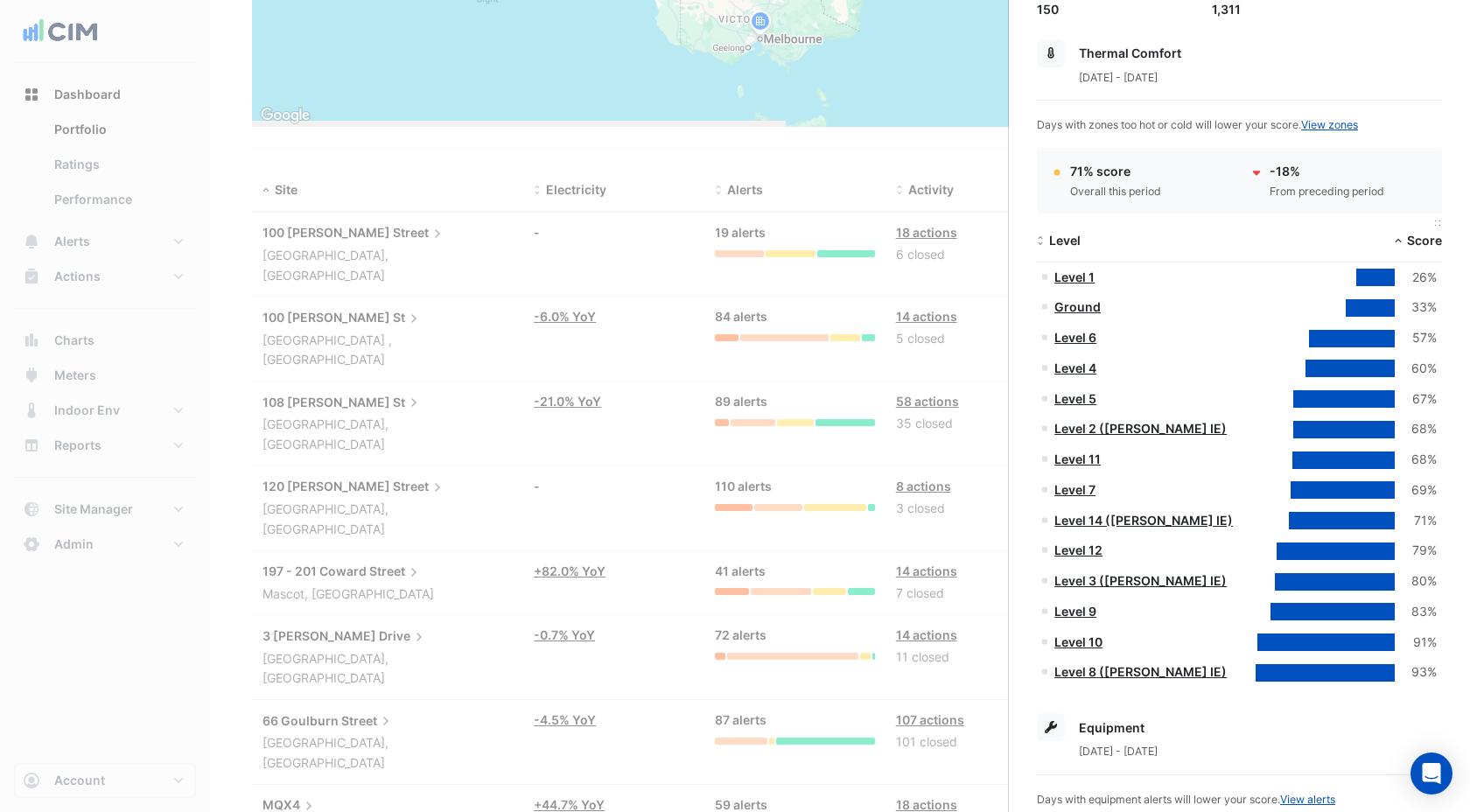
scroll to position [259, 0]
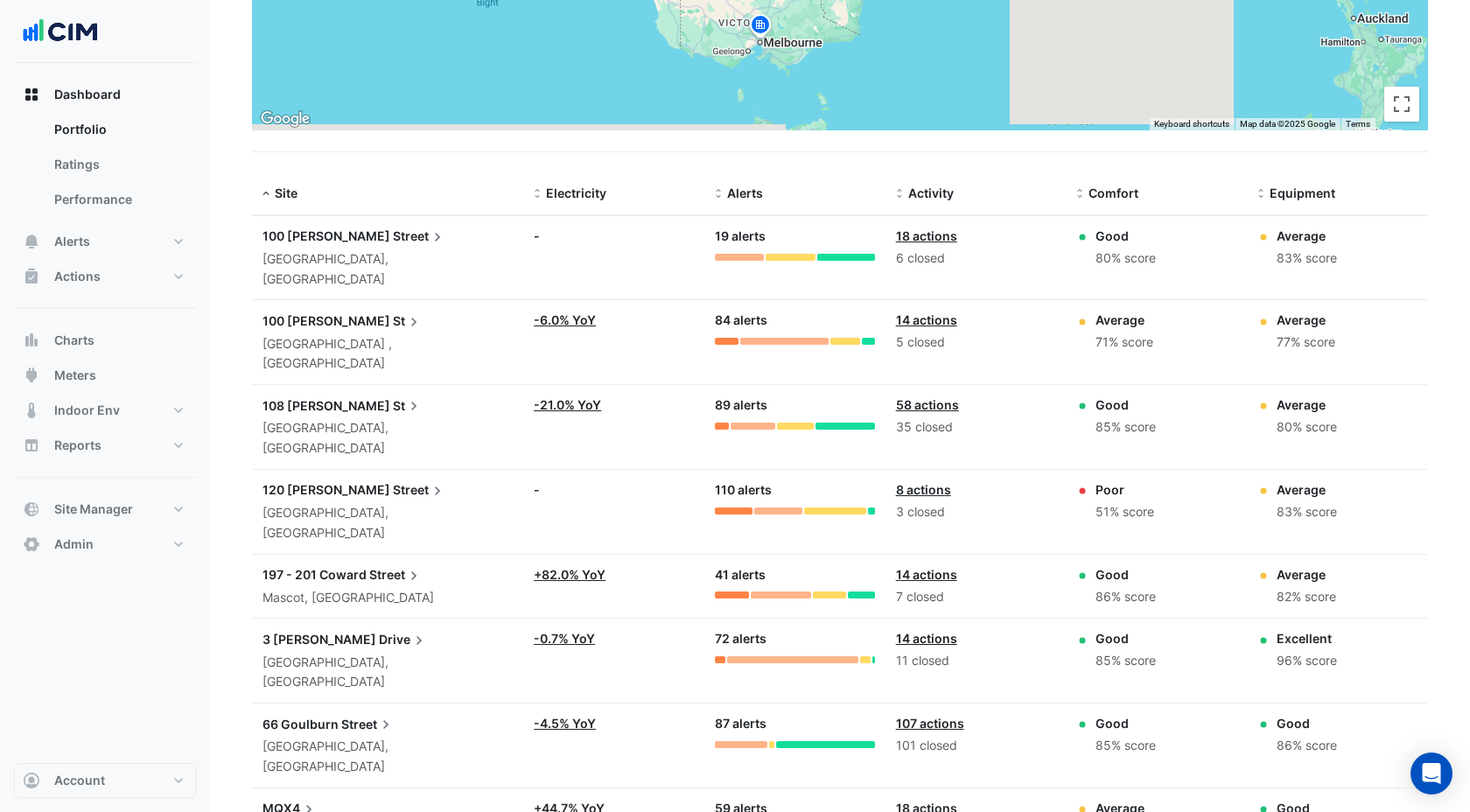
scroll to position [438, 0]
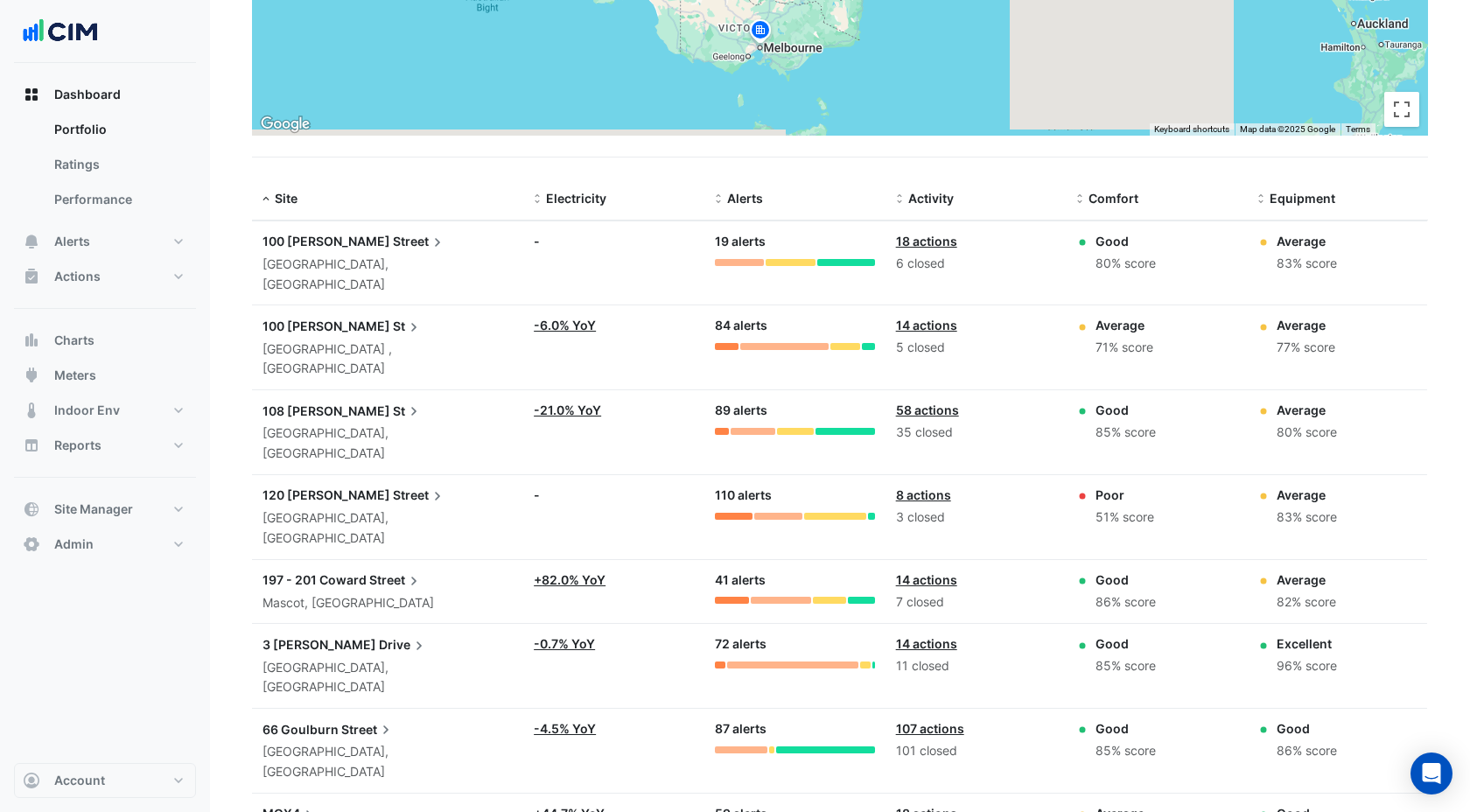
click at [1093, 240] on div "Good 80% score" at bounding box center [1156, 253] width 160 height 42
click at [1117, 239] on div "Good" at bounding box center [1126, 240] width 60 height 19
click at [1117, 275] on datatable-body-cell "Comfort: Good 80% score" at bounding box center [1156, 262] width 181 height 84
click at [926, 235] on link "18 actions" at bounding box center [926, 240] width 61 height 15
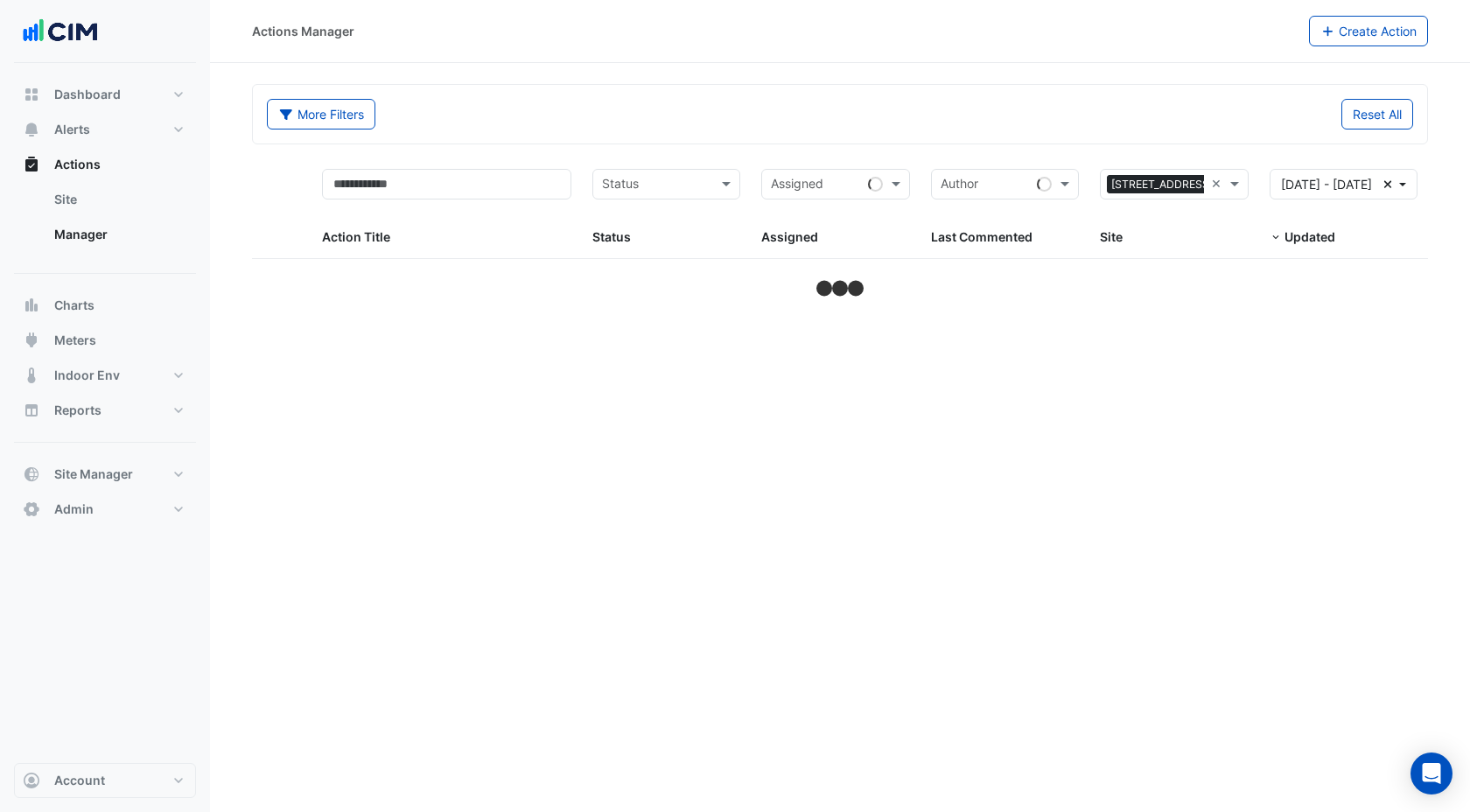
select select "***"
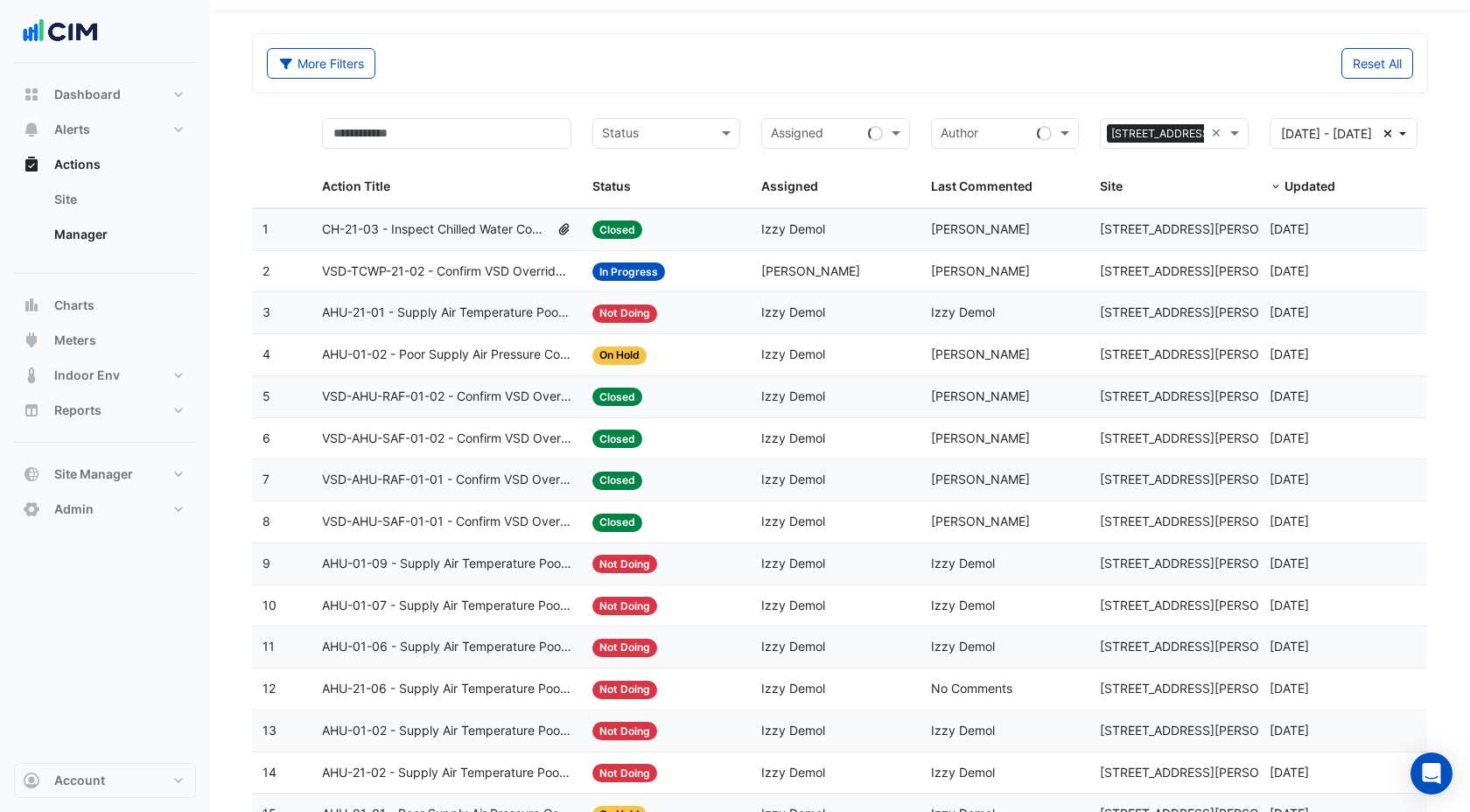
scroll to position [51, 0]
click at [480, 563] on span "AHU-01-09 - Supply Air Temperature Poor Control" at bounding box center [446, 563] width 249 height 20
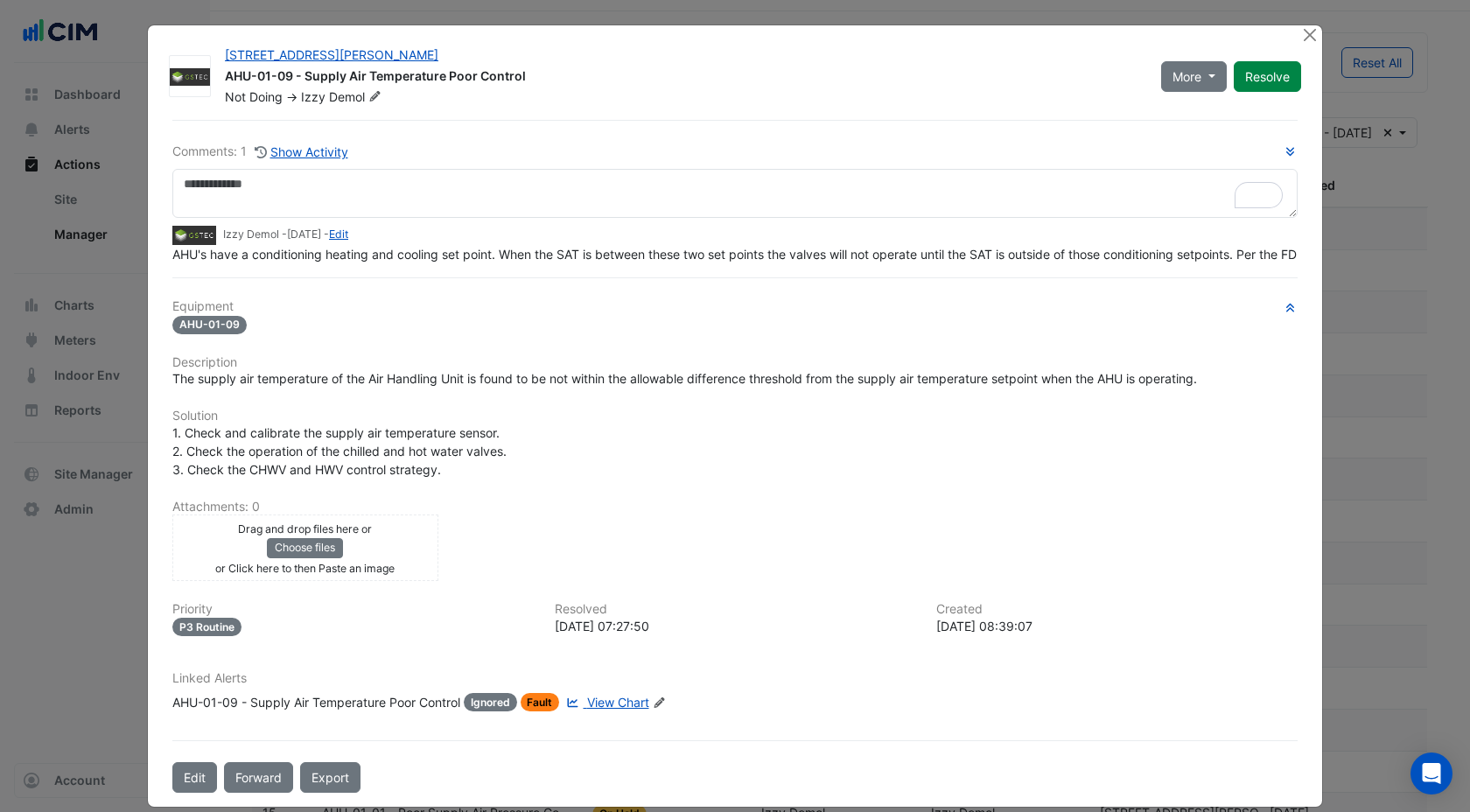
drag, startPoint x: 263, startPoint y: 297, endPoint x: 887, endPoint y: 287, distance: 624.1
click at [301, 299] on div "Comments: 1 Show Activity Izzy Demol - [DATE] - Edit AHU's have a conditioning …" at bounding box center [735, 456] width 1146 height 672
click at [1308, 32] on button "Close" at bounding box center [1309, 34] width 19 height 19
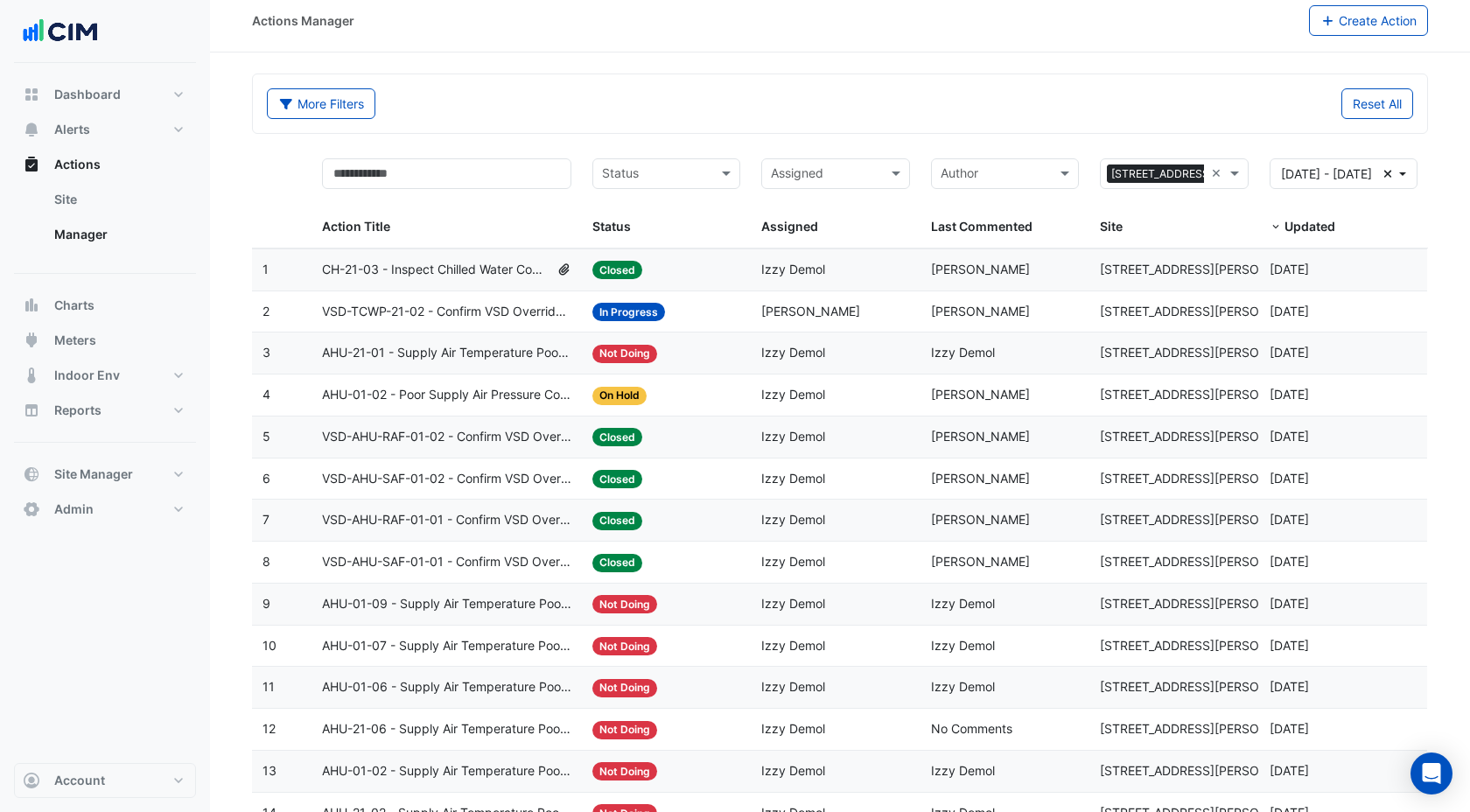
scroll to position [0, 0]
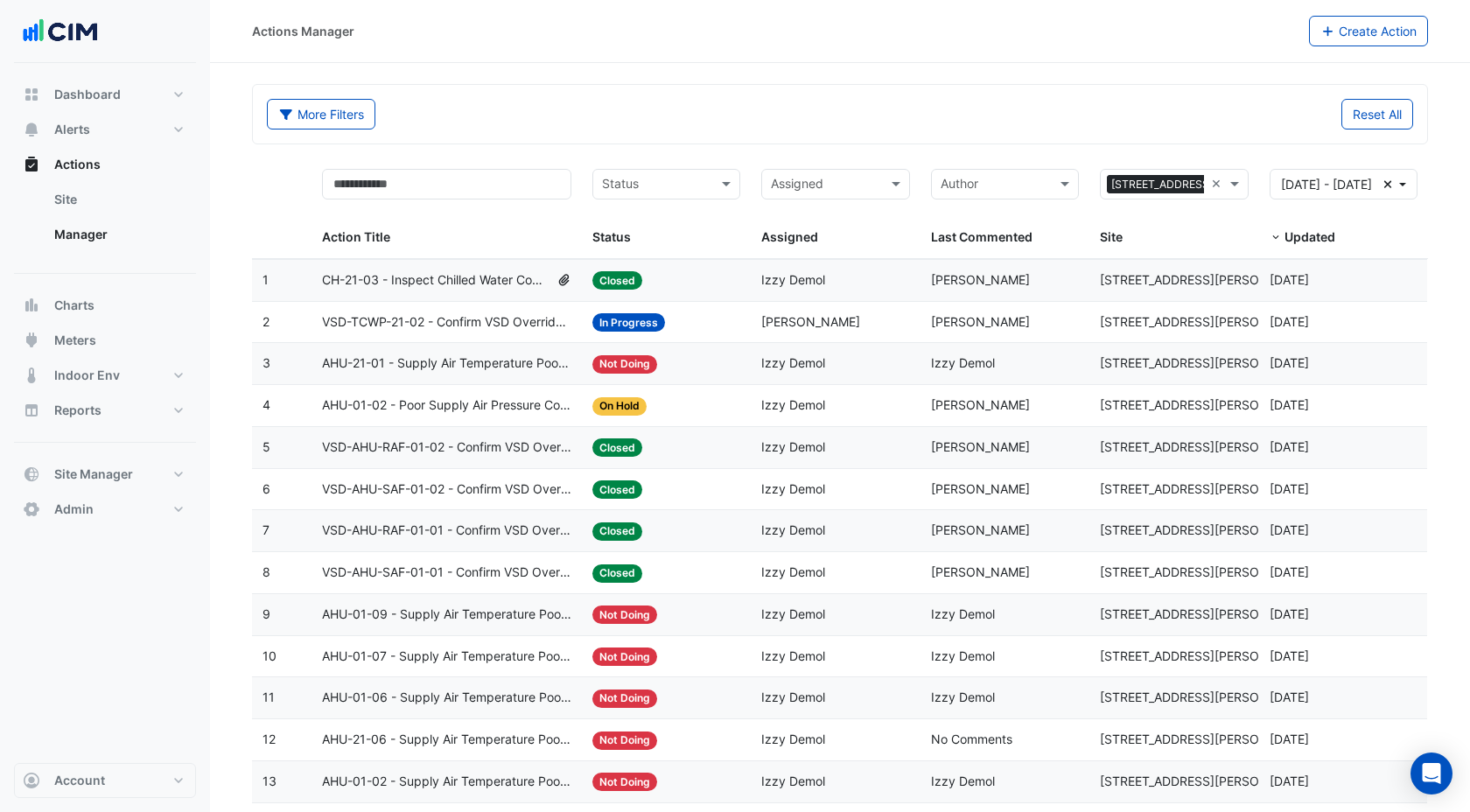
click at [474, 442] on span "VSD-AHU-RAF-01-02 - Confirm VSD Override On (Energy Waste)" at bounding box center [446, 447] width 249 height 20
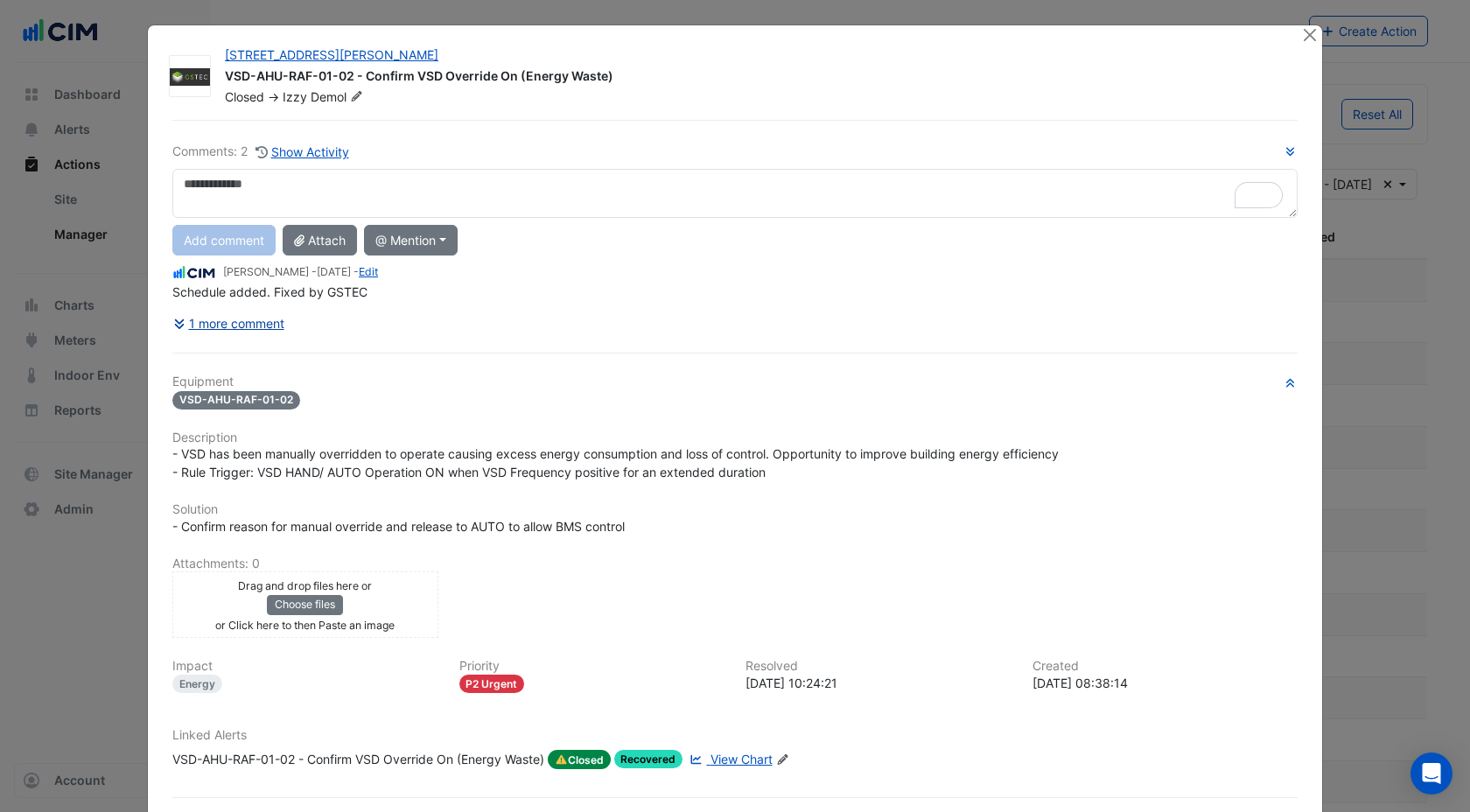
click at [240, 319] on button "1 more comment" at bounding box center [229, 323] width 113 height 31
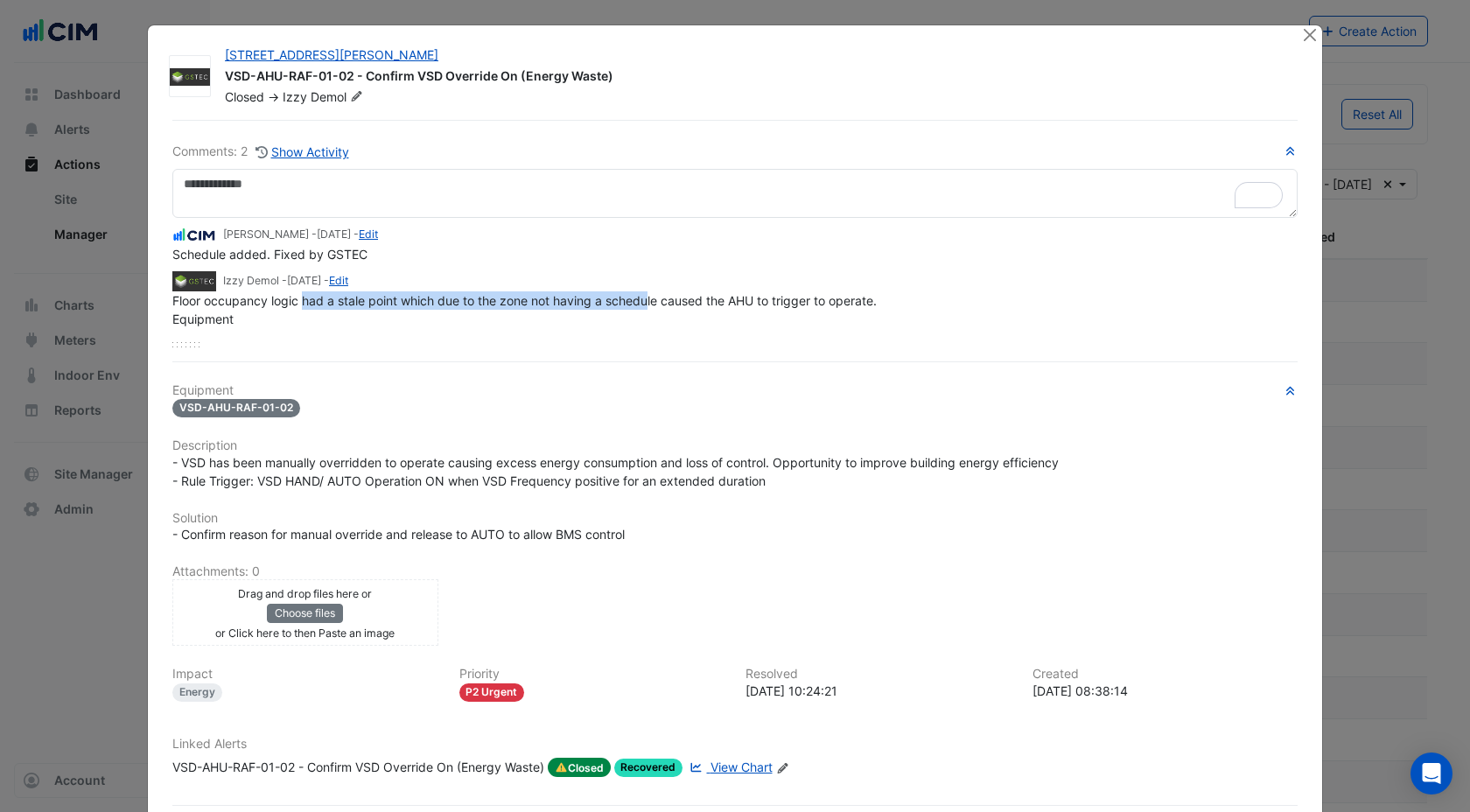
drag, startPoint x: 296, startPoint y: 314, endPoint x: 647, endPoint y: 323, distance: 351.1
click at [647, 322] on span "Floor occupancy logic had a stale point which due to the zone not having a sche…" at bounding box center [524, 310] width 705 height 34
click at [647, 323] on span "Floor occupancy logic had a stale point which due to the zone not having a sche…" at bounding box center [524, 310] width 705 height 34
click at [1300, 38] on button "Close" at bounding box center [1309, 34] width 19 height 19
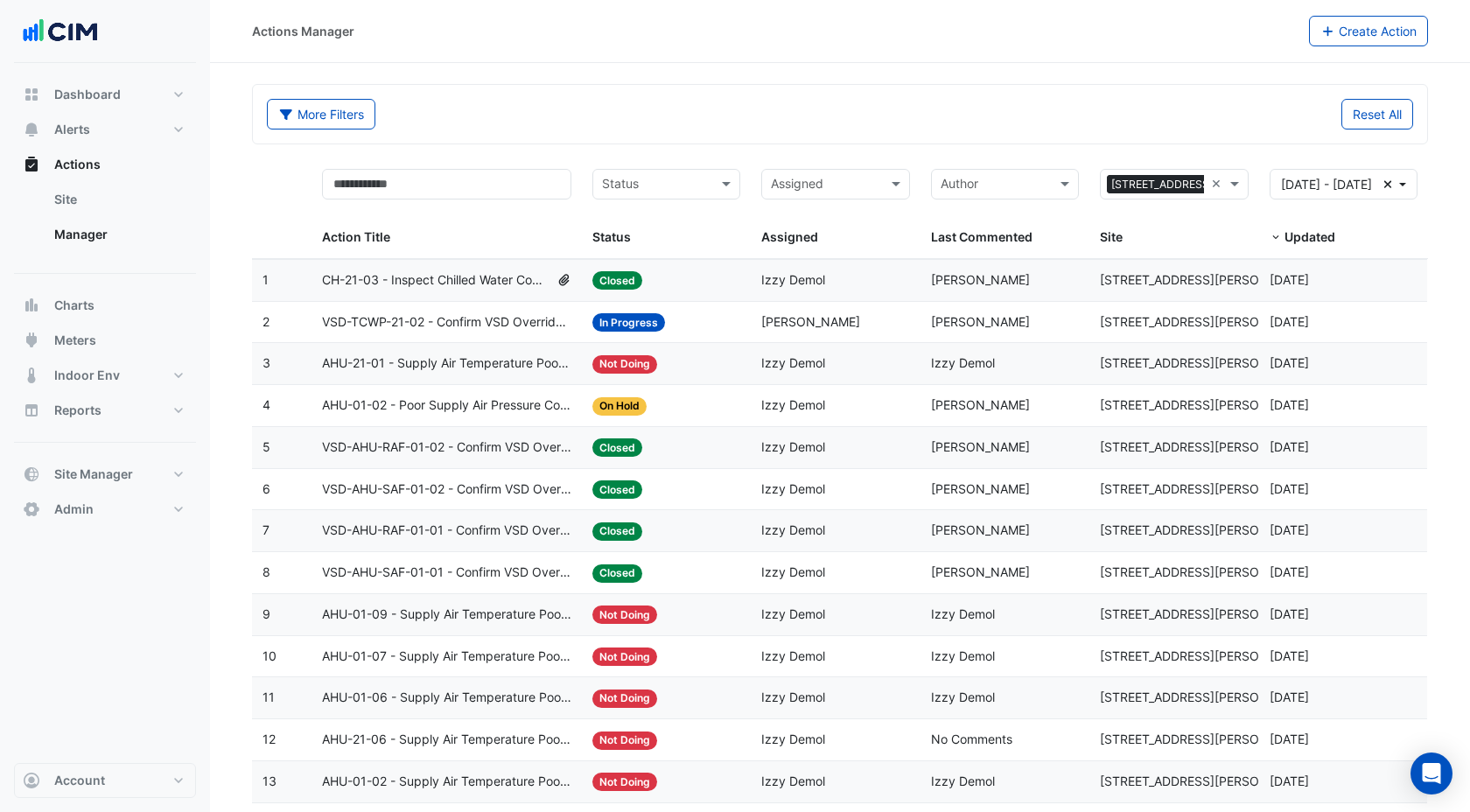
click at [357, 413] on span "AHU-01-02 - Poor Supply Air Pressure Control" at bounding box center [446, 406] width 249 height 20
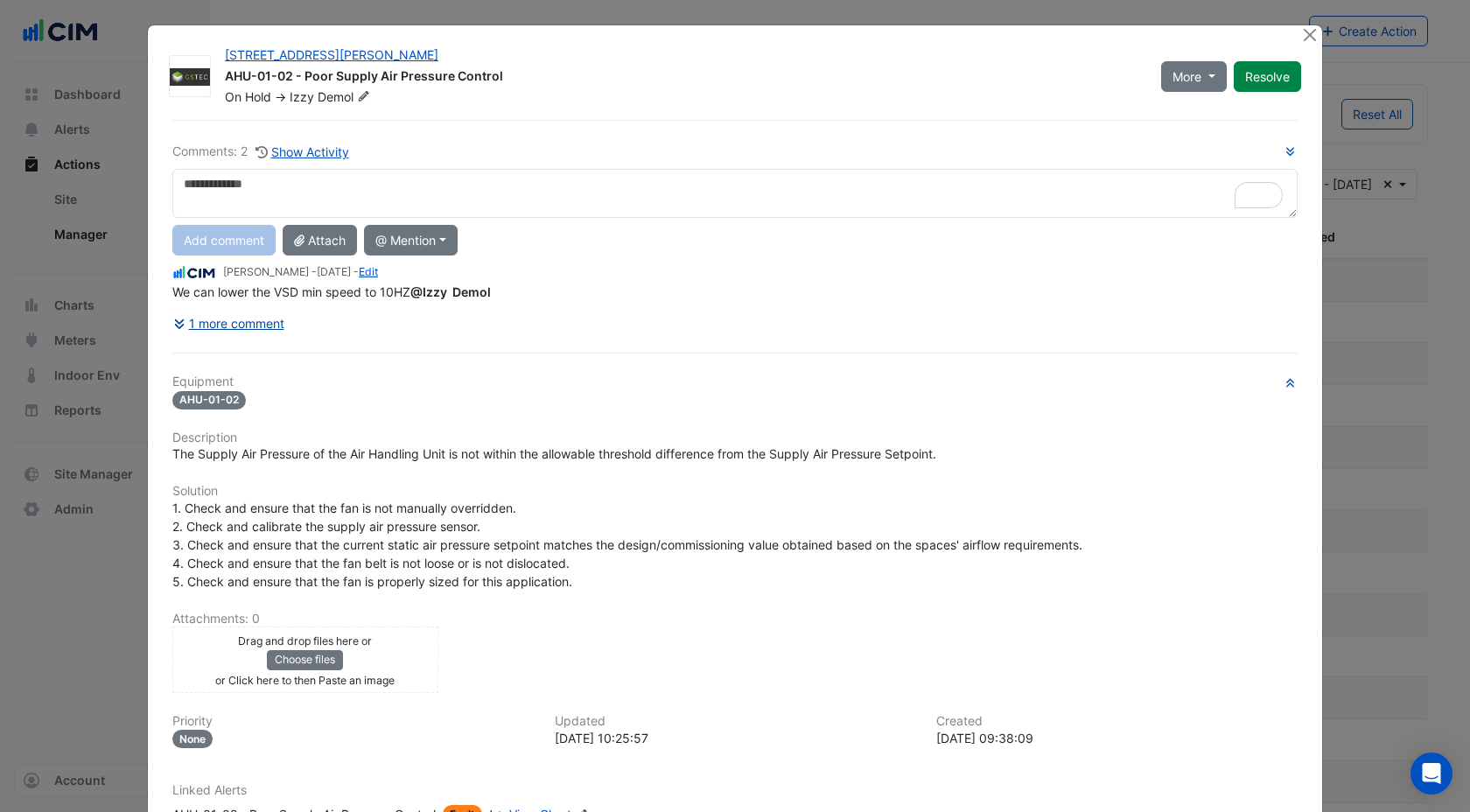
click at [250, 323] on div "Comments: 2 Show Activity Add comment Attach @ Mention Airmaster [GEOGRAPHIC_DA…" at bounding box center [735, 512] width 1146 height 785
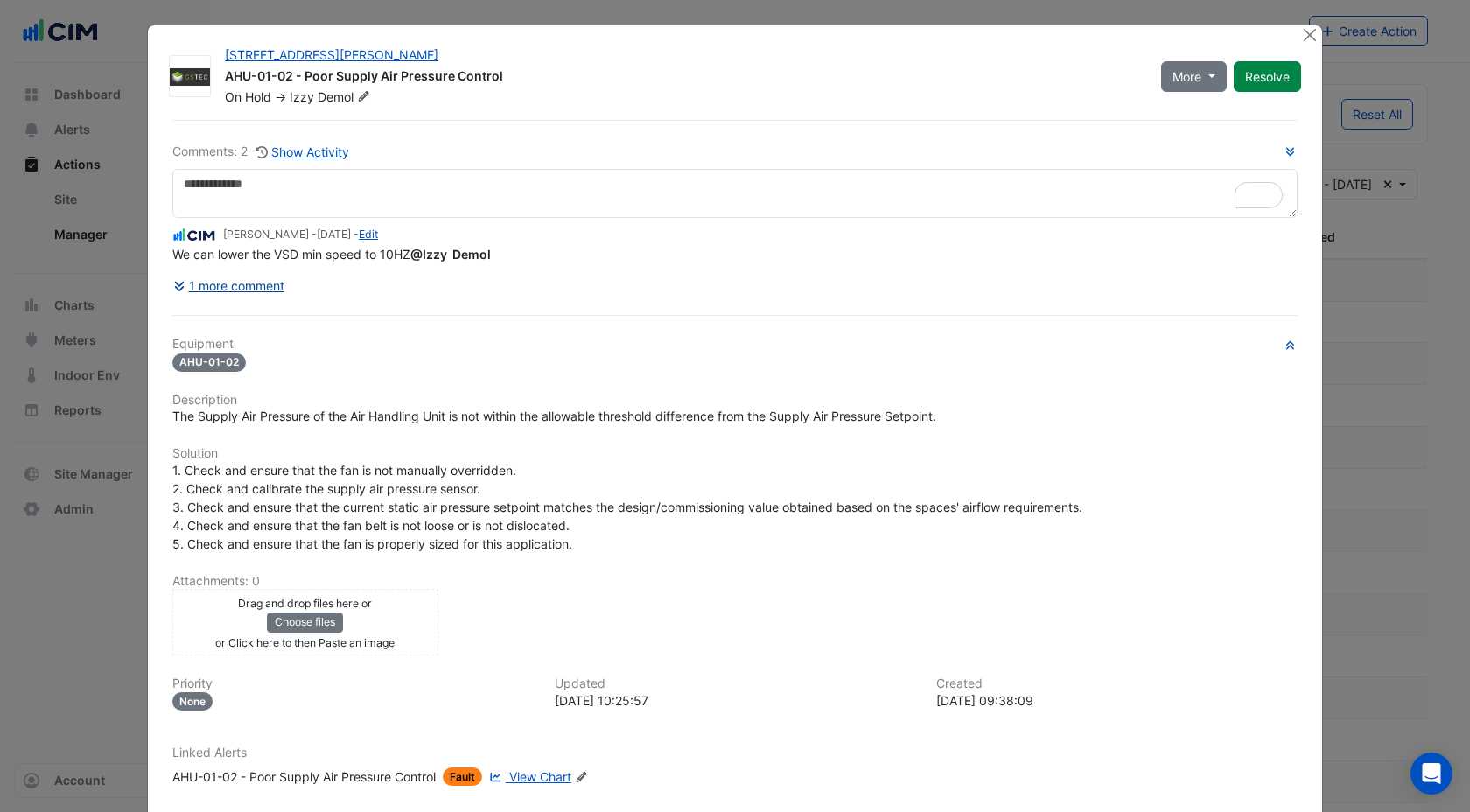
click at [248, 284] on button "1 more comment" at bounding box center [229, 285] width 113 height 31
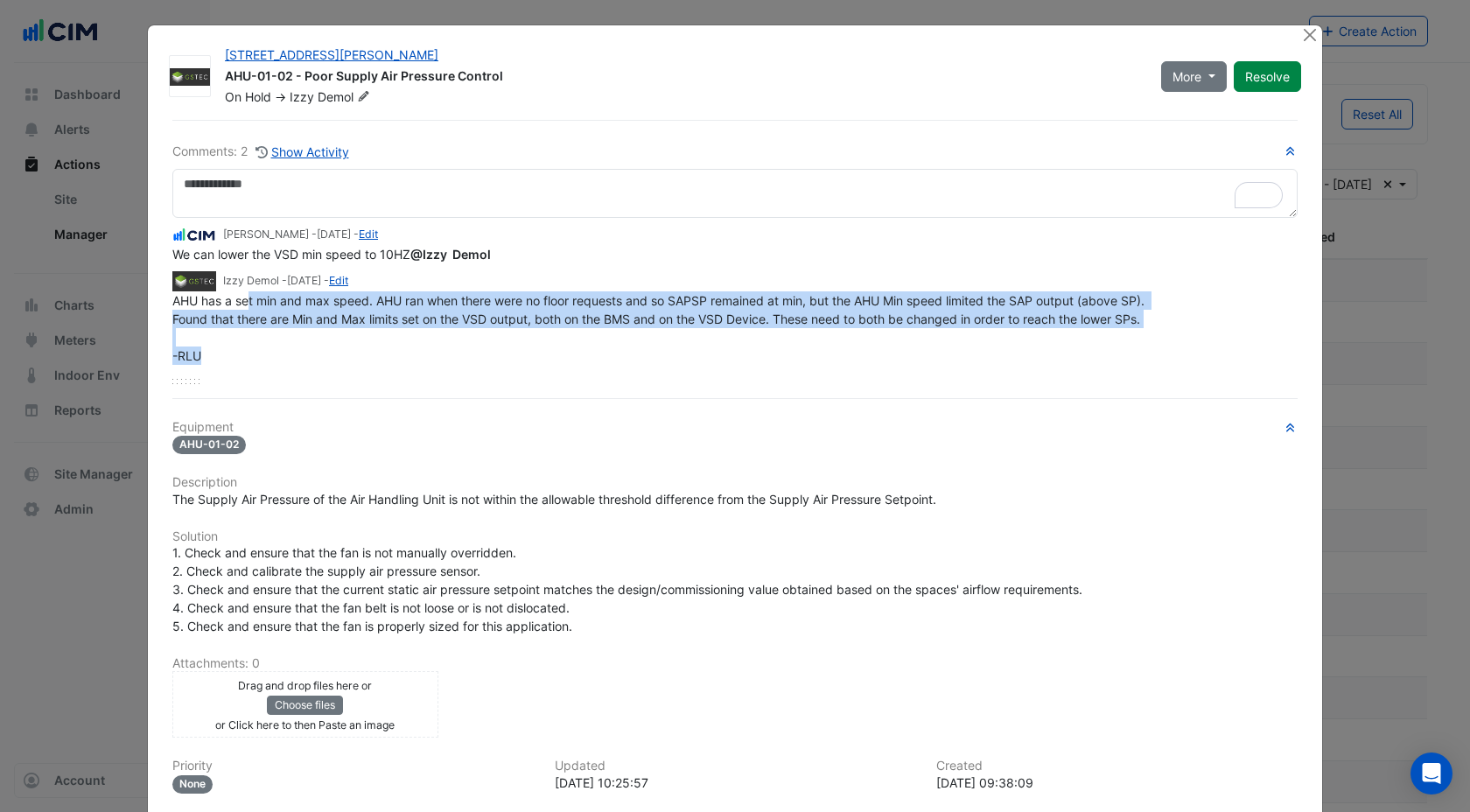
drag, startPoint x: 250, startPoint y: 296, endPoint x: 1069, endPoint y: 354, distance: 821.1
click at [1069, 354] on div "AHU has a set min and max speed. AHU ran when there were no floor requests and …" at bounding box center [735, 328] width 1125 height 73
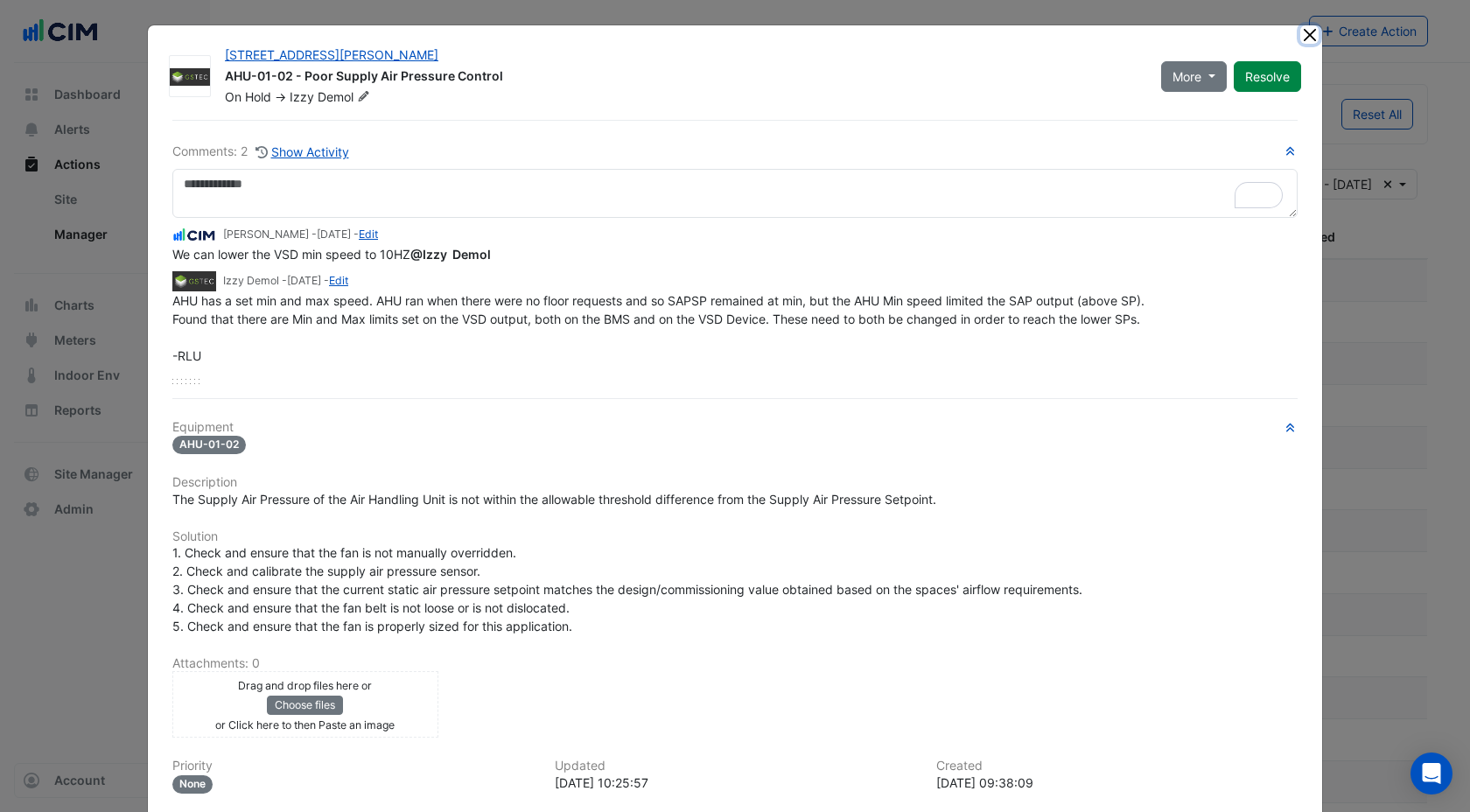
click at [1313, 28] on button "Close" at bounding box center [1309, 34] width 19 height 19
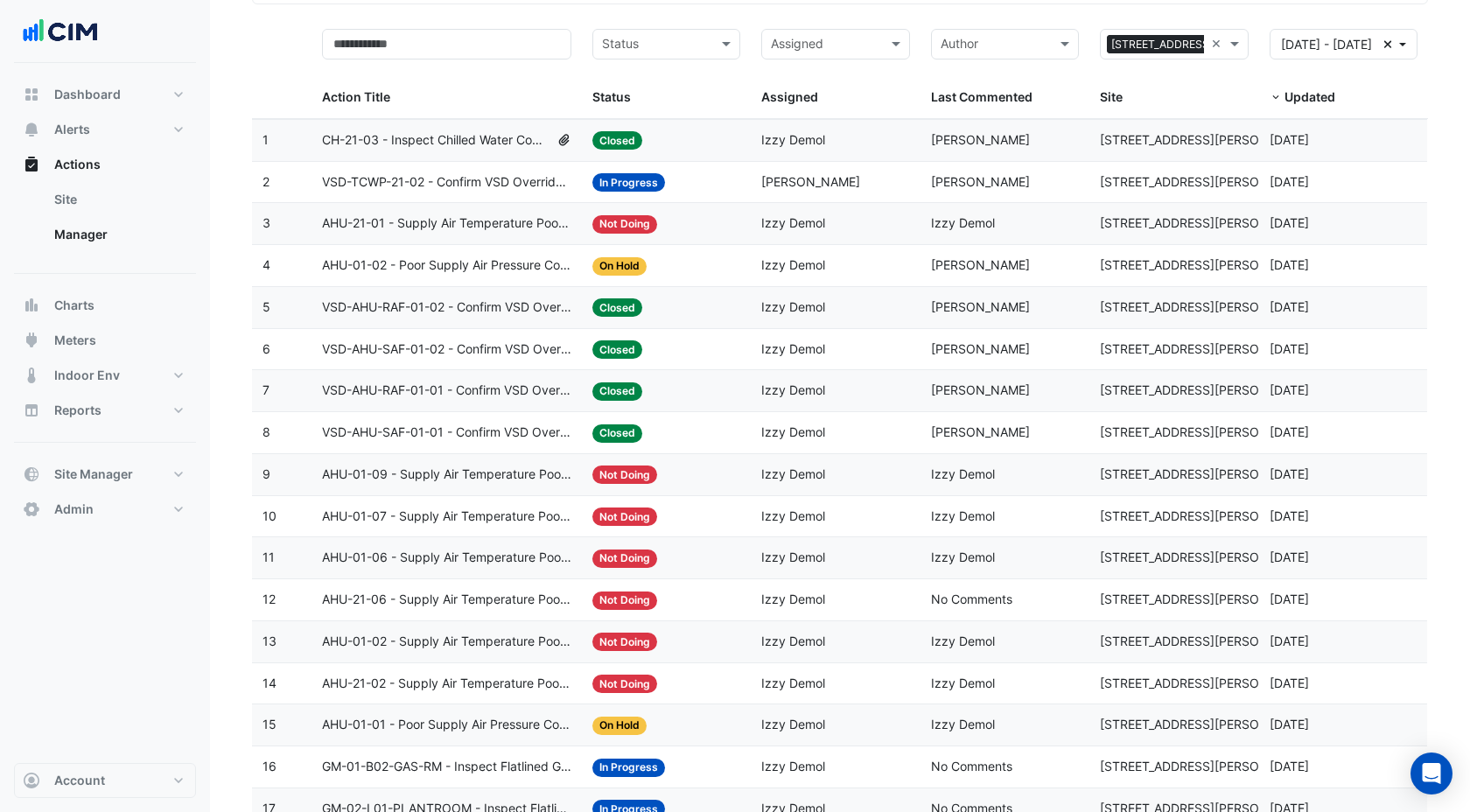
scroll to position [100, 0]
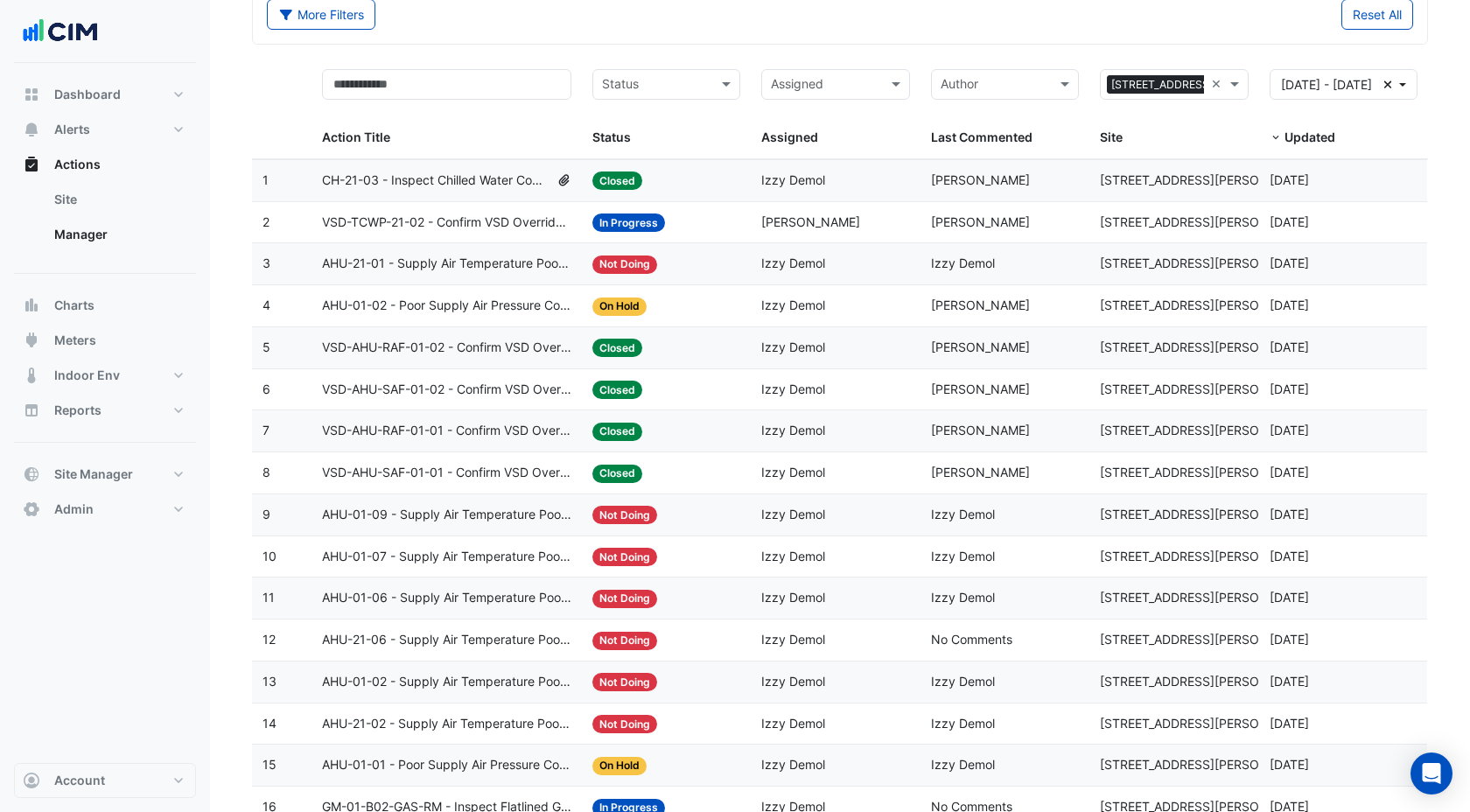
click at [514, 513] on span "AHU-01-09 - Supply Air Temperature Poor Control" at bounding box center [446, 514] width 249 height 20
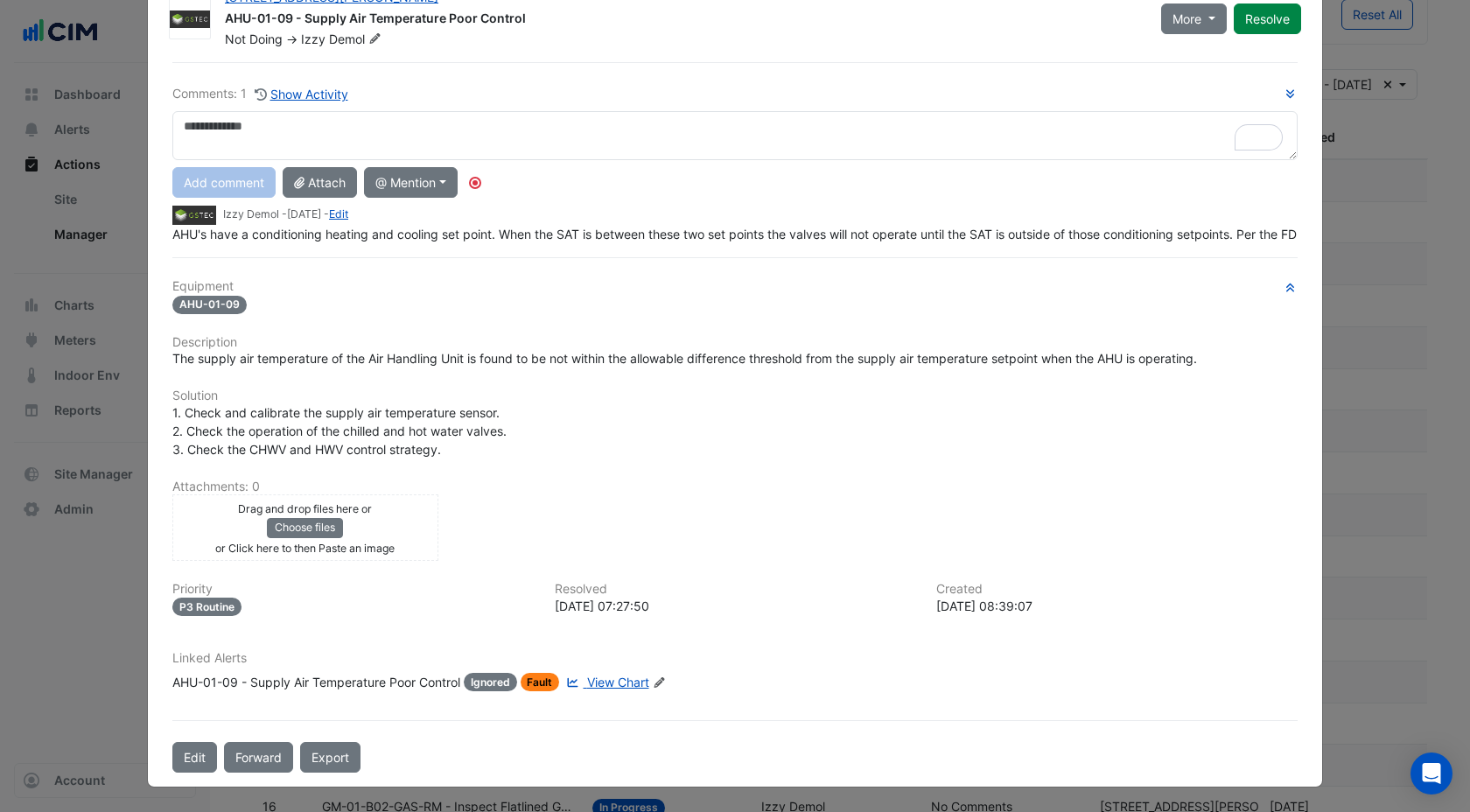
scroll to position [0, 0]
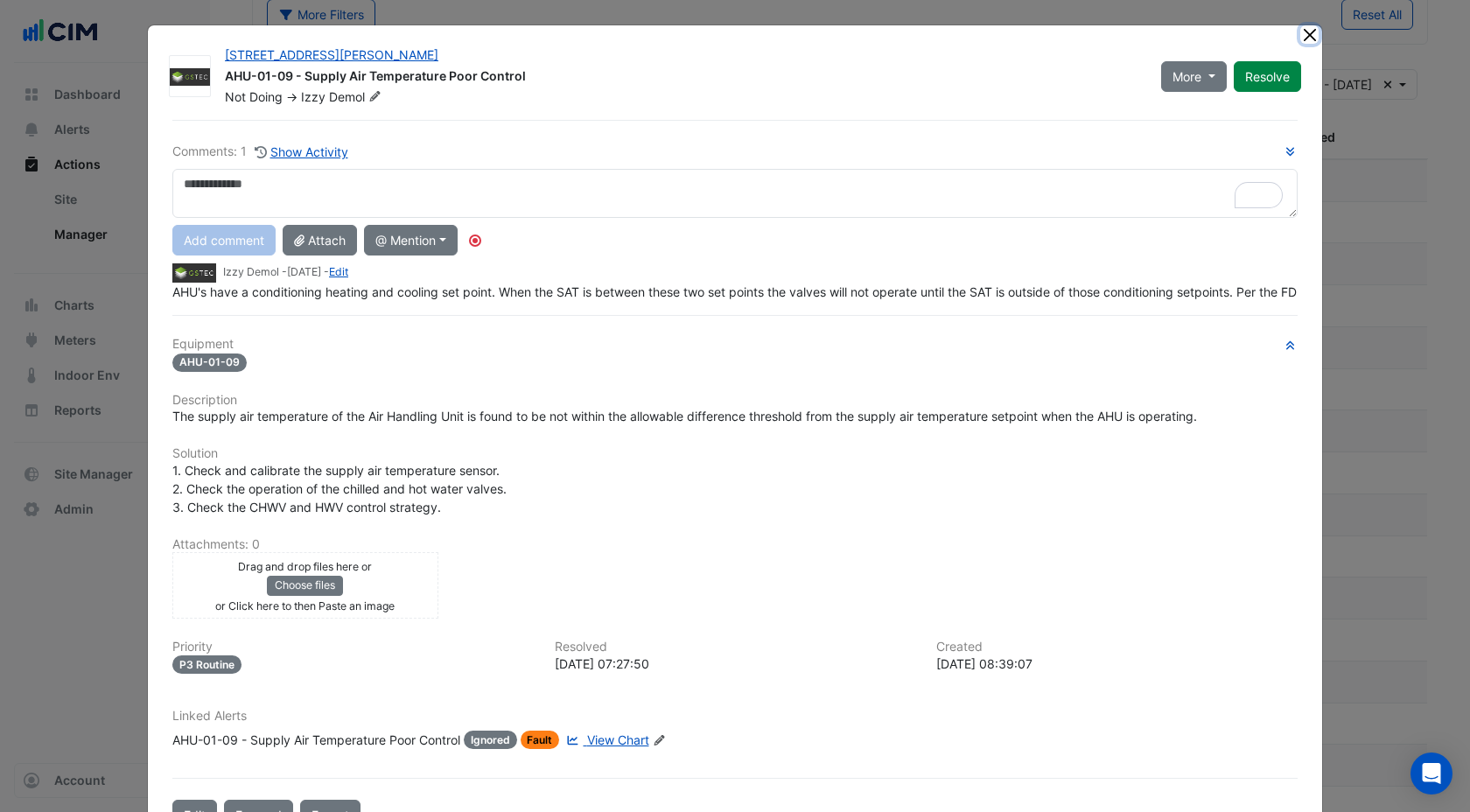
click at [1309, 34] on button "Close" at bounding box center [1309, 34] width 19 height 19
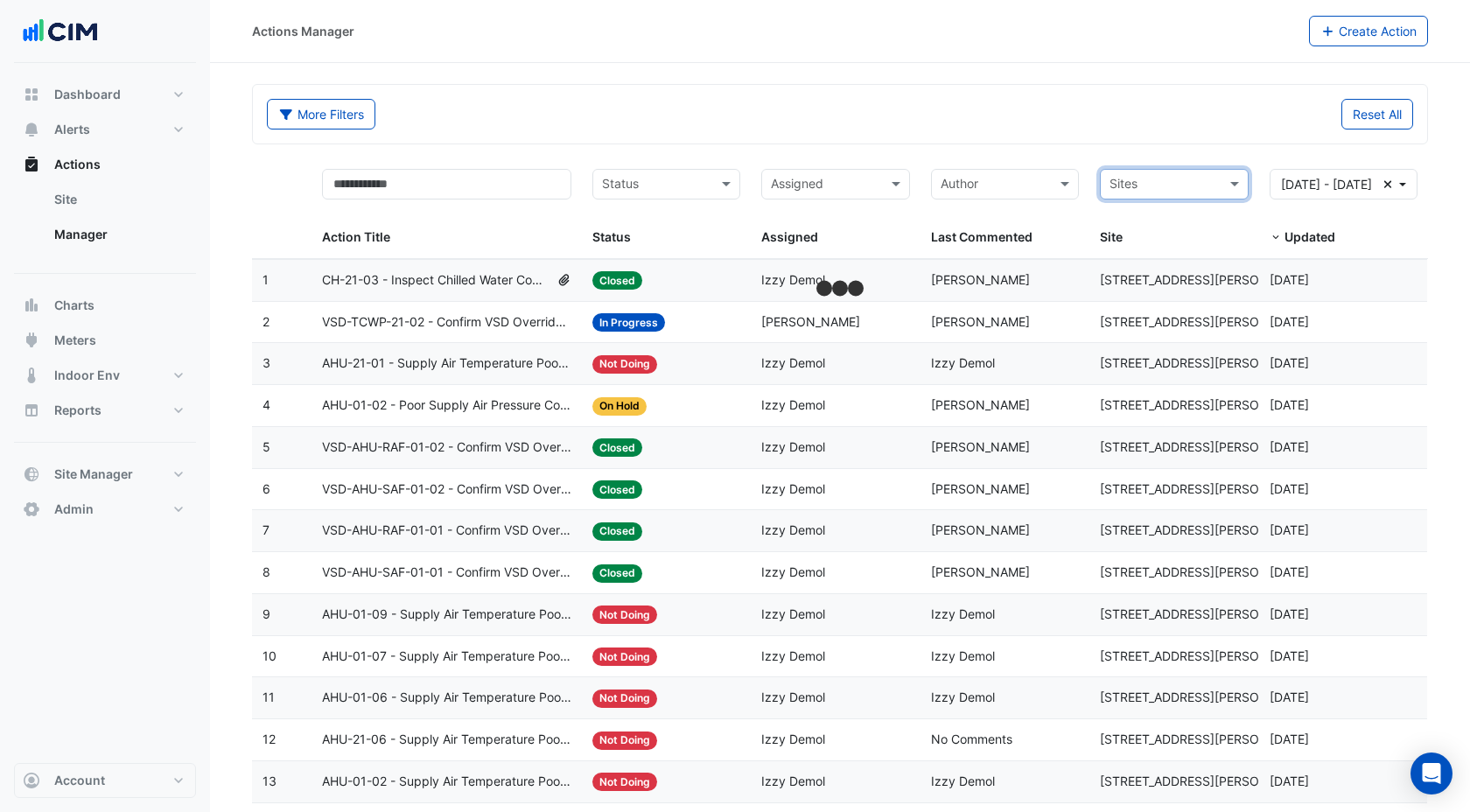
click at [1181, 188] on input "text" at bounding box center [1163, 186] width 109 height 20
type input "****"
click at [1148, 235] on div "MQX4" at bounding box center [1173, 247] width 146 height 26
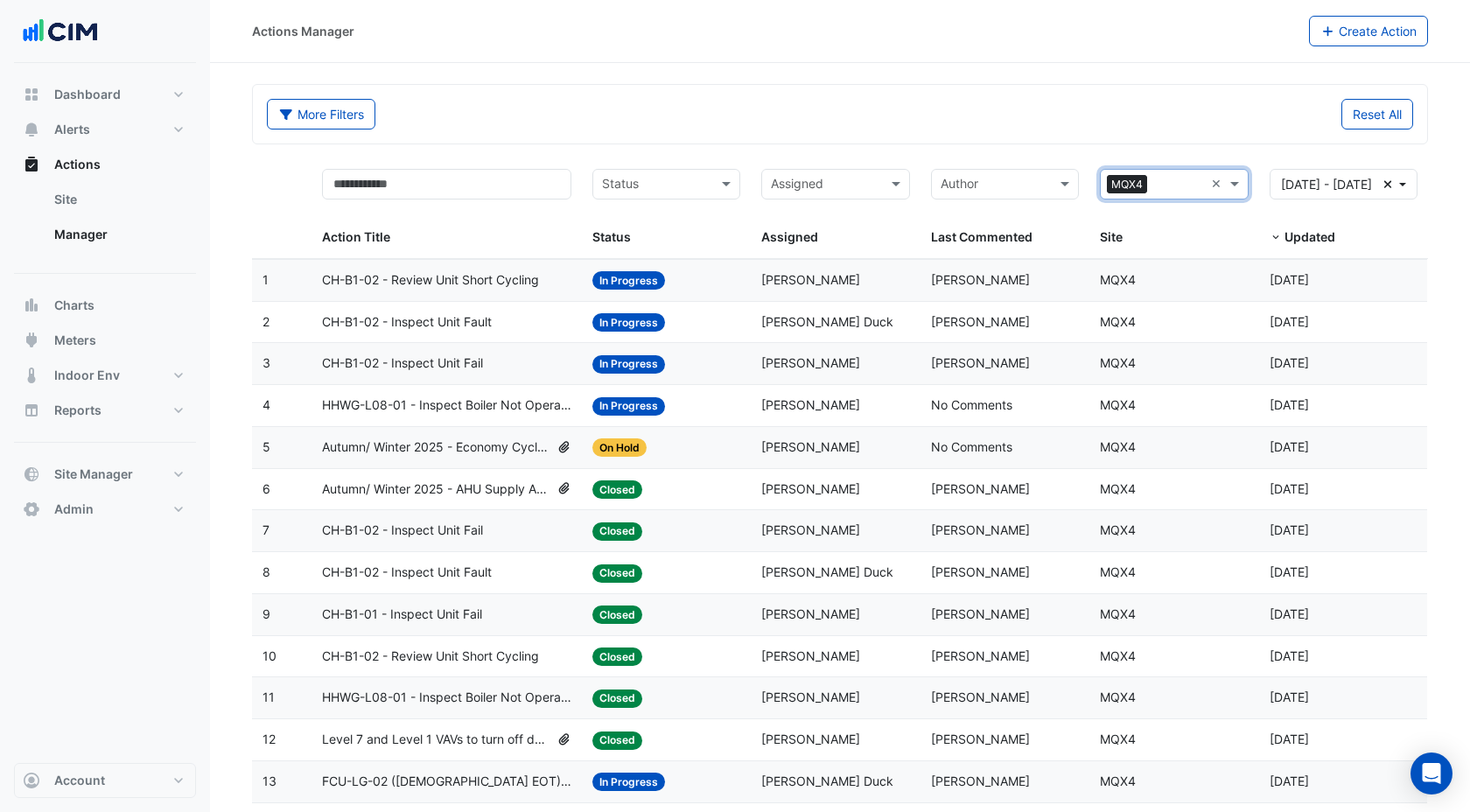
click at [464, 280] on span "CH-B1-02 - Review Unit Short Cycling" at bounding box center [430, 280] width 217 height 20
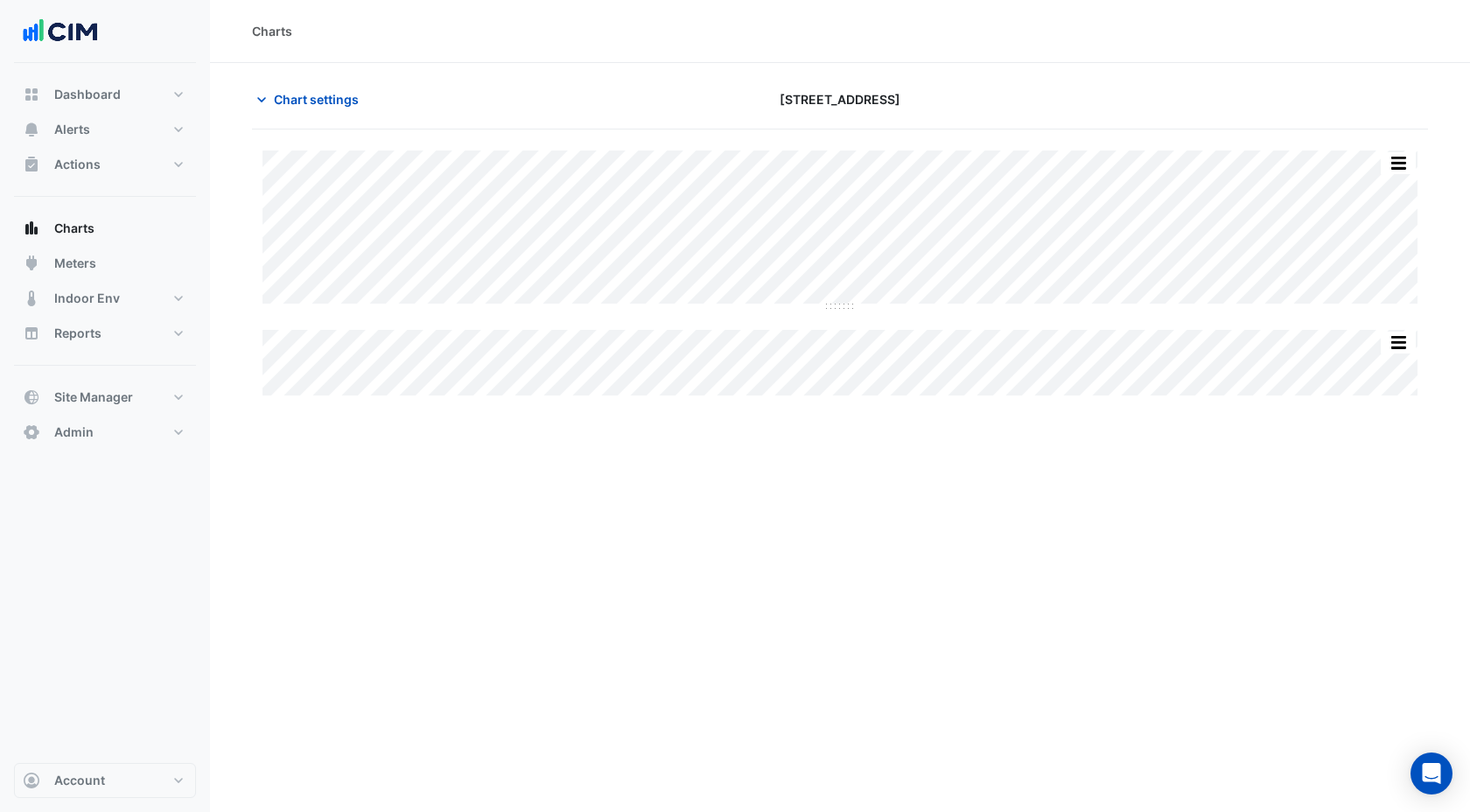
type input "**********"
click at [839, 311] on div "Split All Split None Print Save as JPEG Save as PNG Pivot Data Table Export CSV…" at bounding box center [840, 272] width 1177 height 245
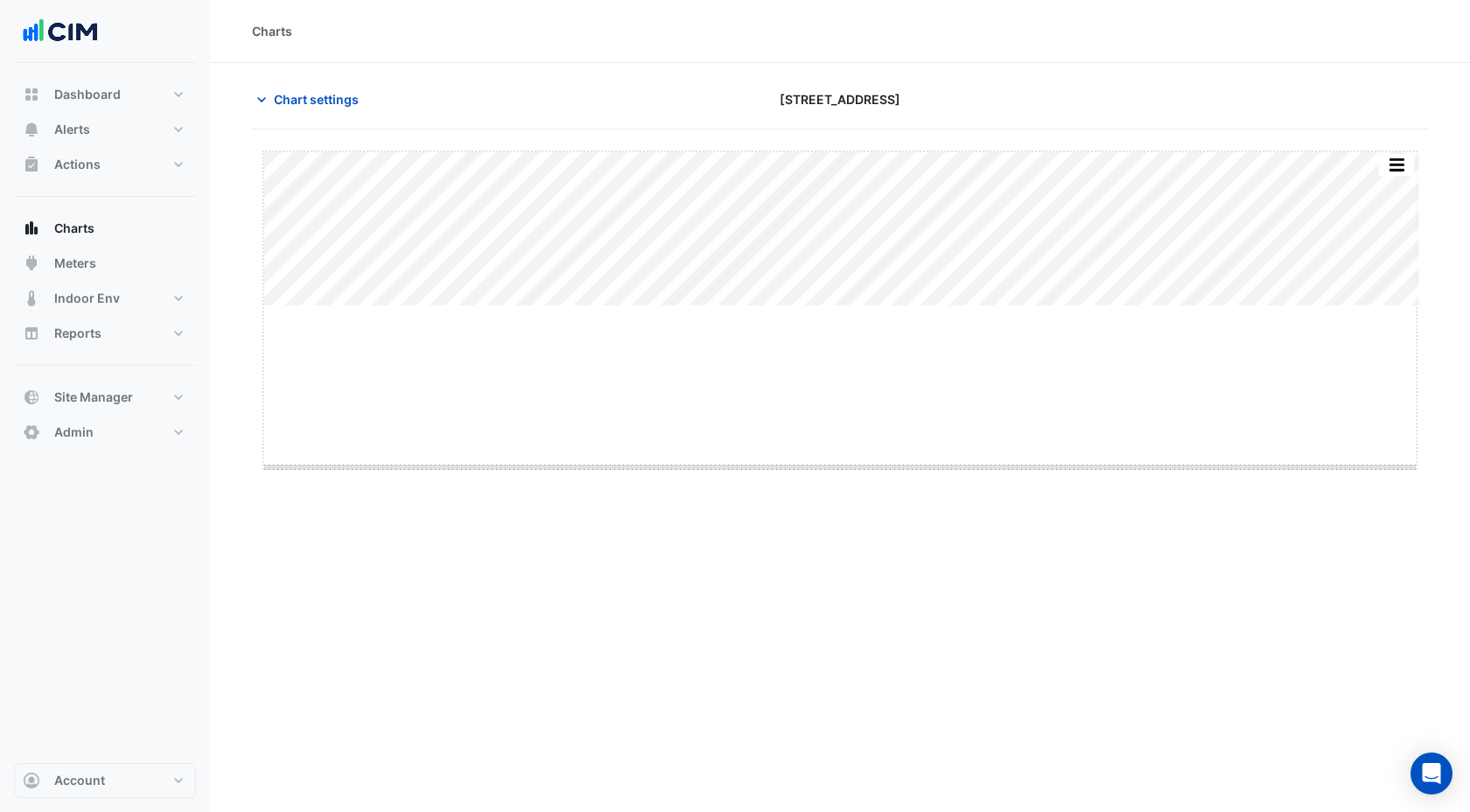
drag, startPoint x: 839, startPoint y: 307, endPoint x: 838, endPoint y: 467, distance: 160.0
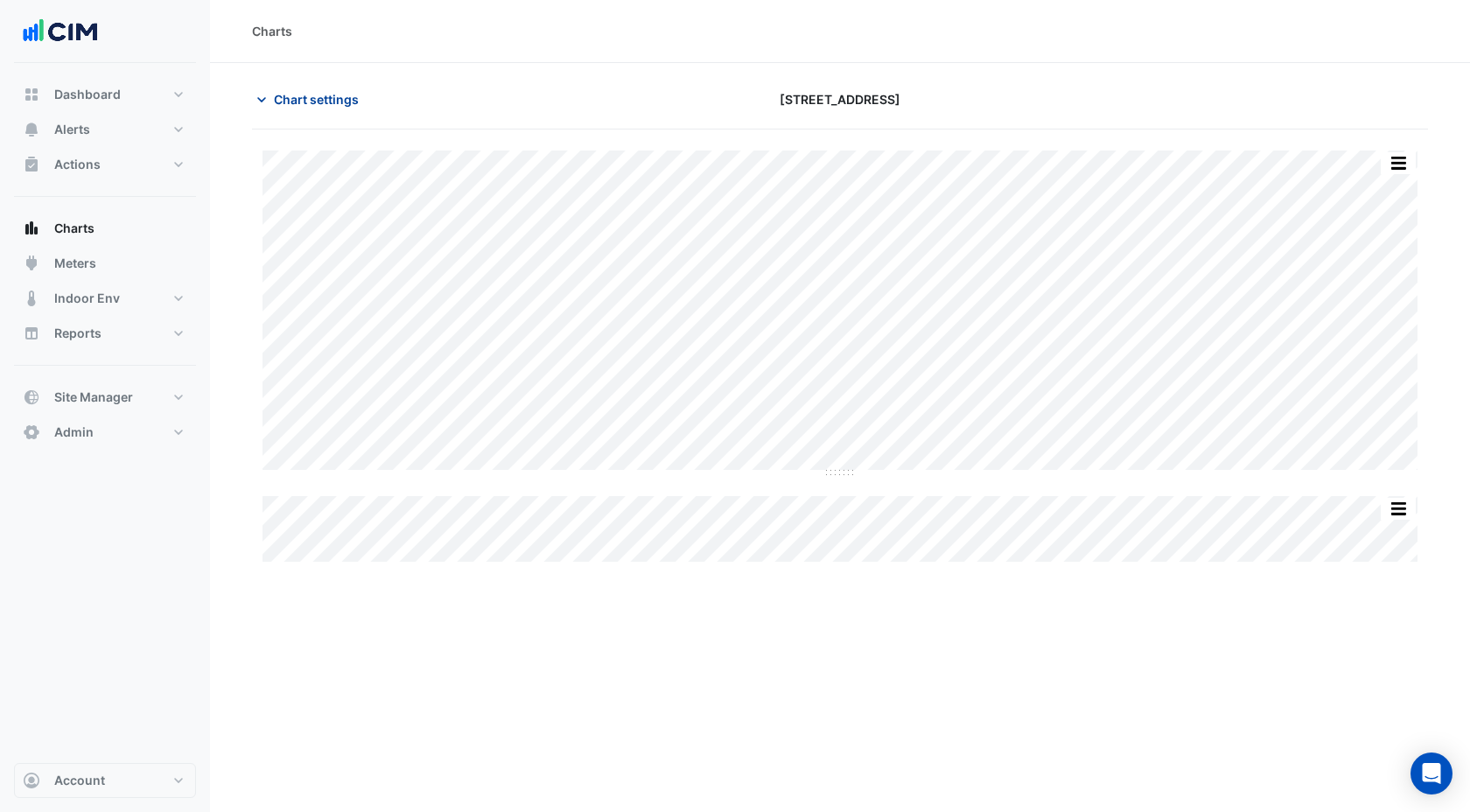
click at [307, 101] on span "Chart settings" at bounding box center [316, 99] width 85 height 19
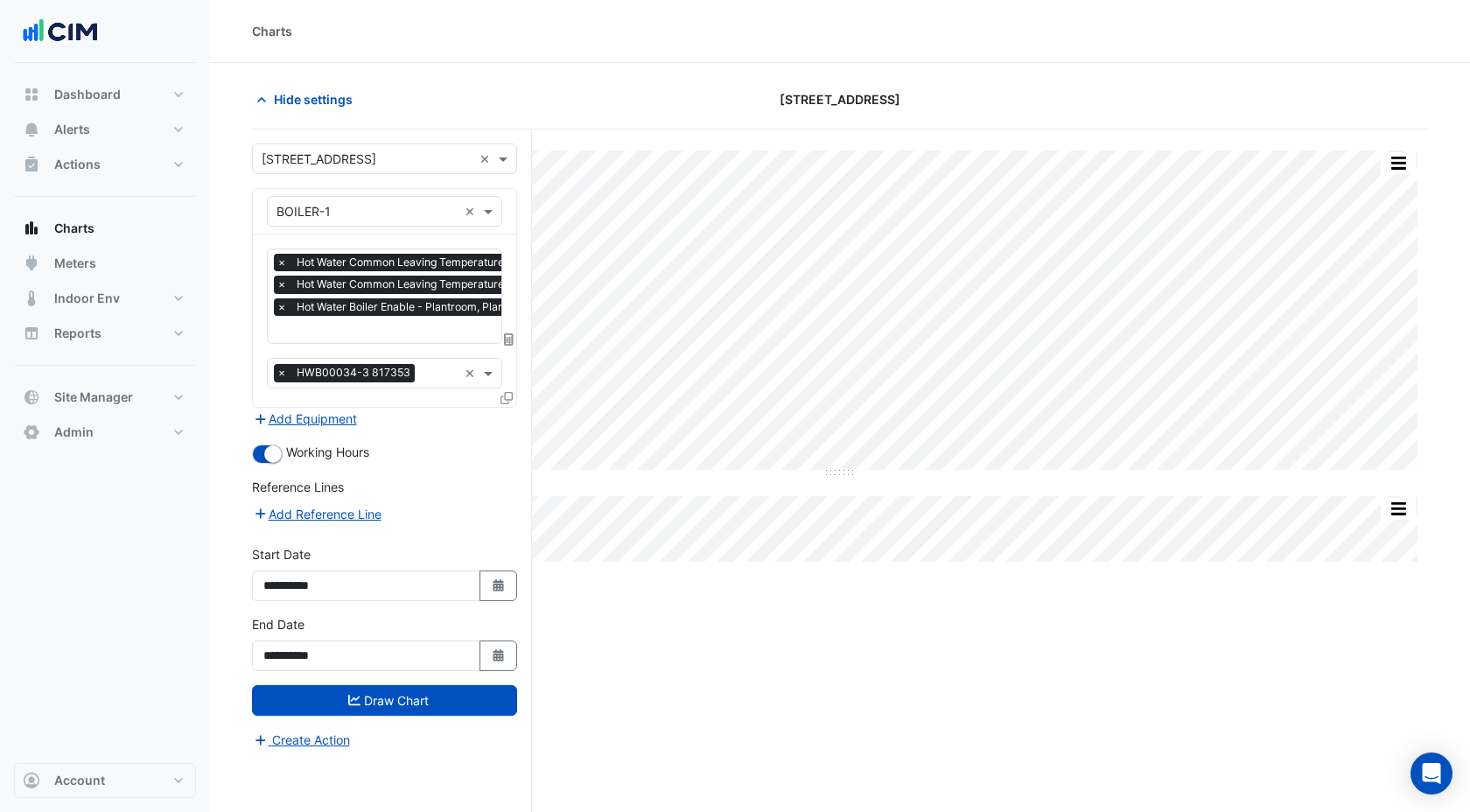
click at [507, 400] on icon at bounding box center [507, 398] width 12 height 12
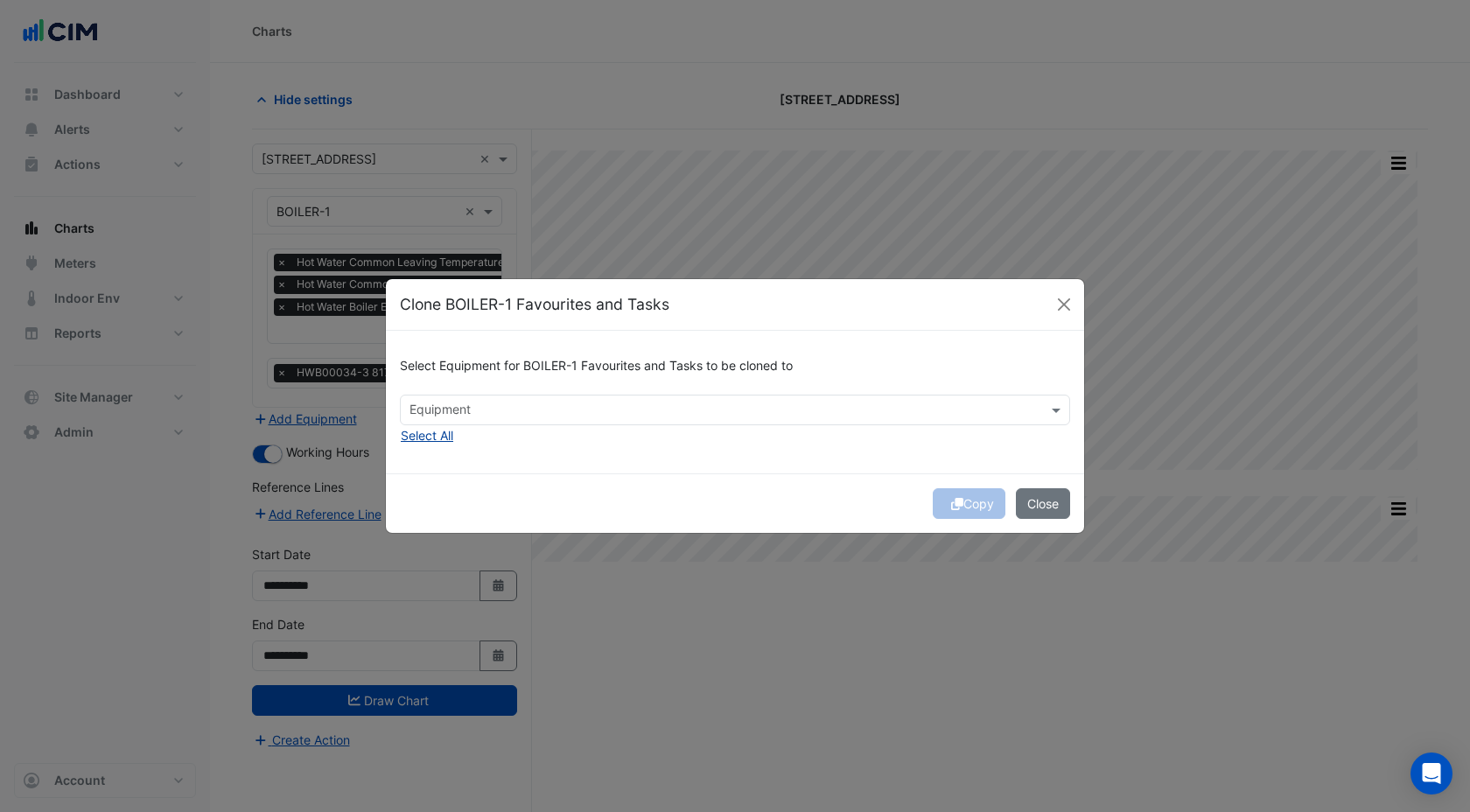
click at [426, 434] on button "Select All" at bounding box center [426, 435] width 54 height 20
click at [431, 436] on button "Select All" at bounding box center [426, 435] width 54 height 20
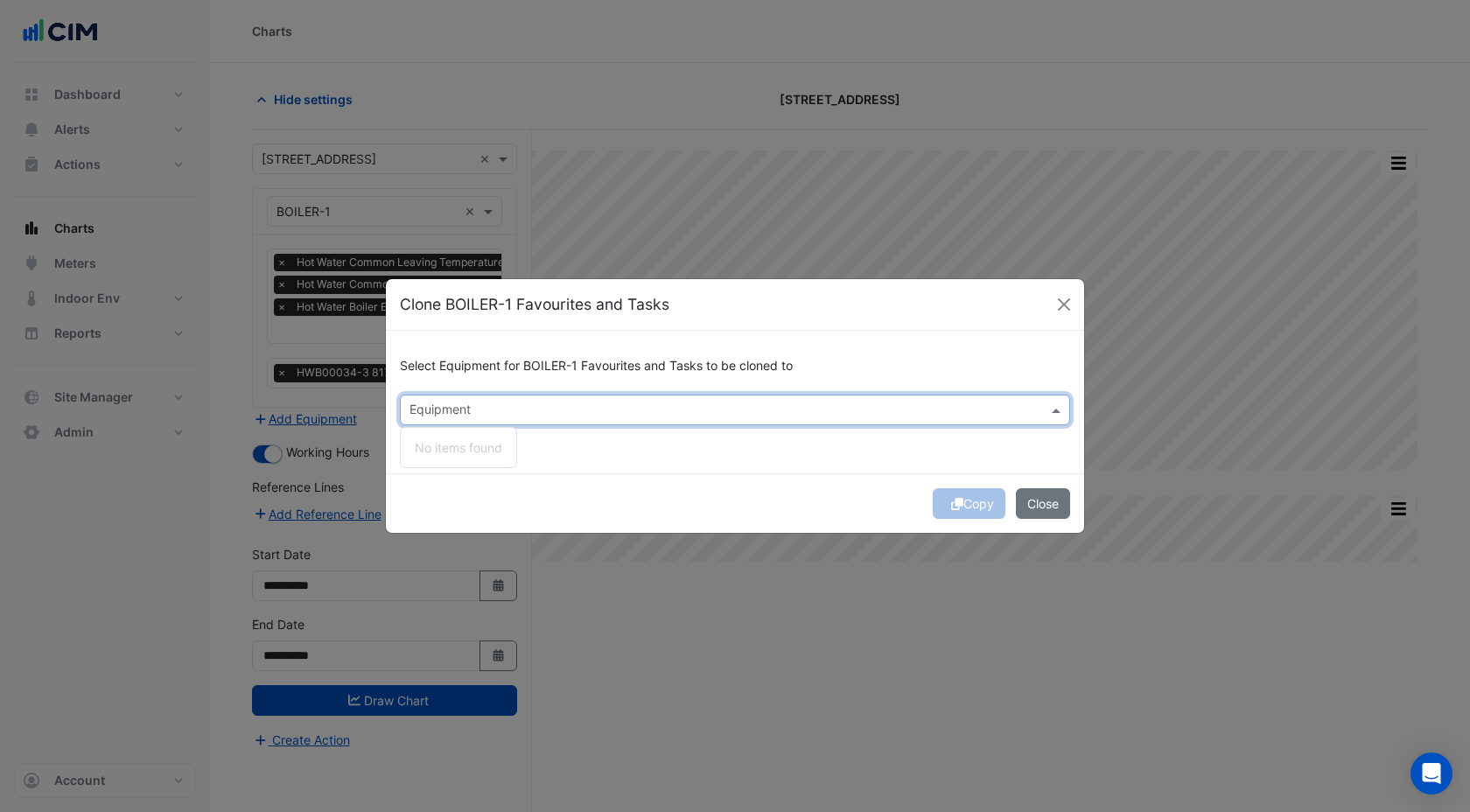
click at [434, 405] on input "text" at bounding box center [725, 411] width 631 height 19
click at [1065, 303] on button "Close" at bounding box center [1064, 305] width 27 height 27
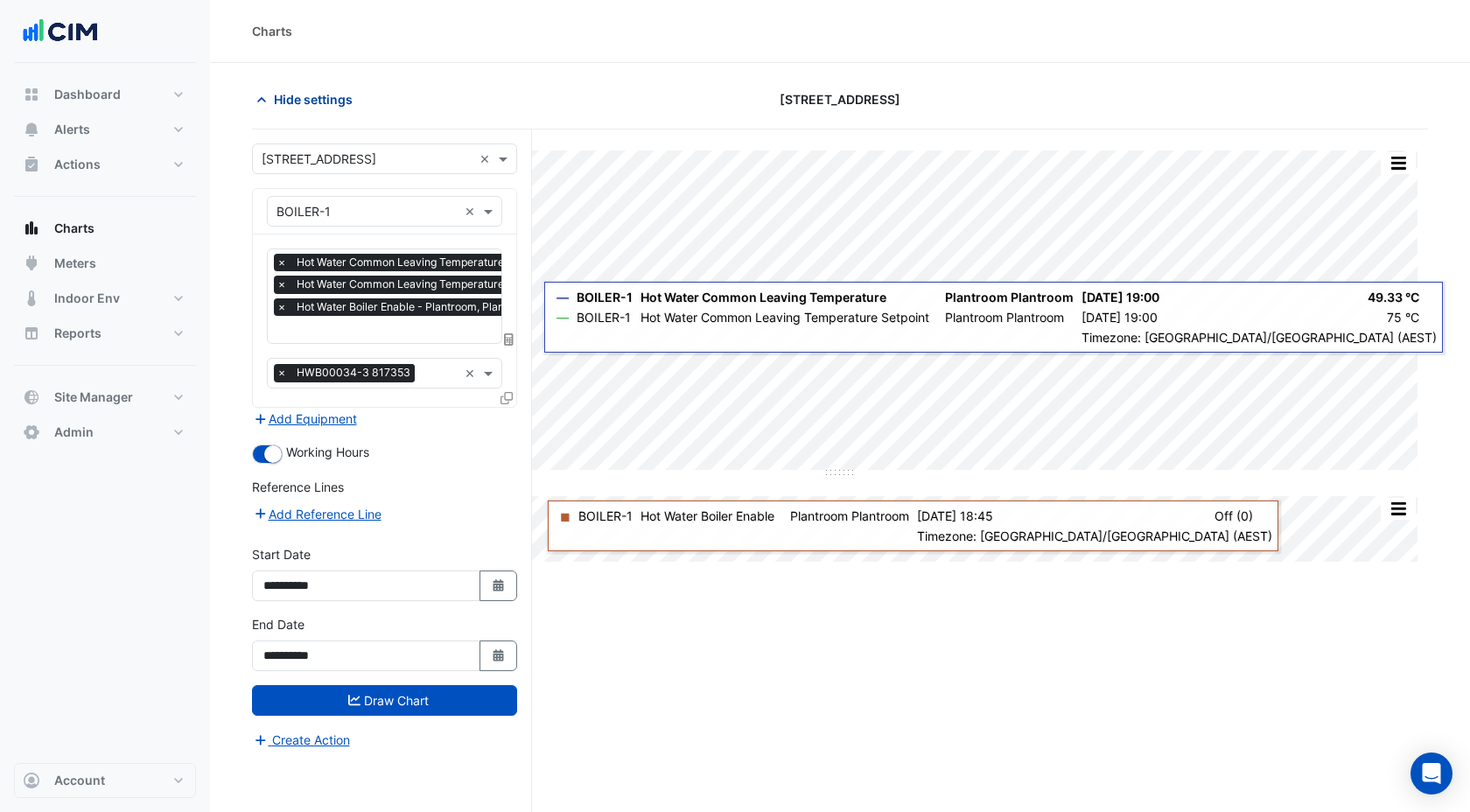
click at [271, 100] on button "Hide settings" at bounding box center [308, 99] width 112 height 31
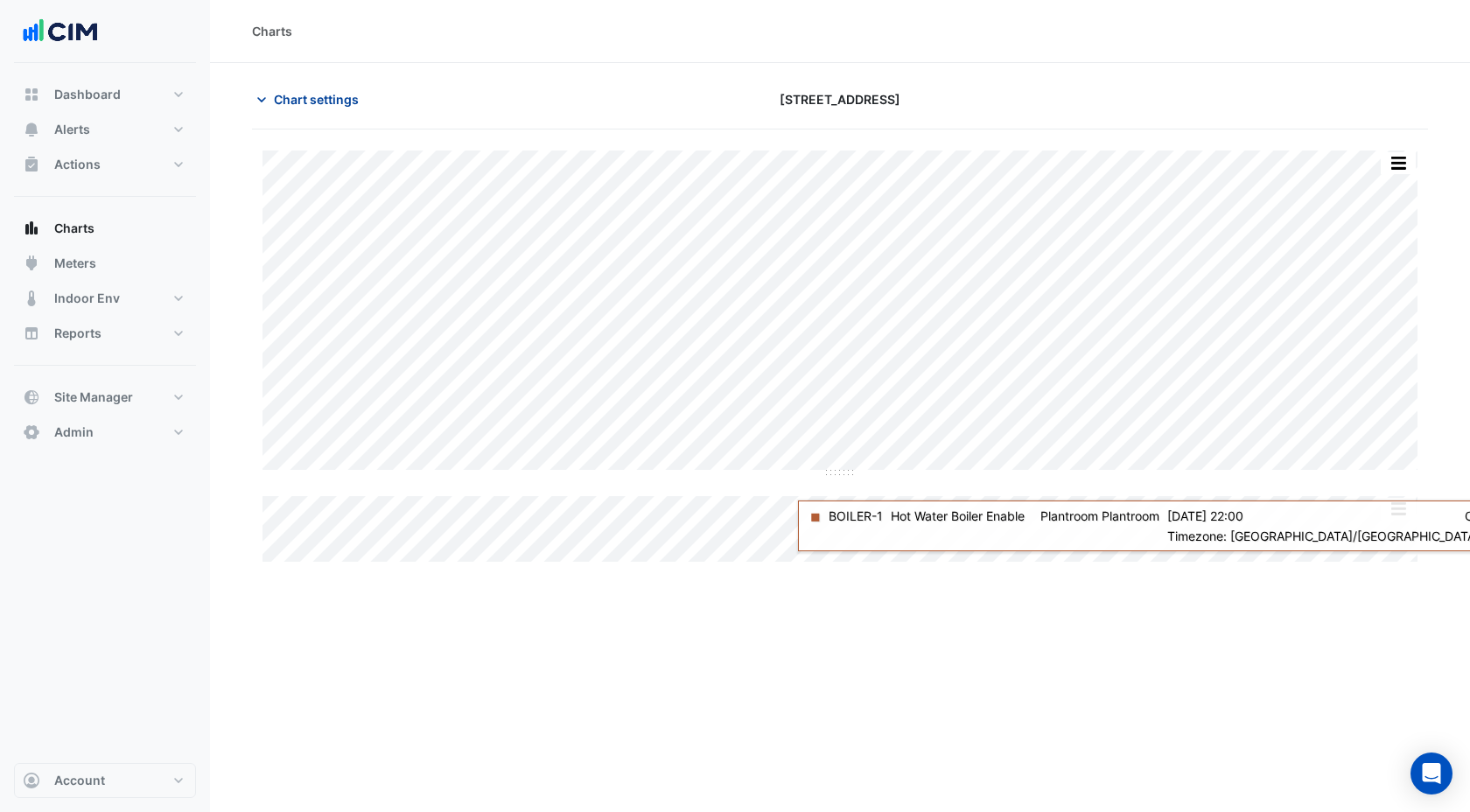
click at [286, 108] on span "Chart settings" at bounding box center [316, 99] width 85 height 19
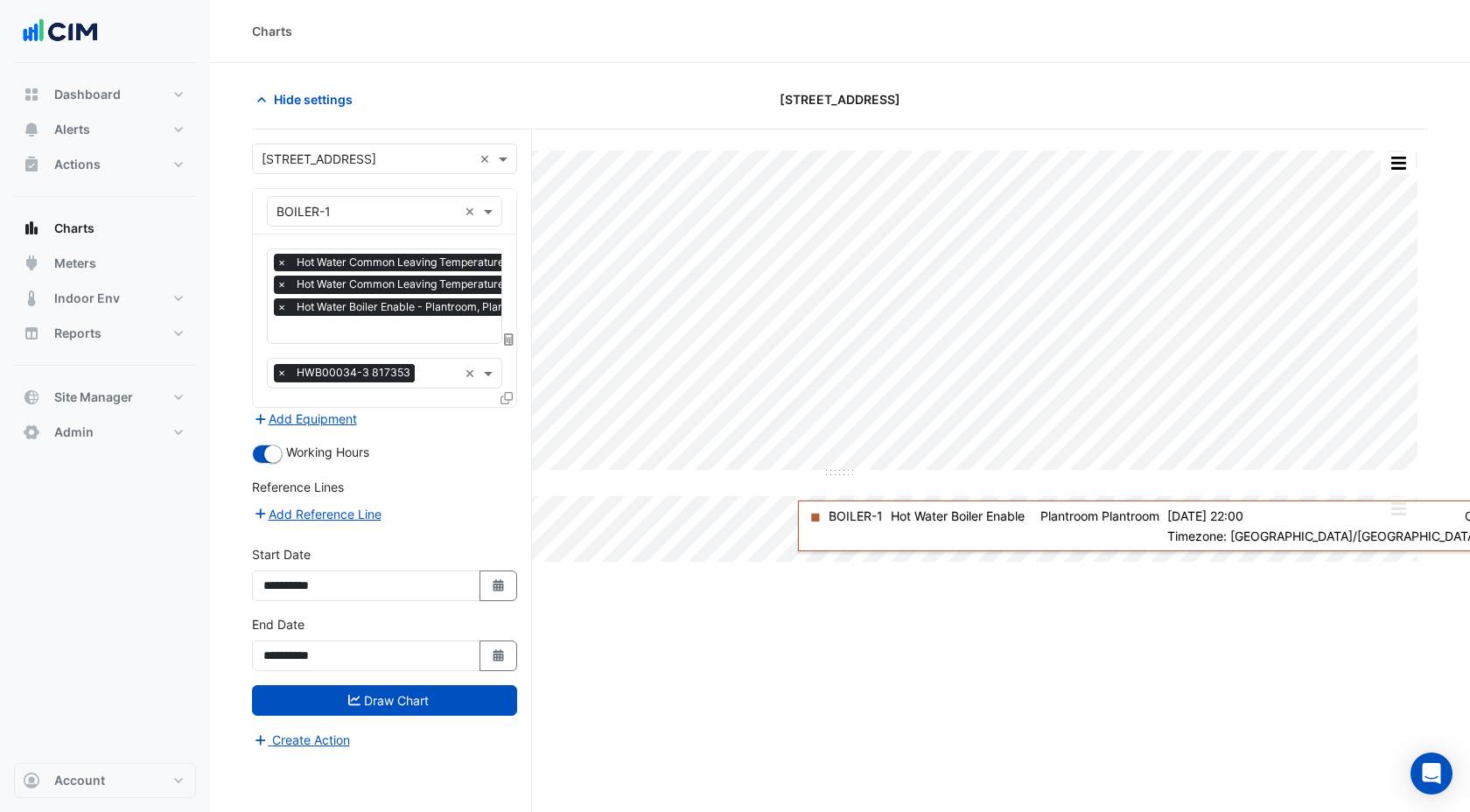
scroll to position [0, 9]
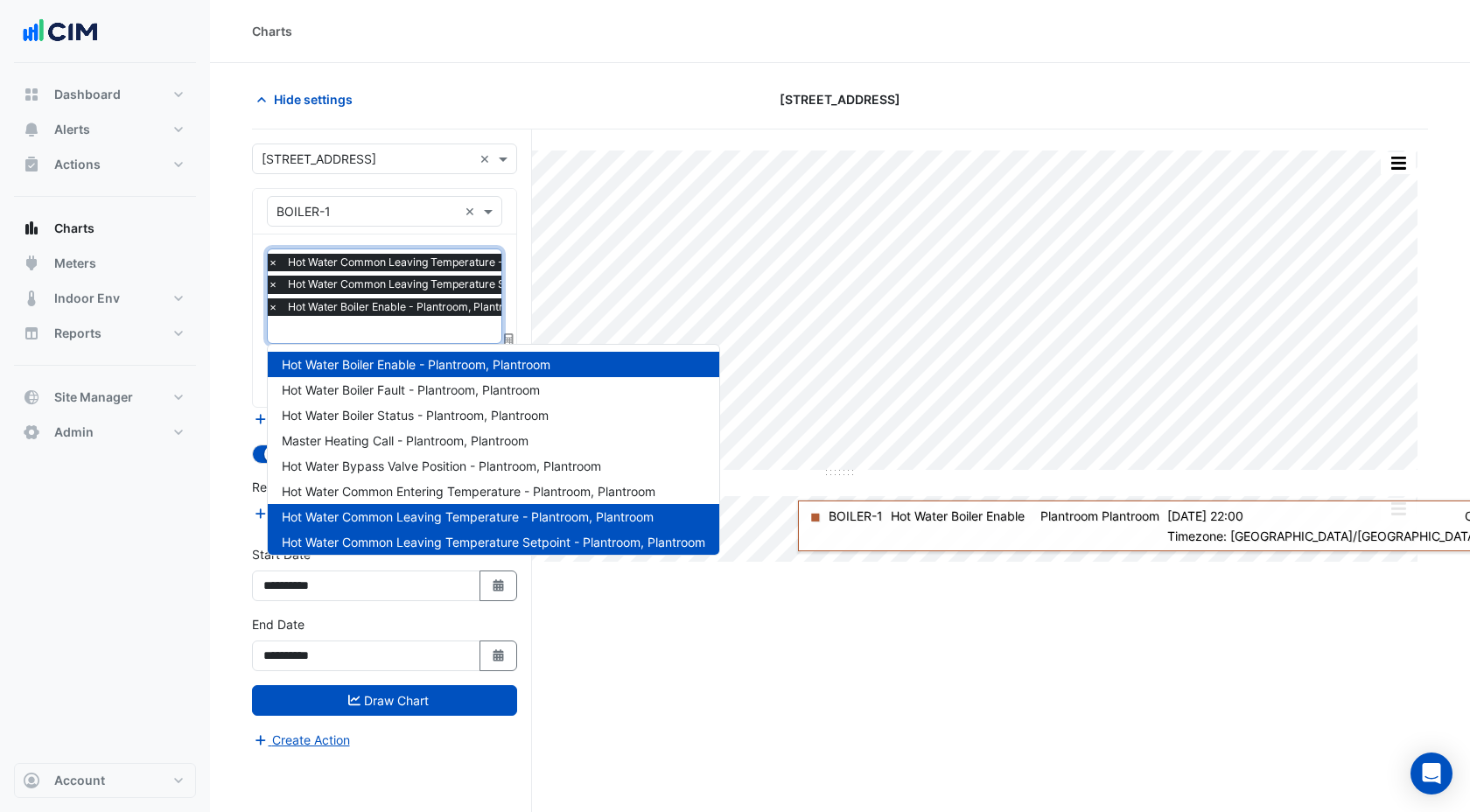
click at [308, 323] on input "text" at bounding box center [467, 330] width 399 height 19
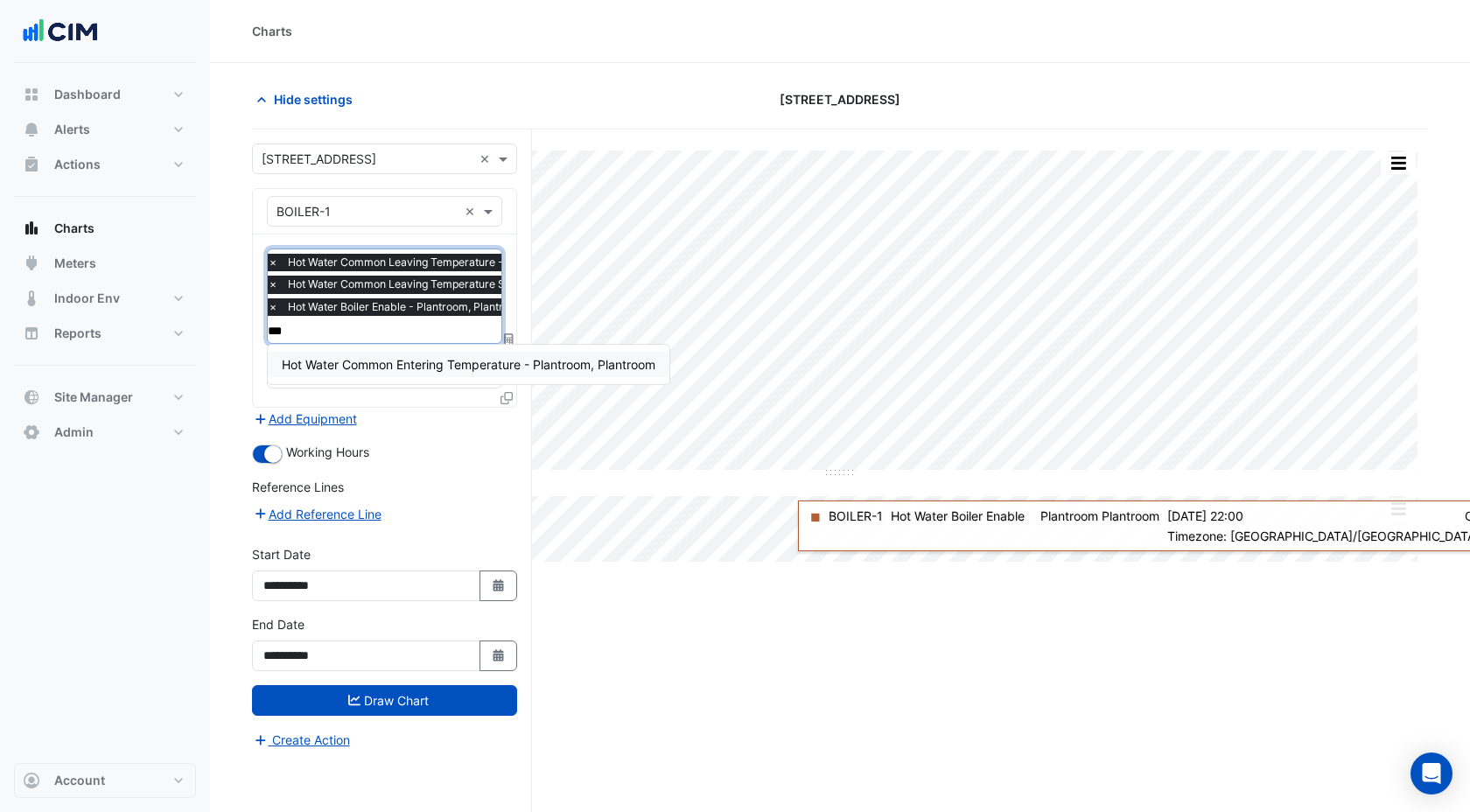
type input "****"
click at [308, 356] on div "Hot Water Common Entering Temperature - Plantroom, Plantroom" at bounding box center [468, 364] width 401 height 26
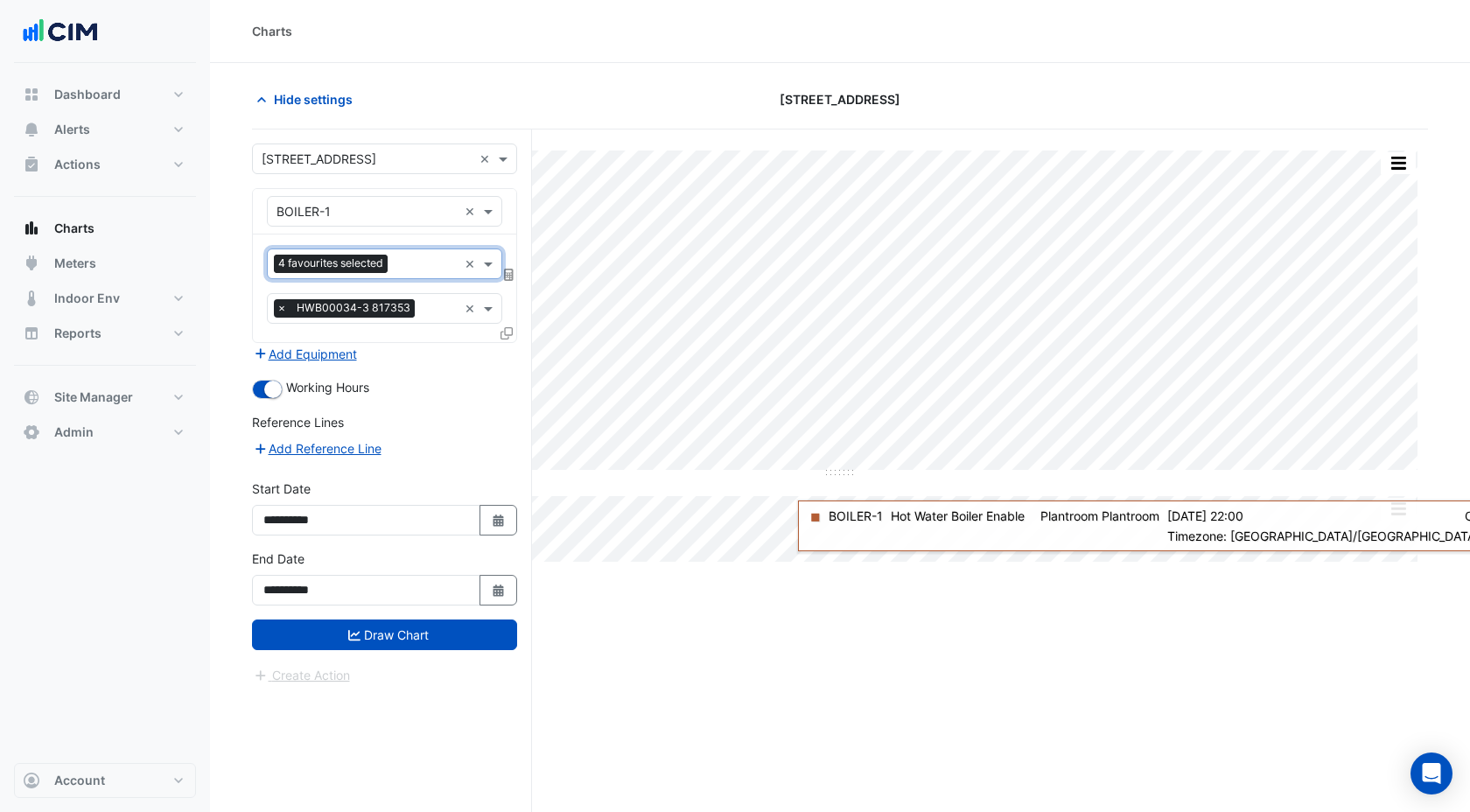
scroll to position [0, 0]
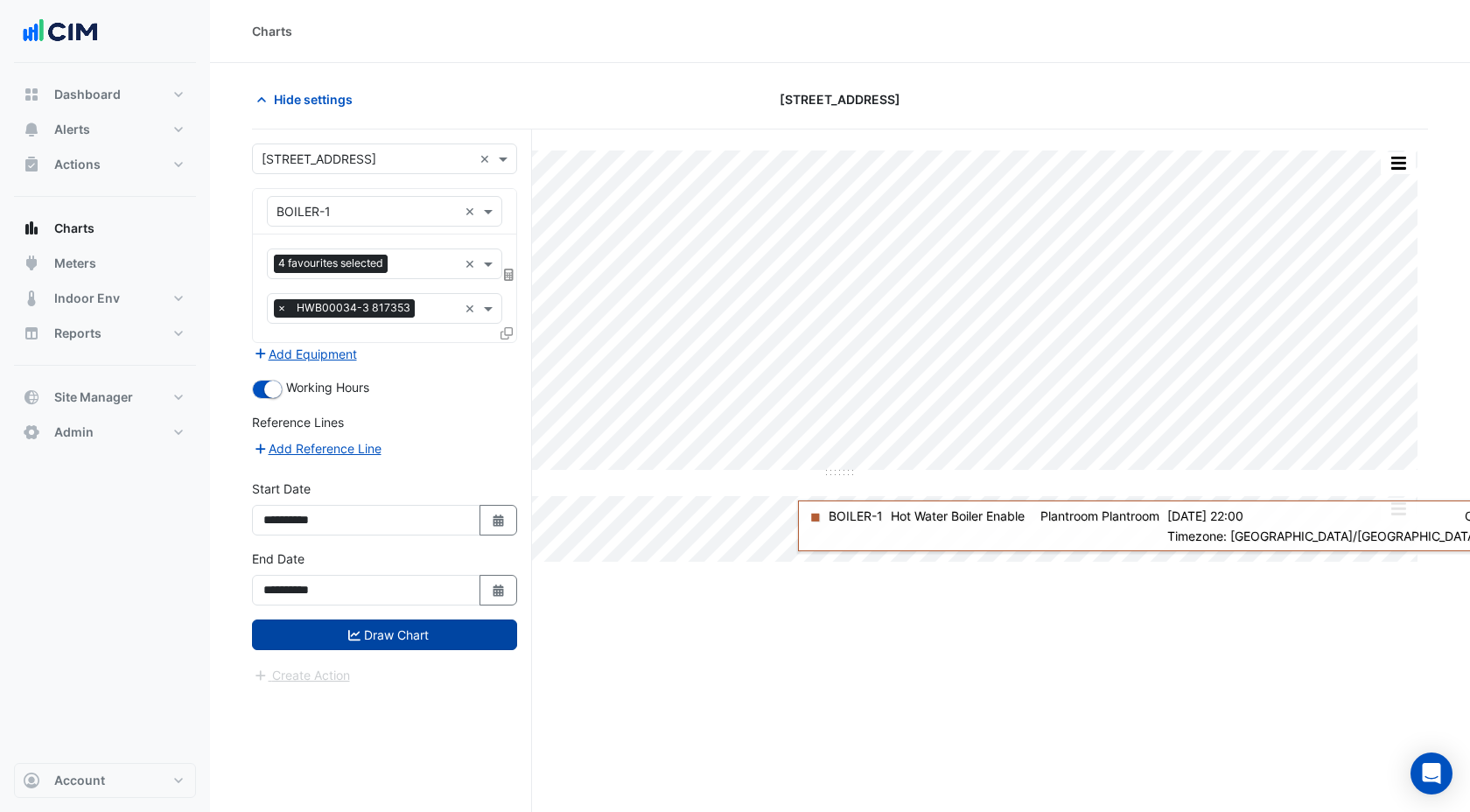
click at [268, 625] on button "Draw Chart" at bounding box center [385, 634] width 265 height 31
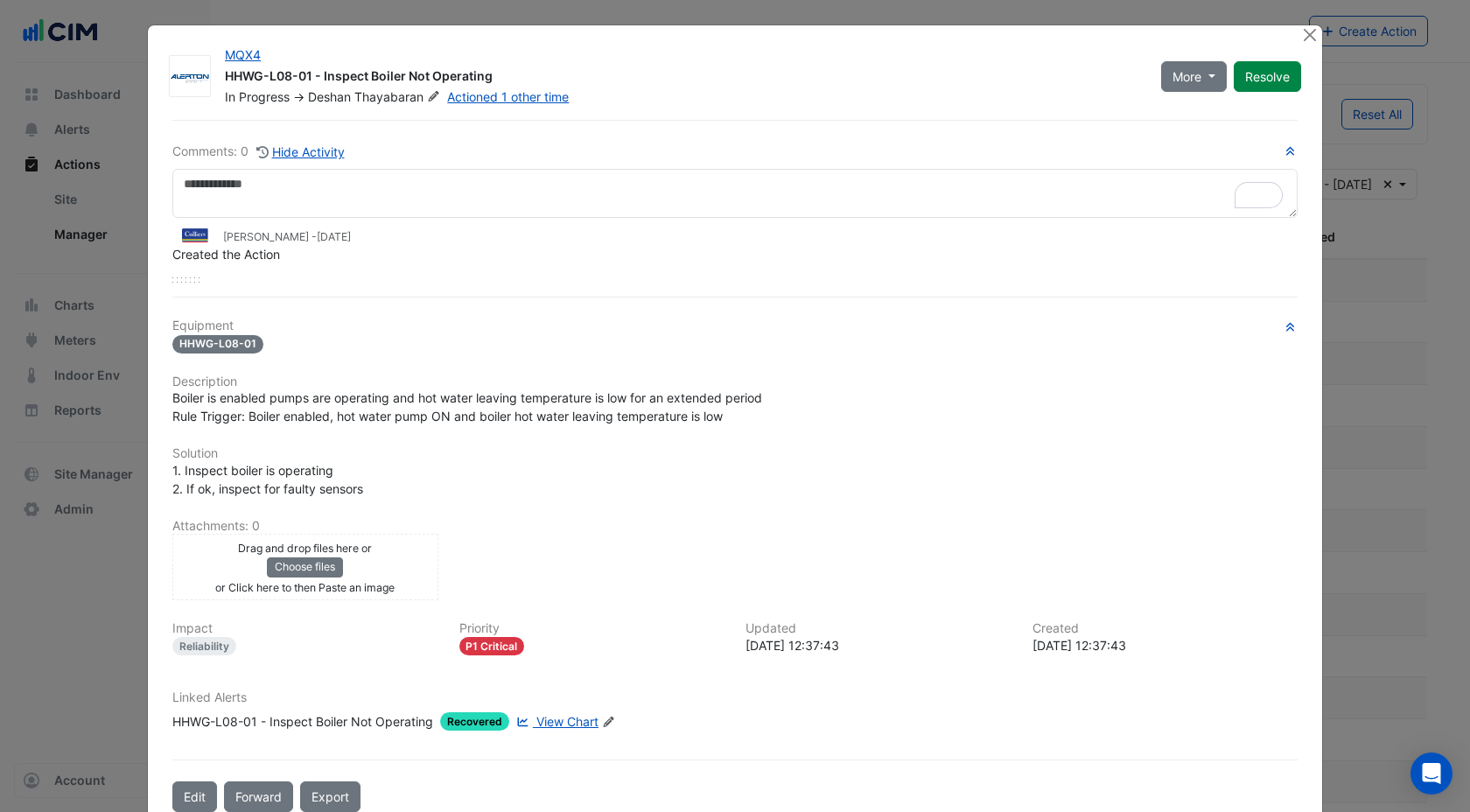
select select "***"
click at [1315, 35] on button "Close" at bounding box center [1309, 34] width 19 height 19
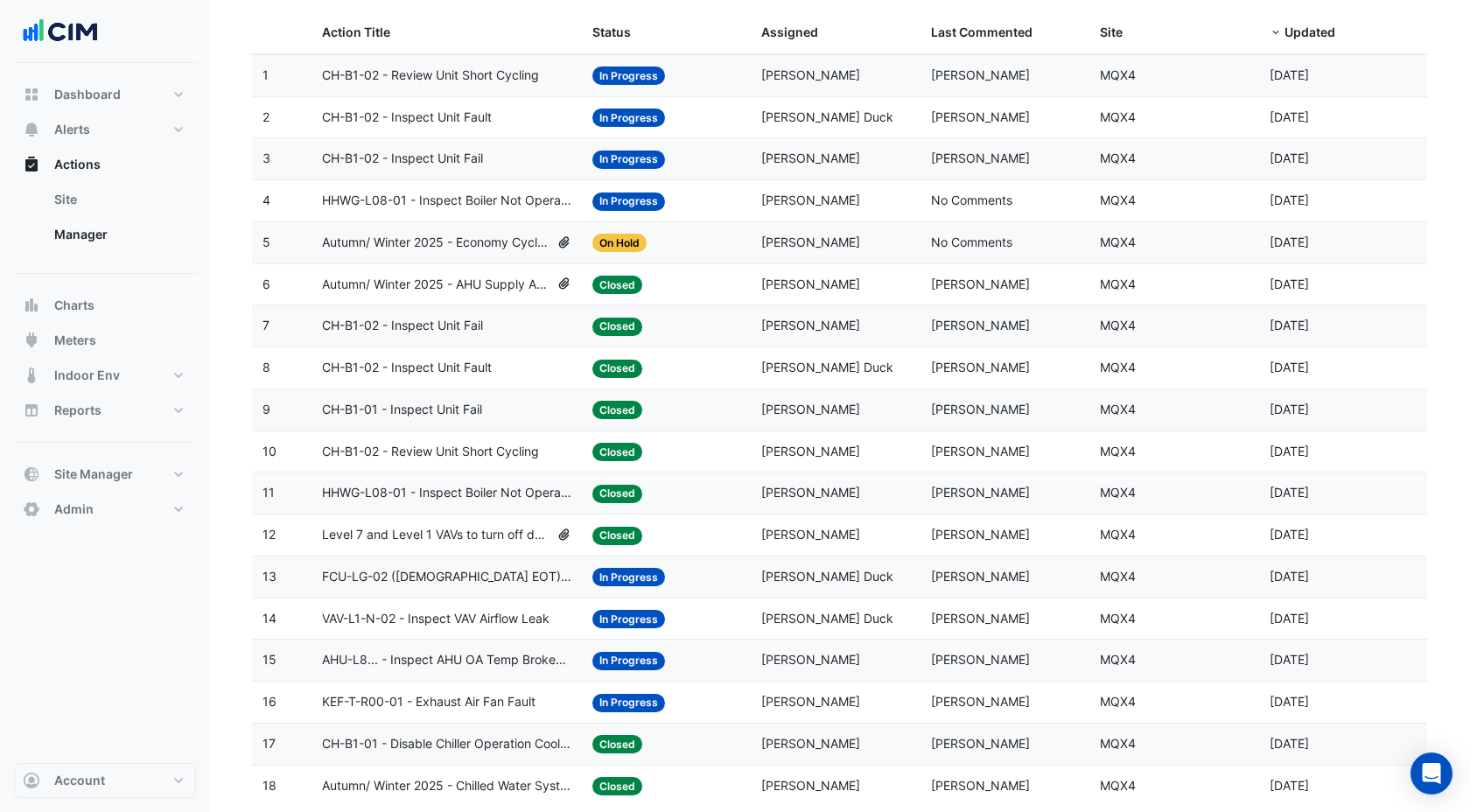
scroll to position [209, 0]
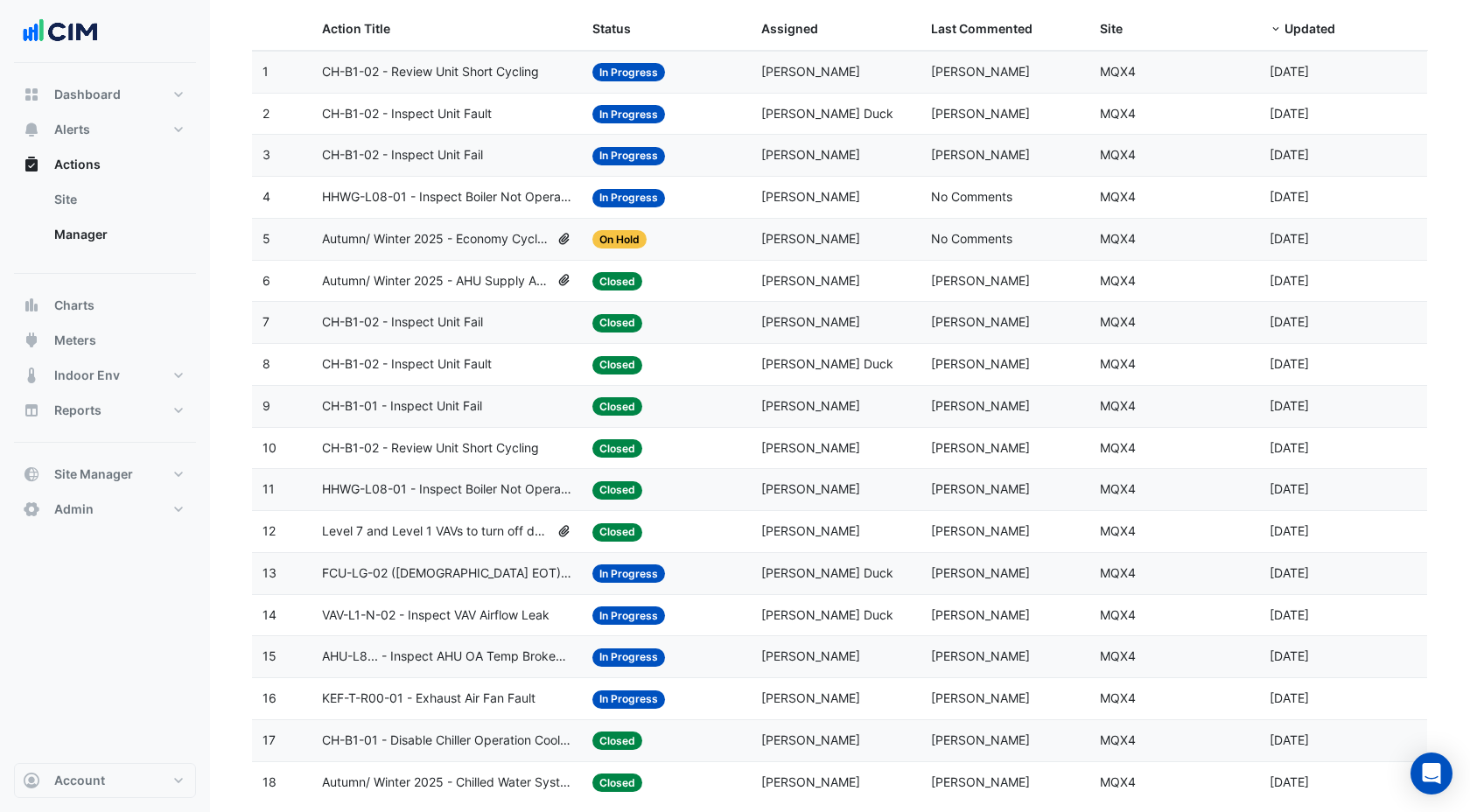
click at [478, 526] on span "Level 7 and Level 1 VAVs to turn off due to unoccupancy" at bounding box center [435, 531] width 227 height 20
